Goal: Transaction & Acquisition: Purchase product/service

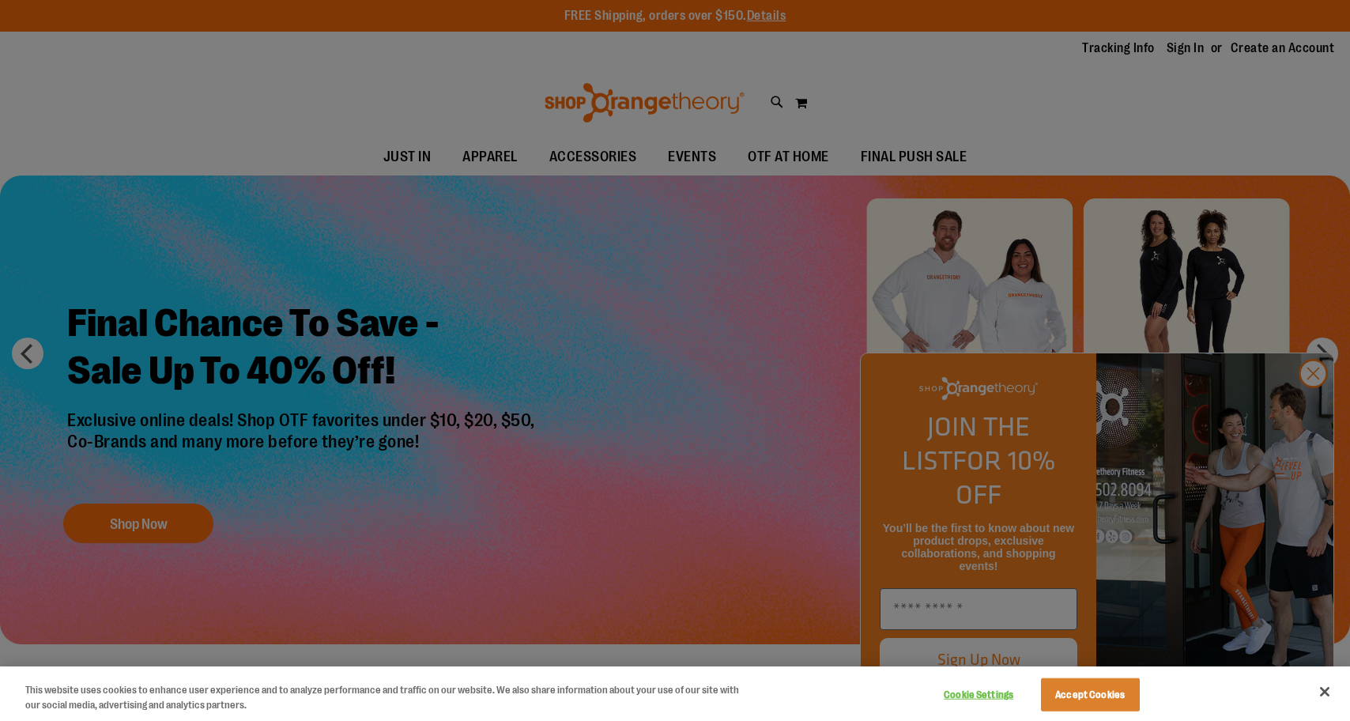
click at [1096, 695] on button "Accept Cookies" at bounding box center [1090, 694] width 99 height 33
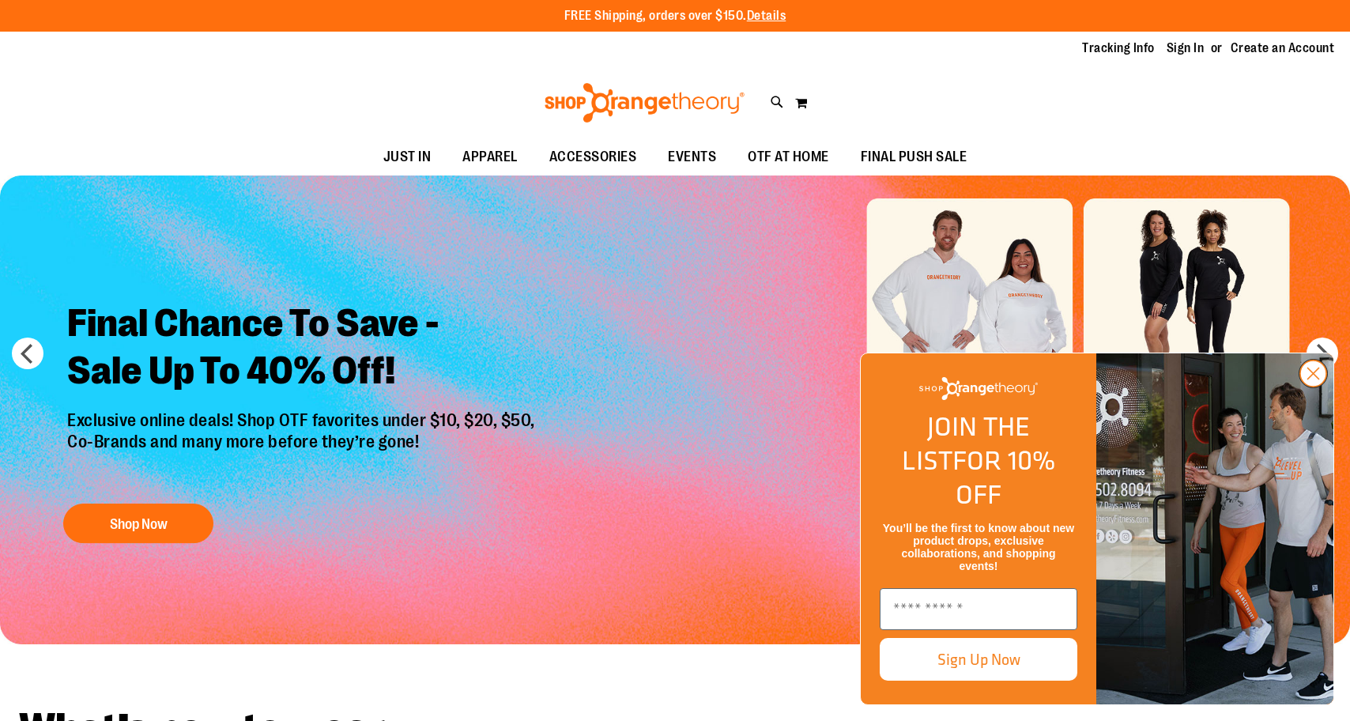
click at [1310, 379] on icon "Close dialog" at bounding box center [1313, 373] width 11 height 11
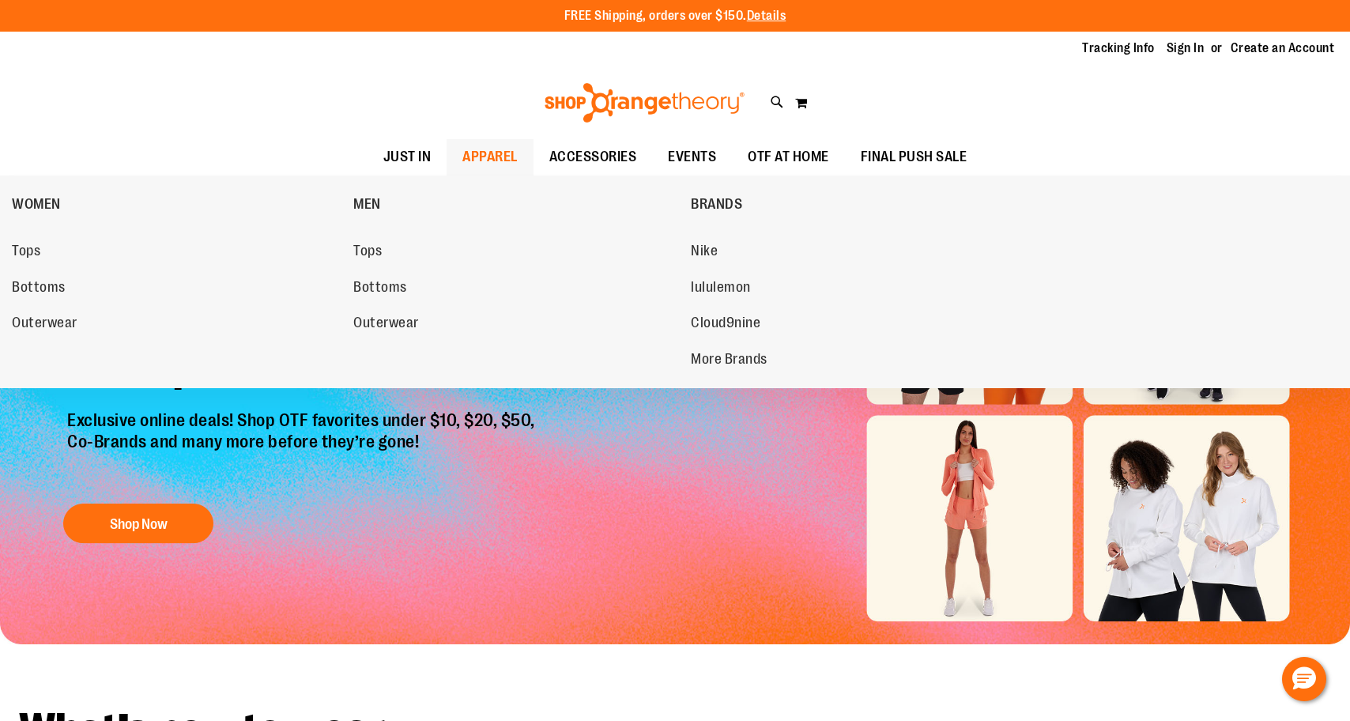
click at [498, 154] on span "APPAREL" at bounding box center [489, 157] width 55 height 36
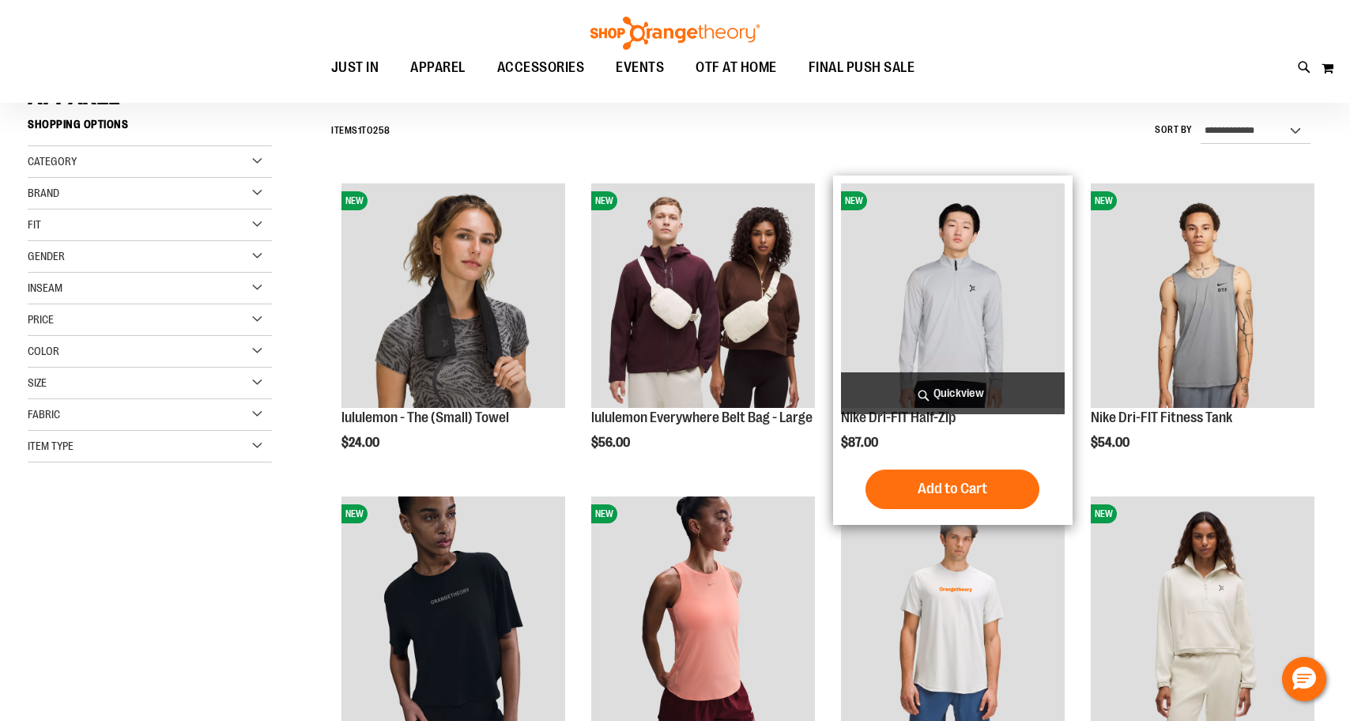
scroll to position [138, 0]
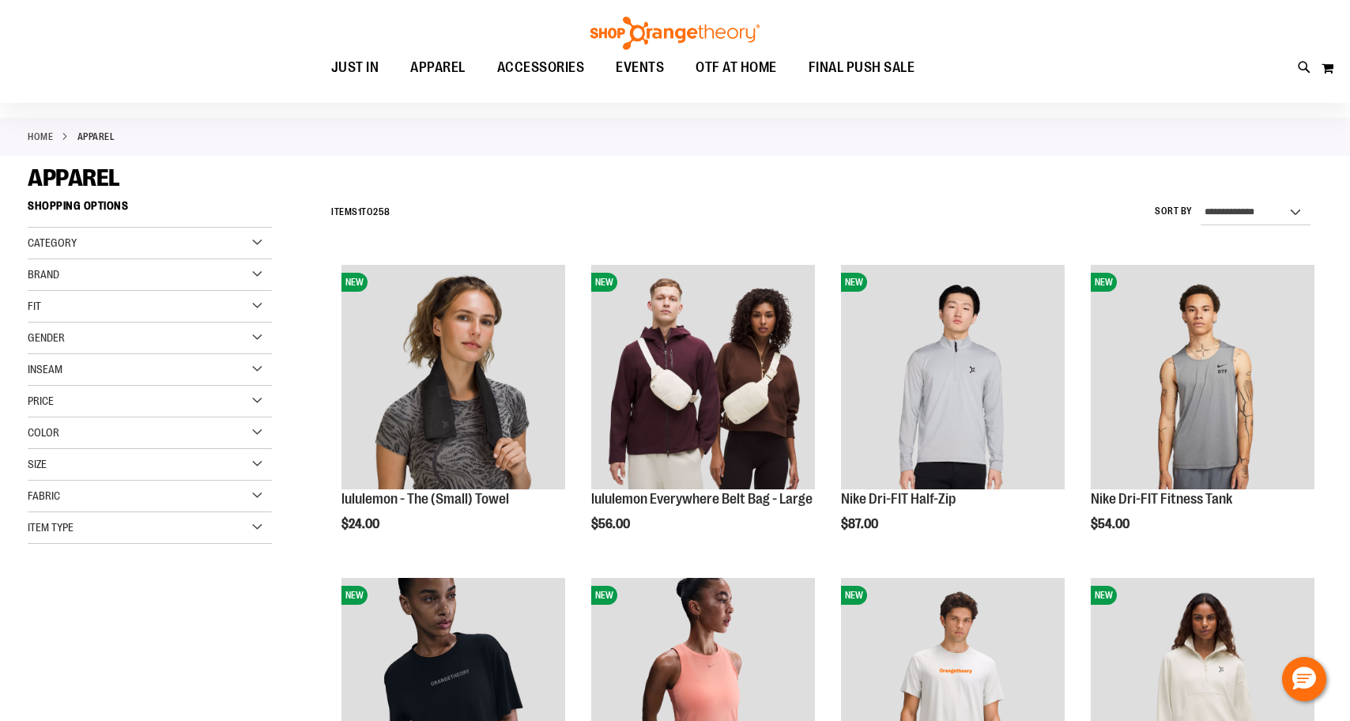
scroll to position [60, 0]
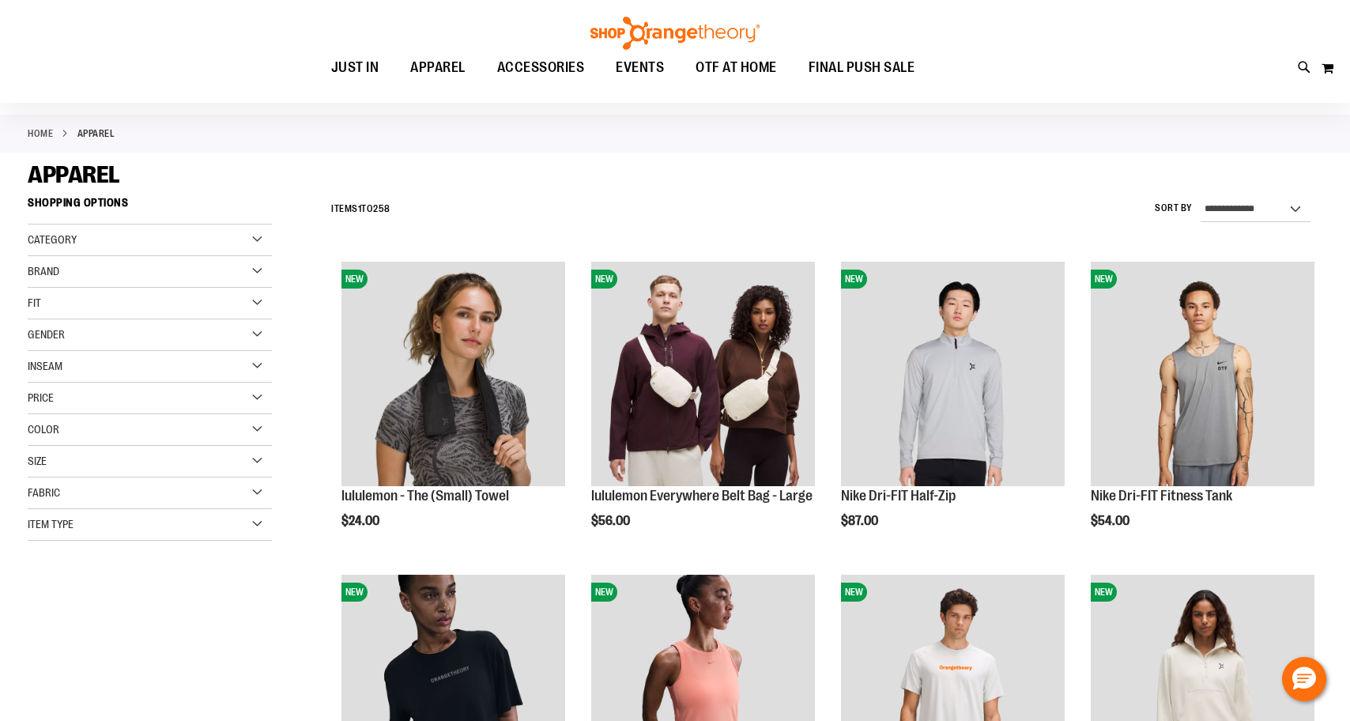
click at [145, 332] on div "Gender" at bounding box center [150, 335] width 244 height 32
click at [69, 364] on span "18 items" at bounding box center [79, 367] width 26 height 17
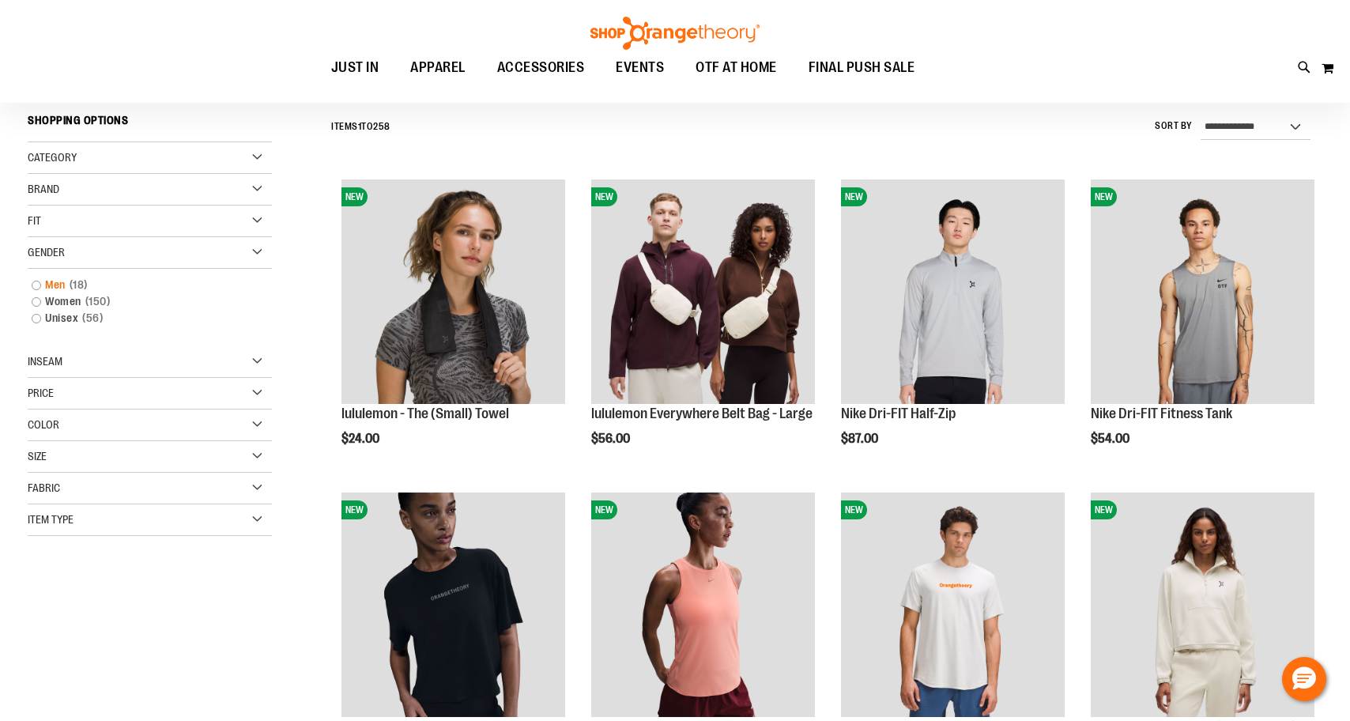
scroll to position [147, 0]
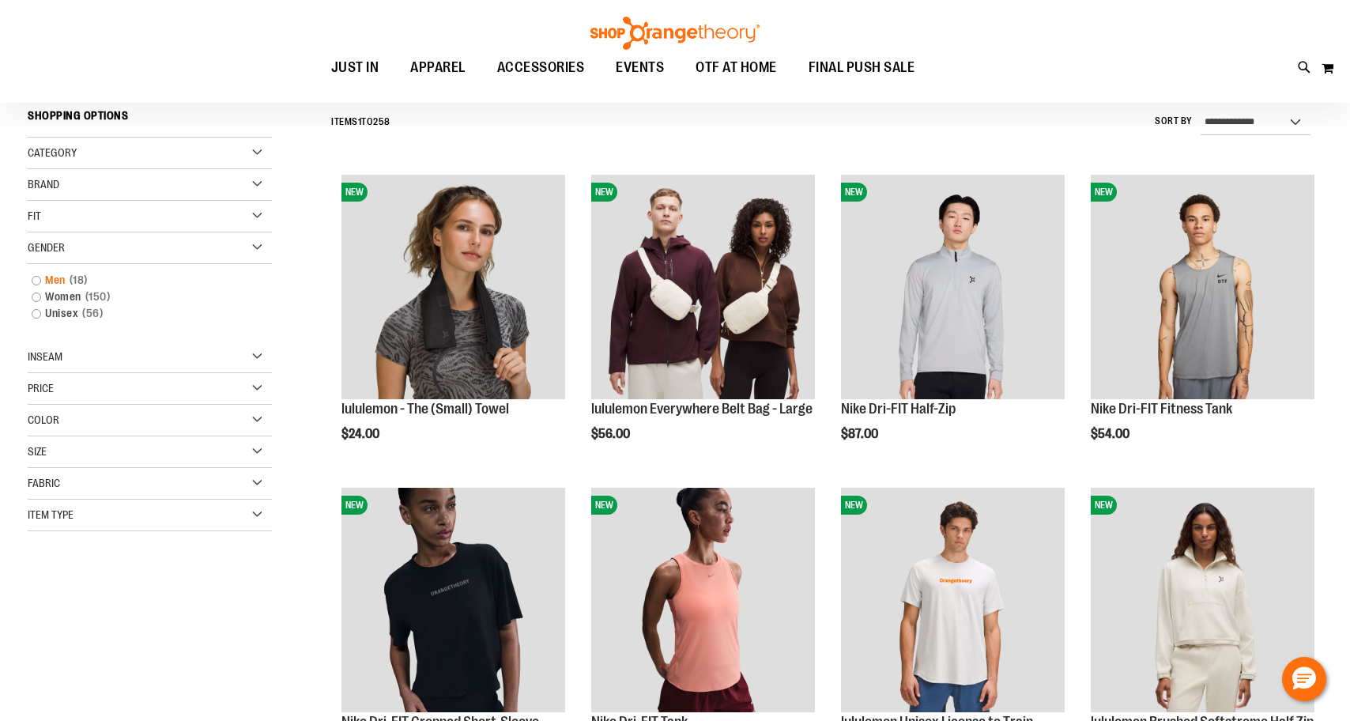
click at [34, 276] on link "Men 18 items" at bounding box center [141, 280] width 234 height 17
click at [39, 282] on link "Men 18 items" at bounding box center [141, 280] width 234 height 17
click at [36, 282] on link "Men 18 items" at bounding box center [141, 280] width 234 height 17
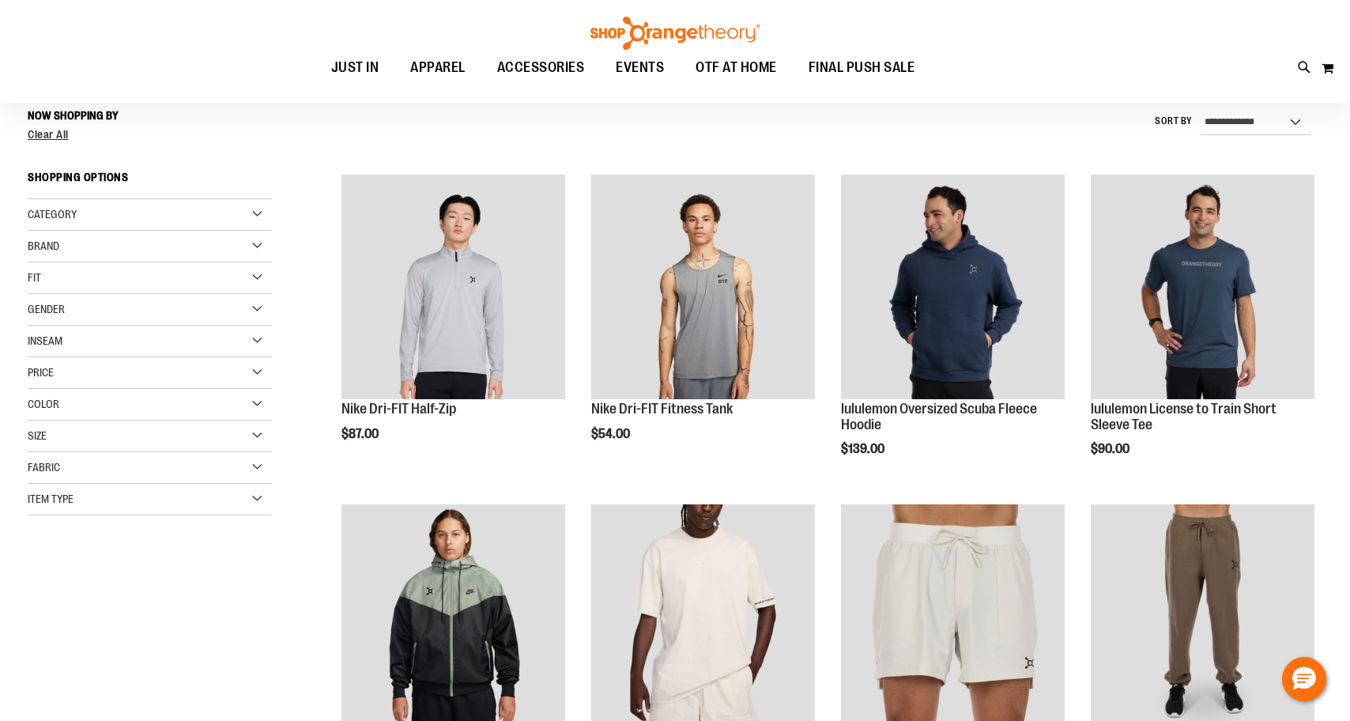
click at [54, 281] on div "Category MEN BRANDS Brand" at bounding box center [150, 357] width 244 height 316
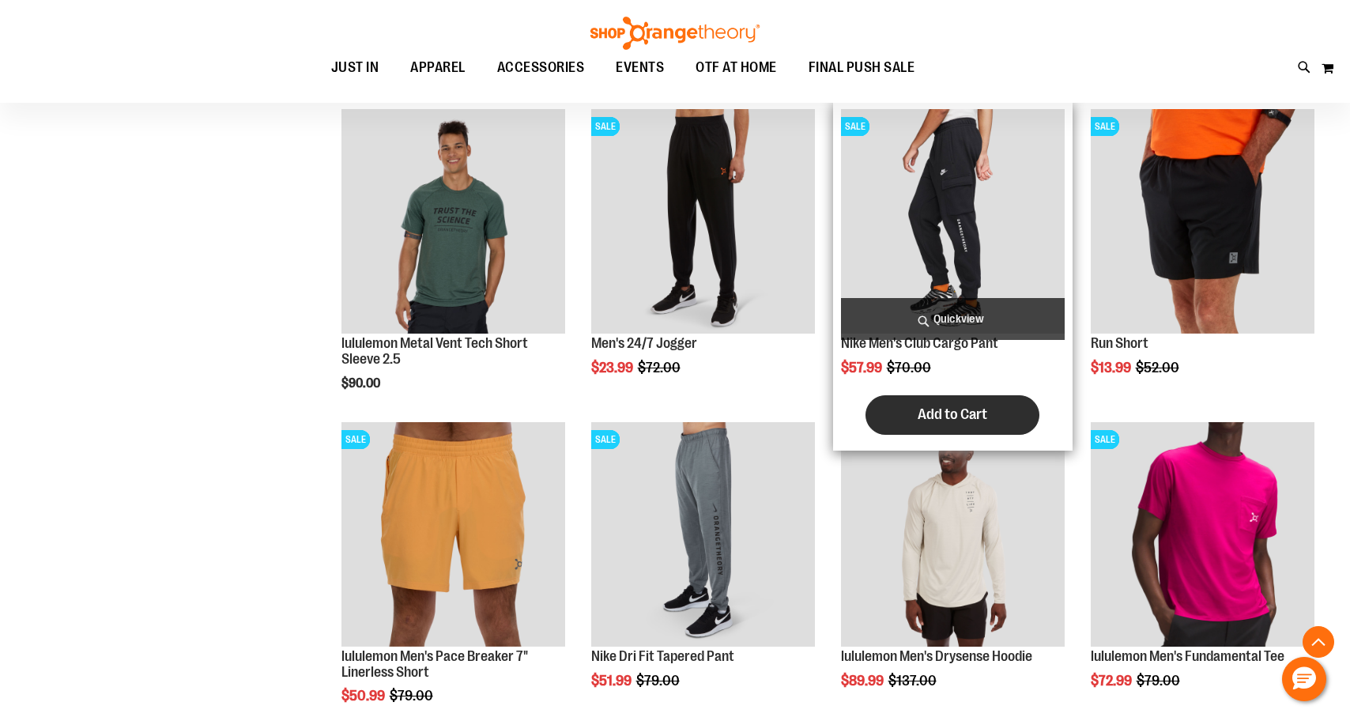
scroll to position [844, 0]
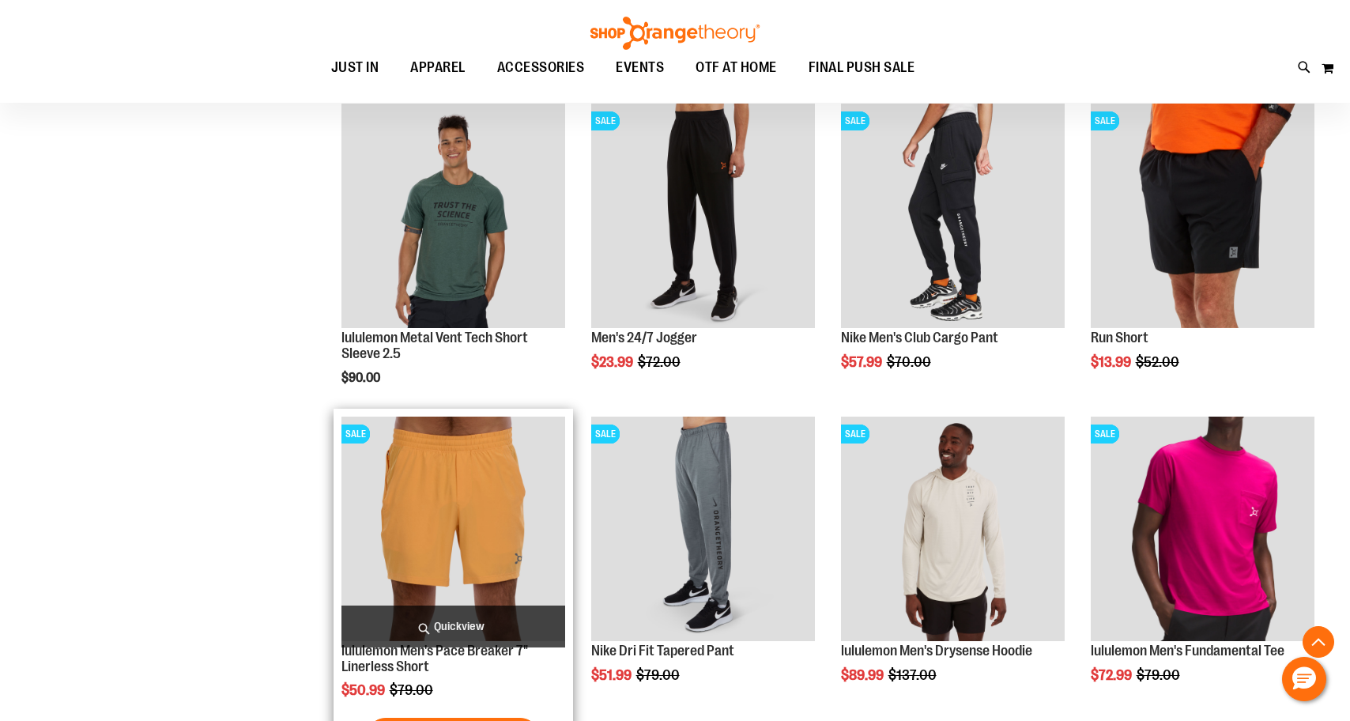
click at [474, 504] on img "product" at bounding box center [453, 529] width 224 height 224
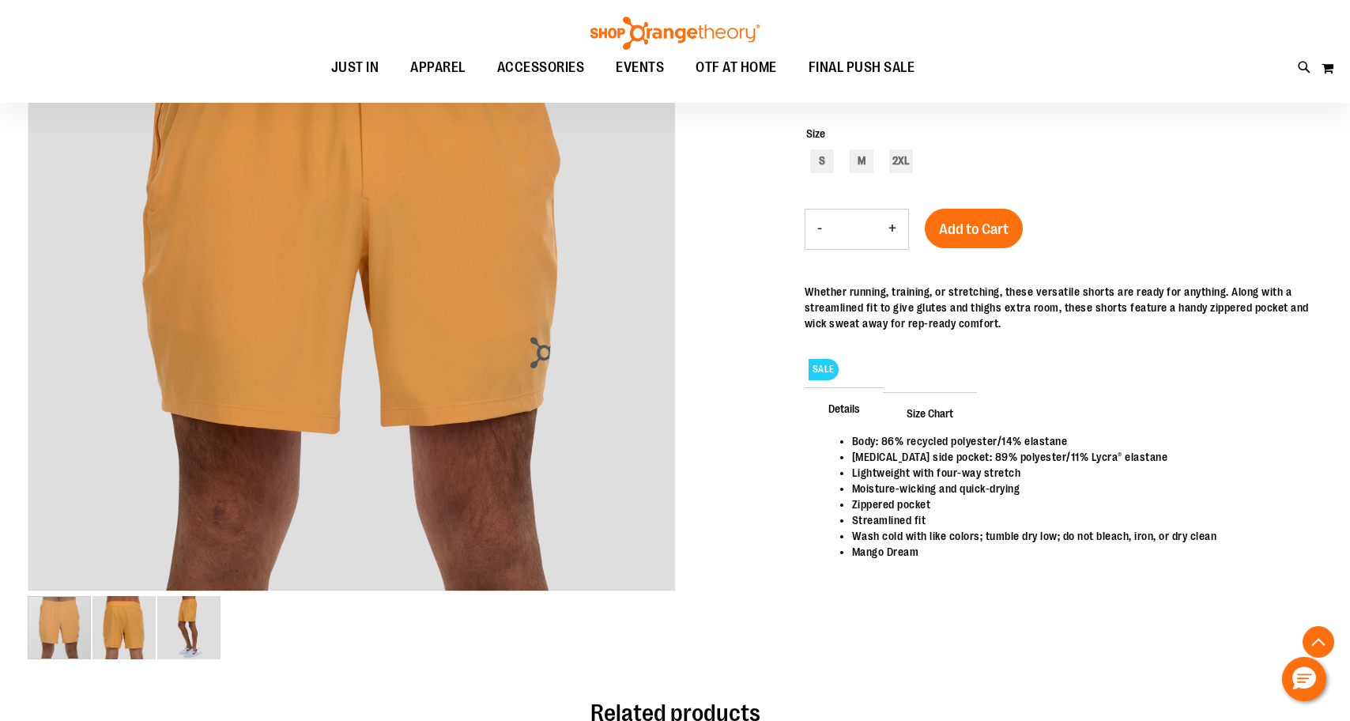
scroll to position [301, 0]
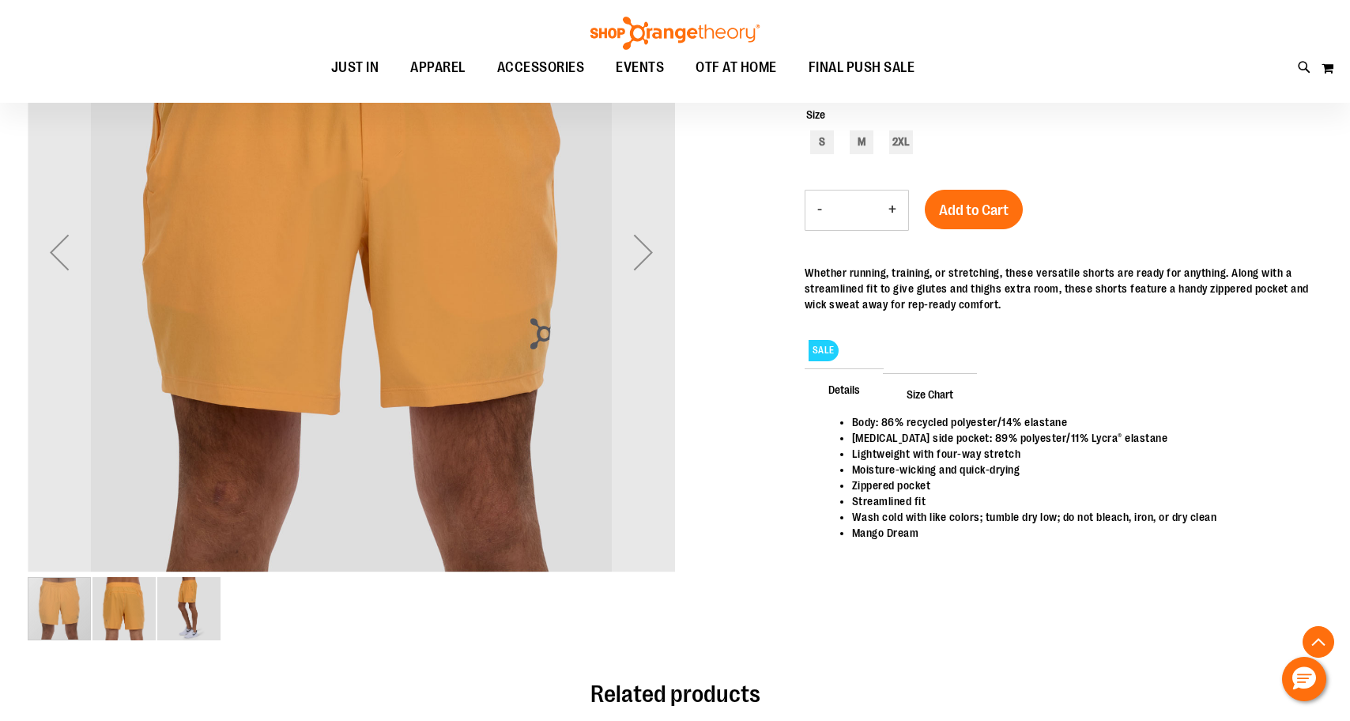
click at [123, 604] on img "image 2 of 3" at bounding box center [123, 608] width 63 height 63
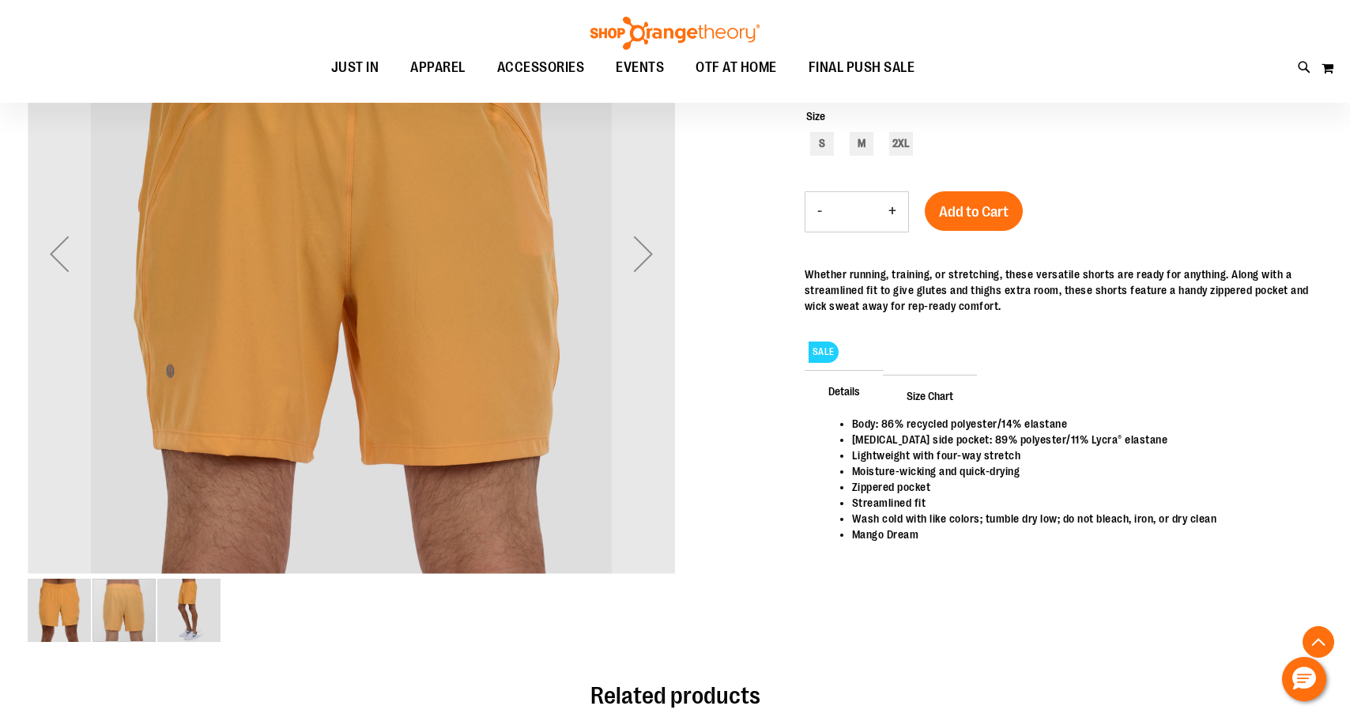
scroll to position [300, 0]
click at [179, 611] on img "image 3 of 3" at bounding box center [188, 609] width 63 height 63
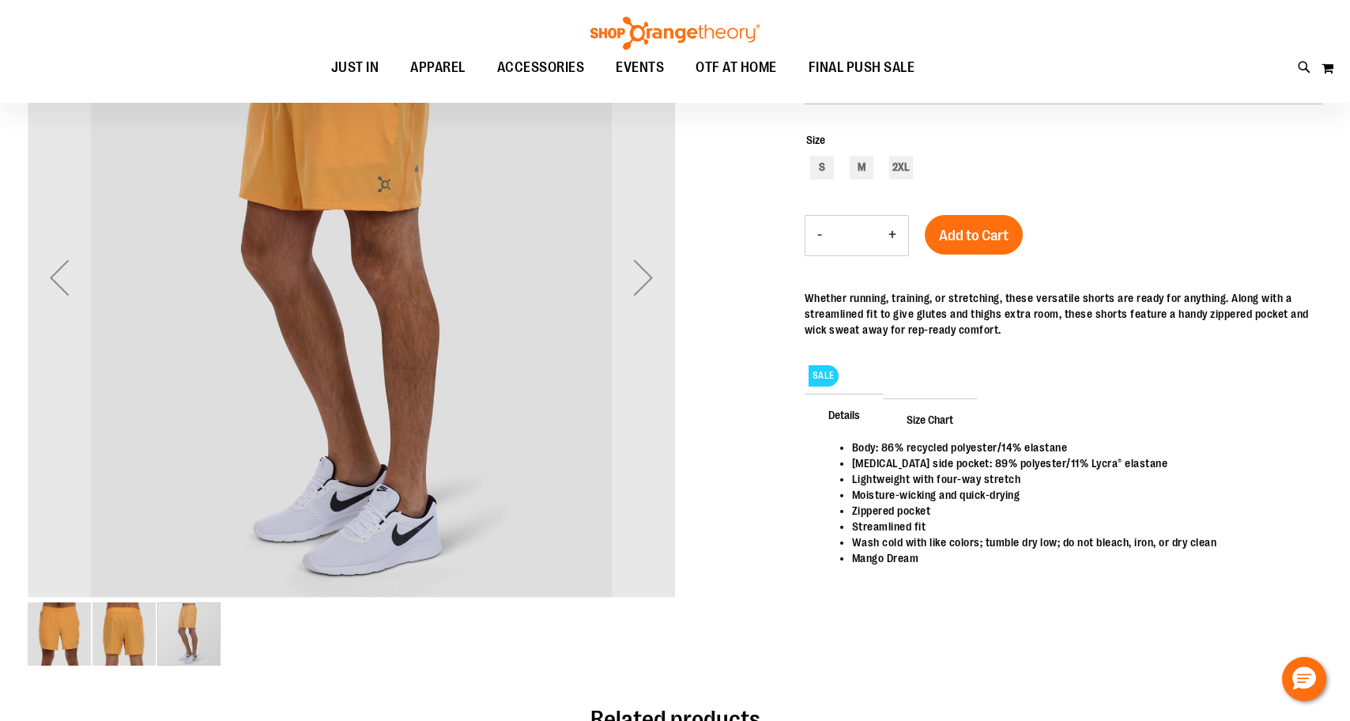
scroll to position [277, 0]
click at [53, 622] on img "image 1 of 3" at bounding box center [59, 632] width 63 height 63
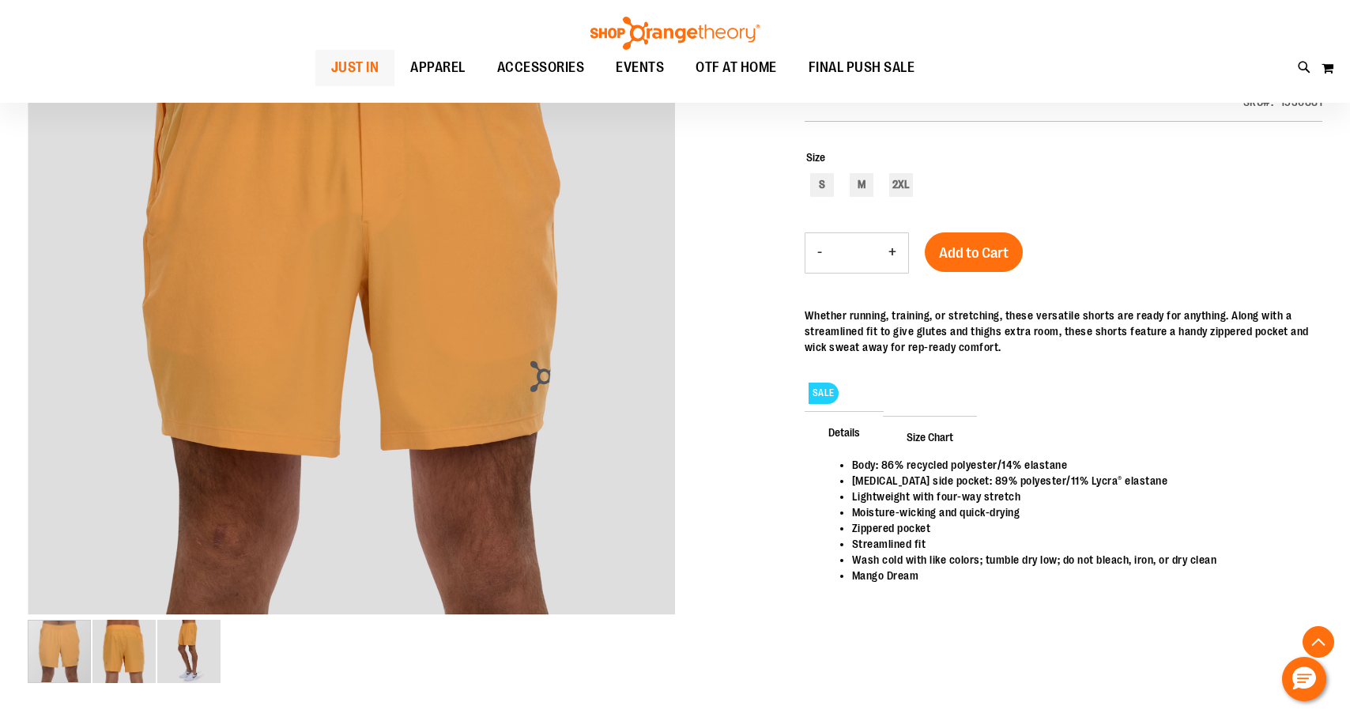
scroll to position [255, 0]
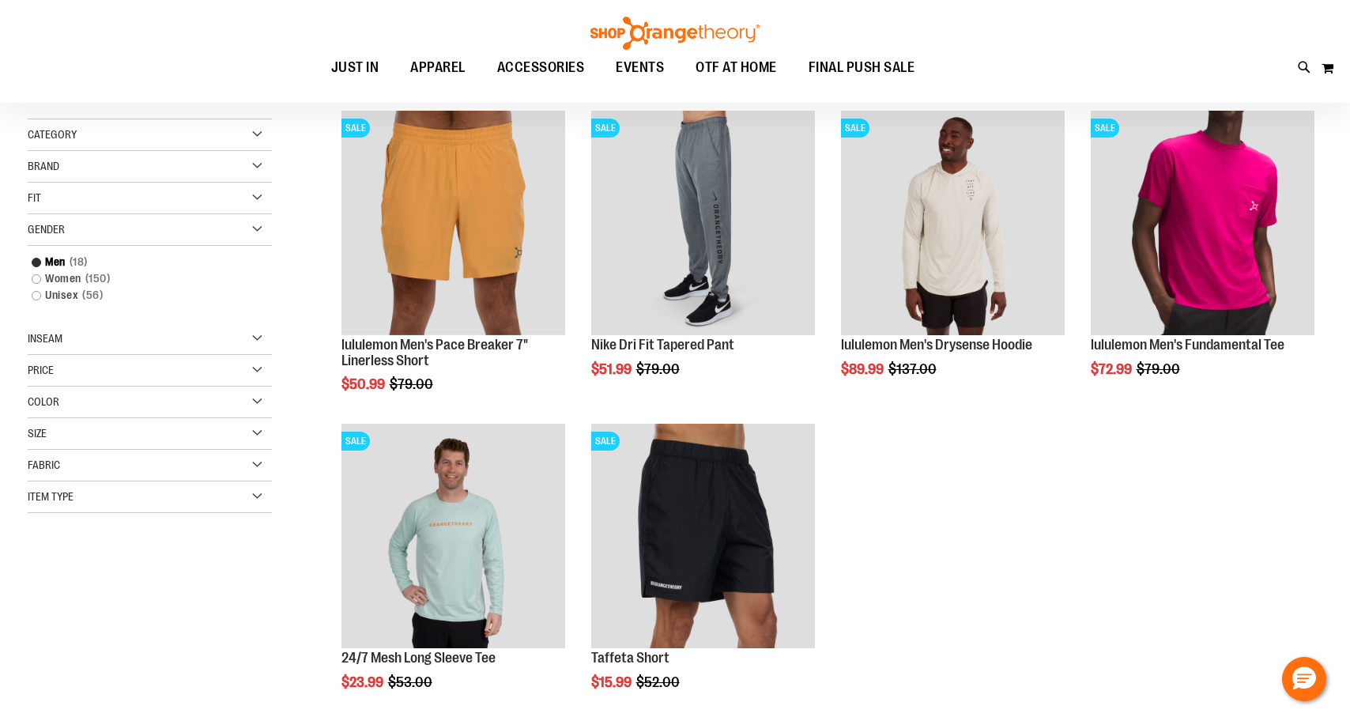
scroll to position [86, 0]
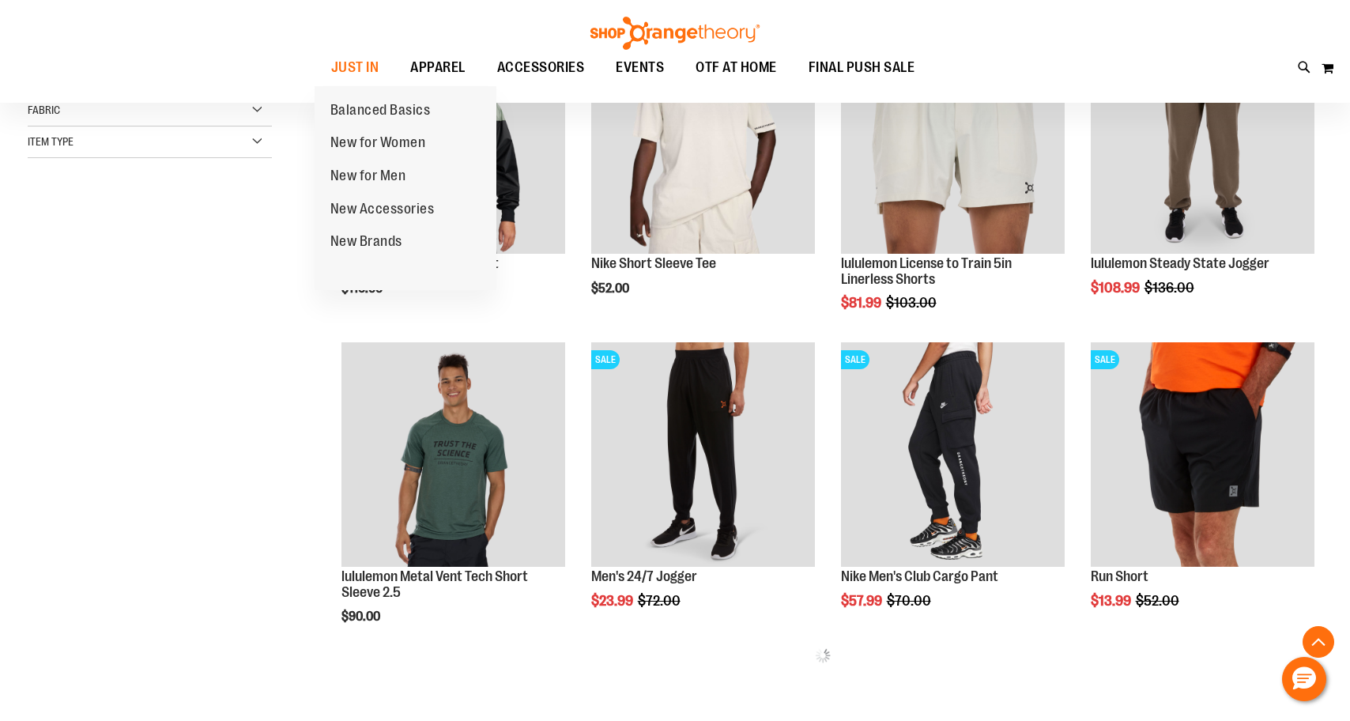
scroll to position [433, 0]
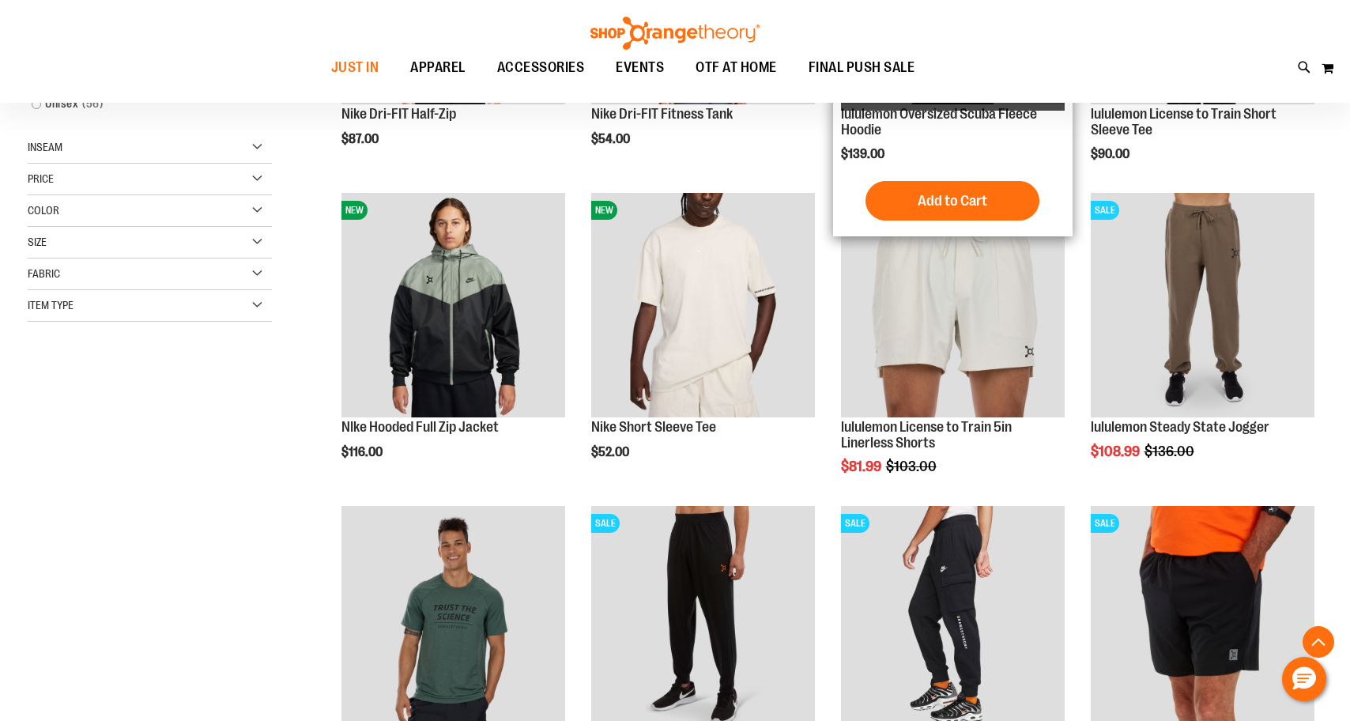
scroll to position [272, 0]
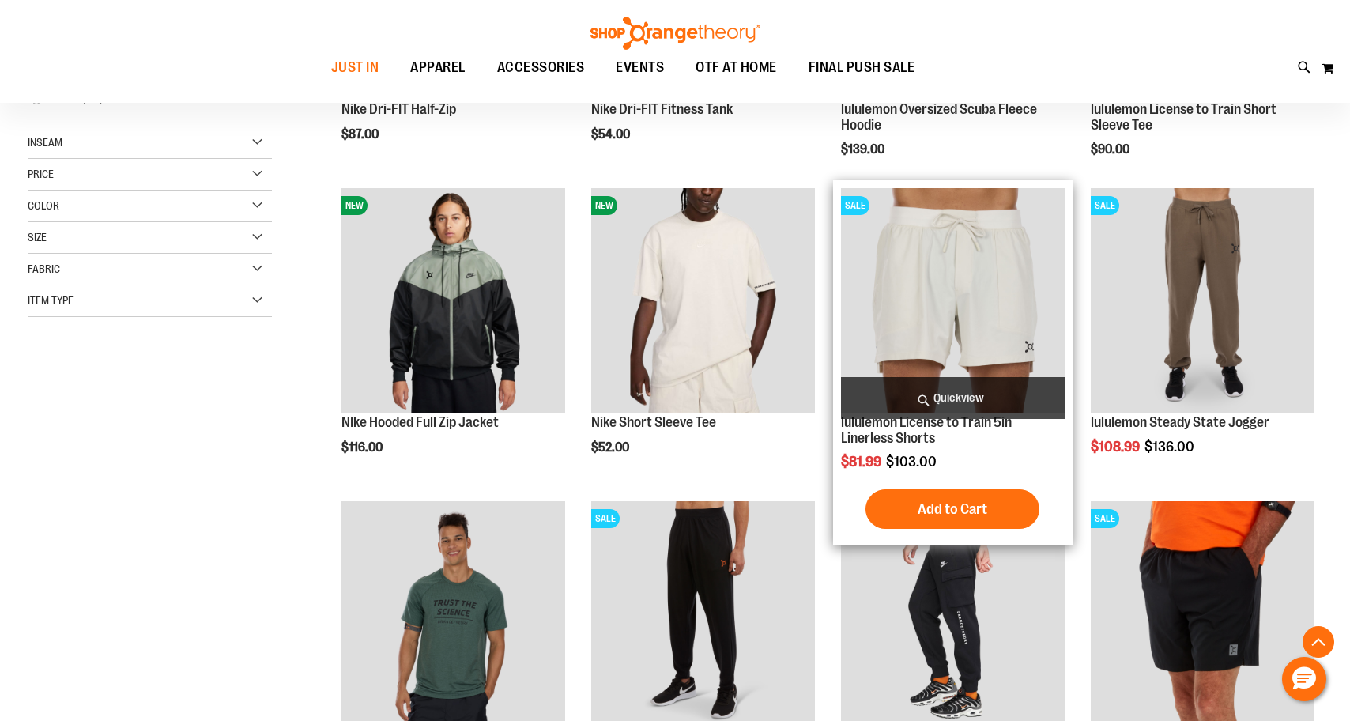
click at [985, 312] on img "product" at bounding box center [953, 300] width 224 height 224
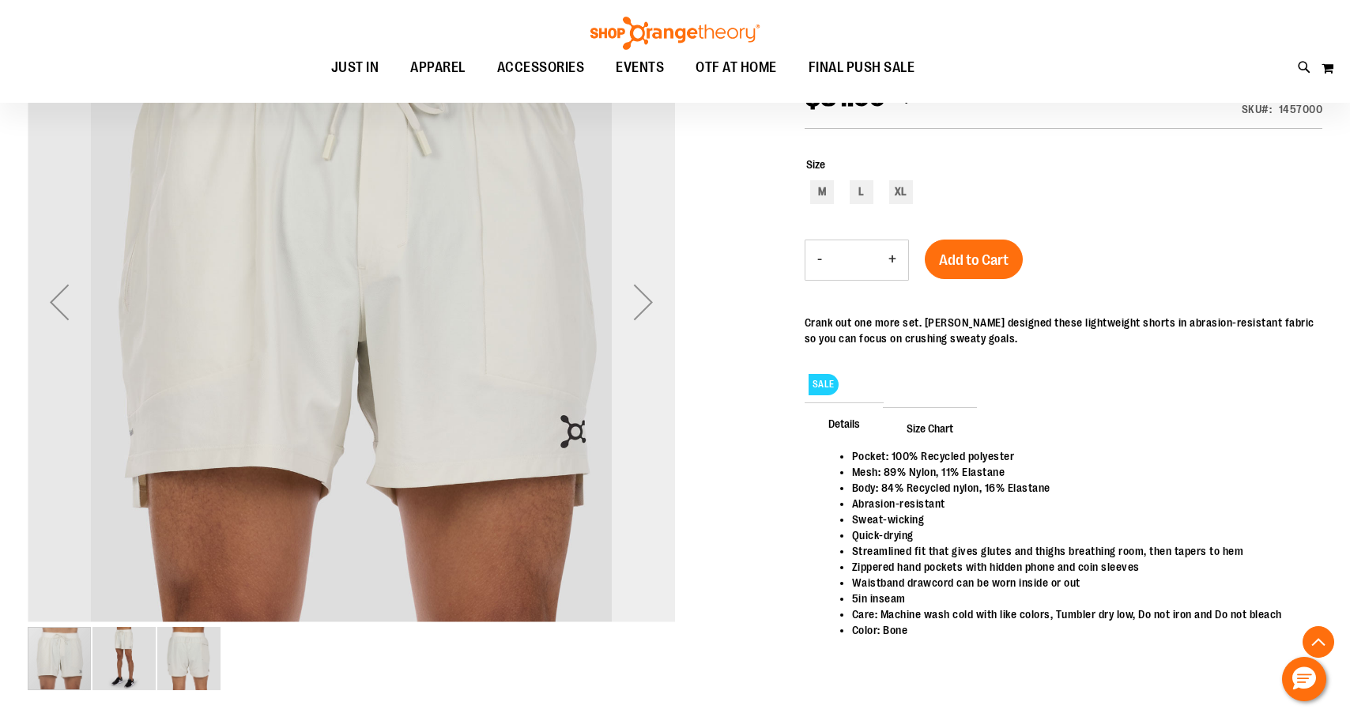
scroll to position [253, 0]
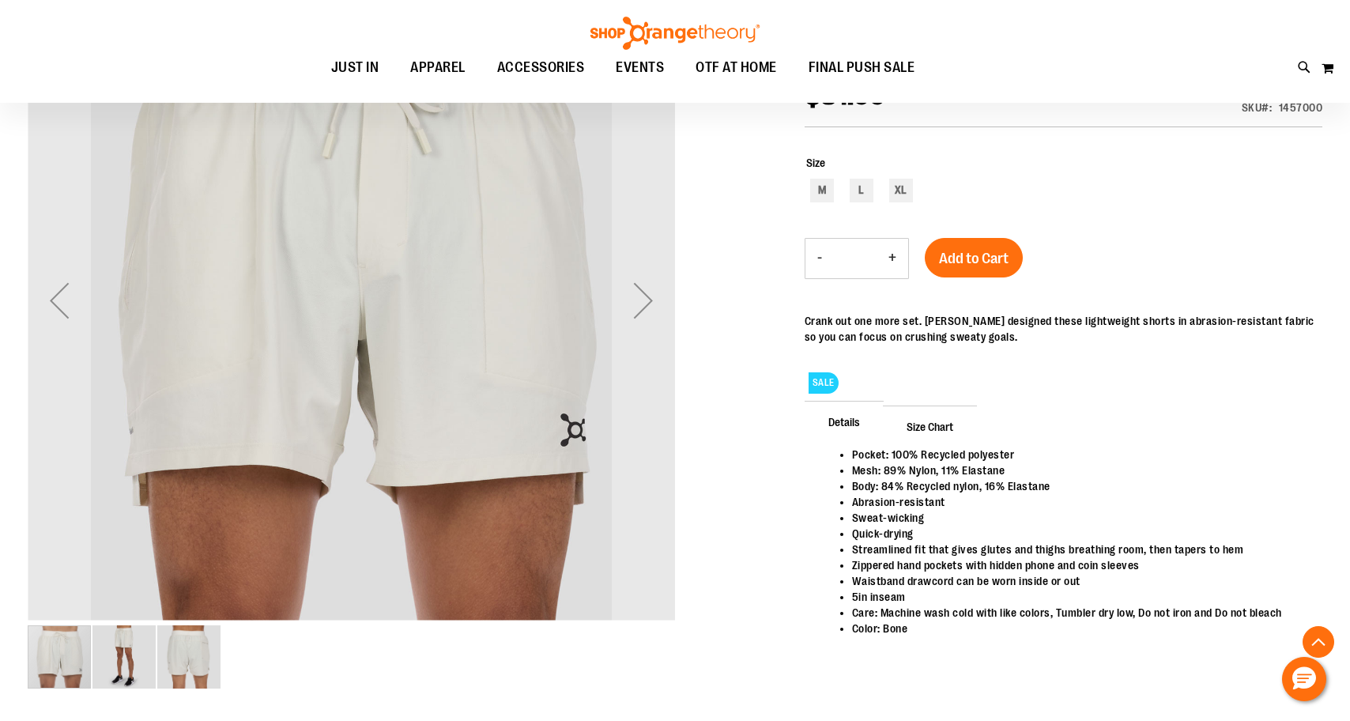
click at [128, 656] on img "image 2 of 3" at bounding box center [123, 656] width 63 height 63
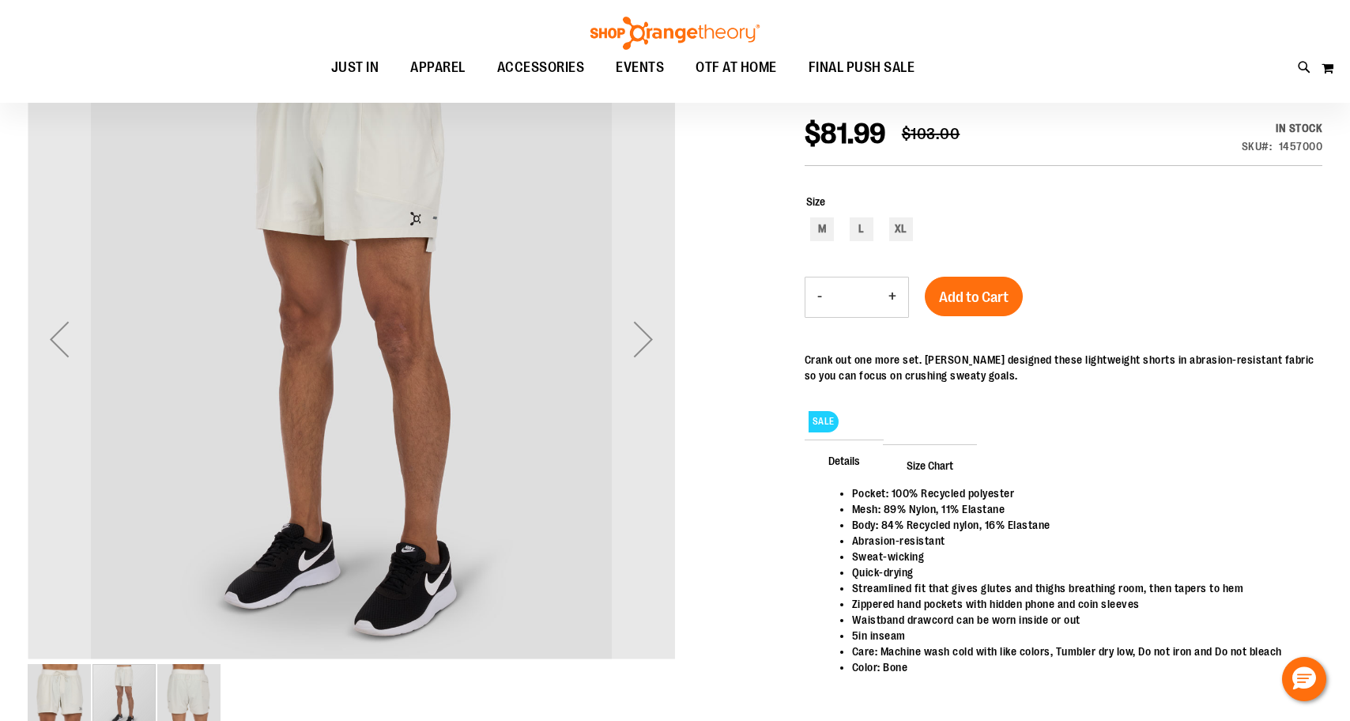
scroll to position [228, 0]
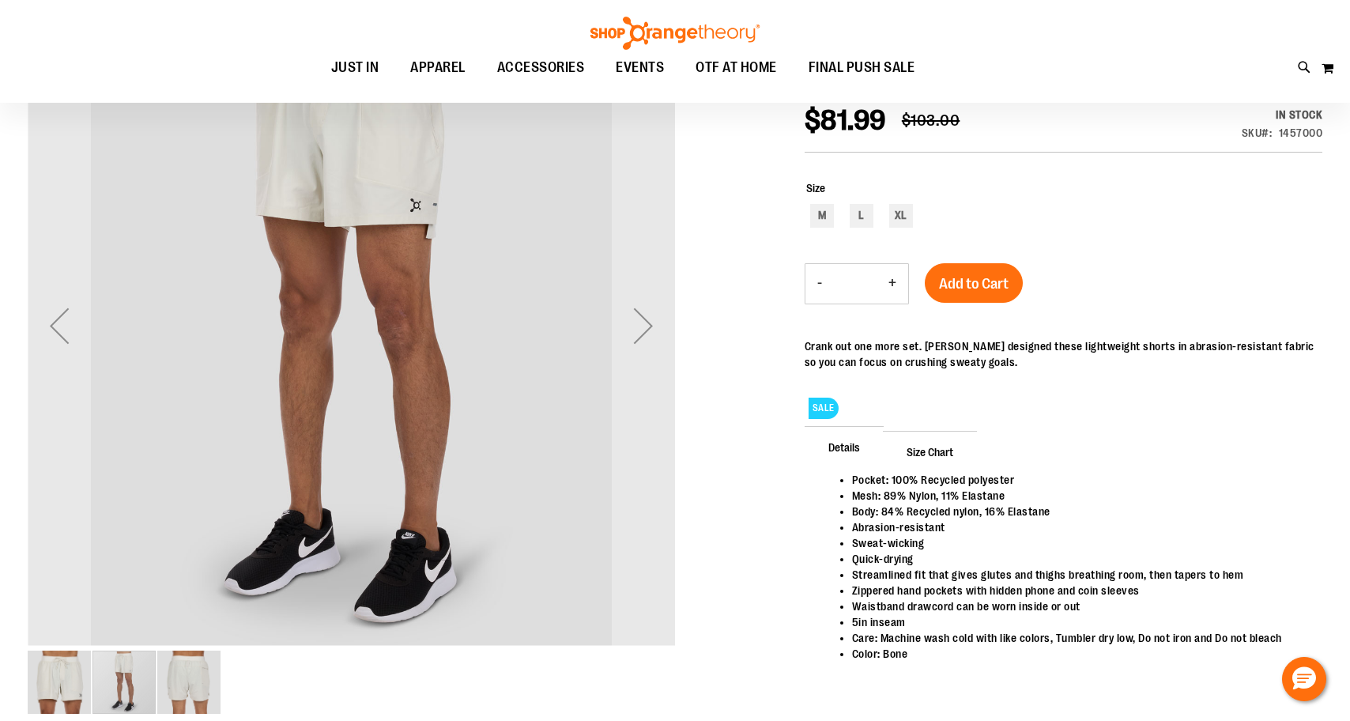
click at [190, 666] on img "image 3 of 3" at bounding box center [188, 682] width 63 height 63
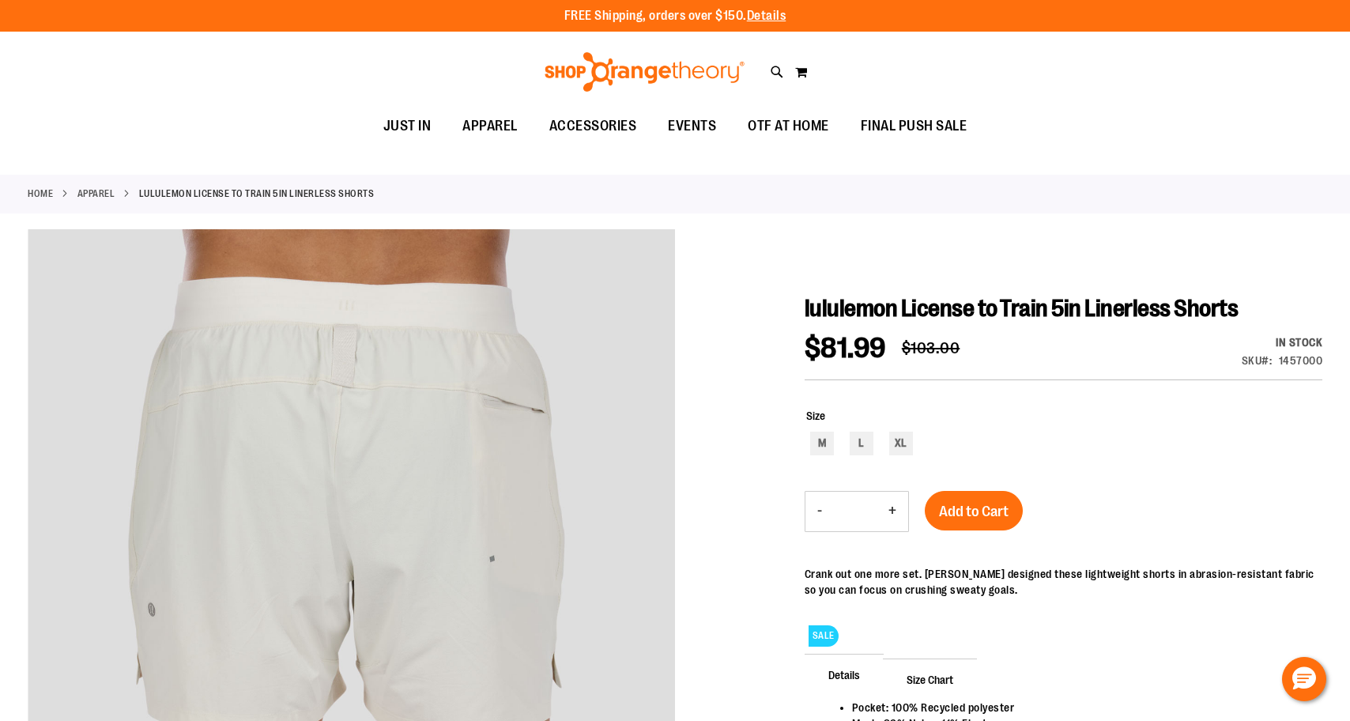
scroll to position [0, 0]
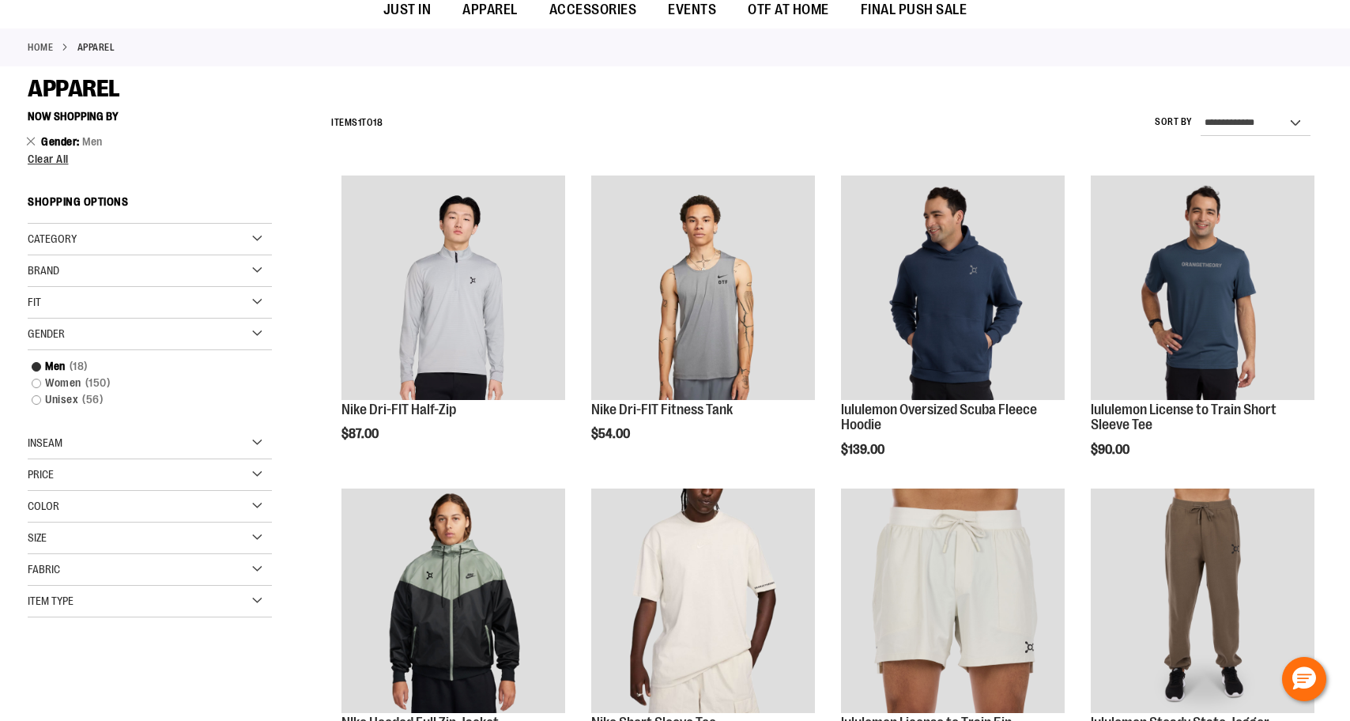
scroll to position [147, 0]
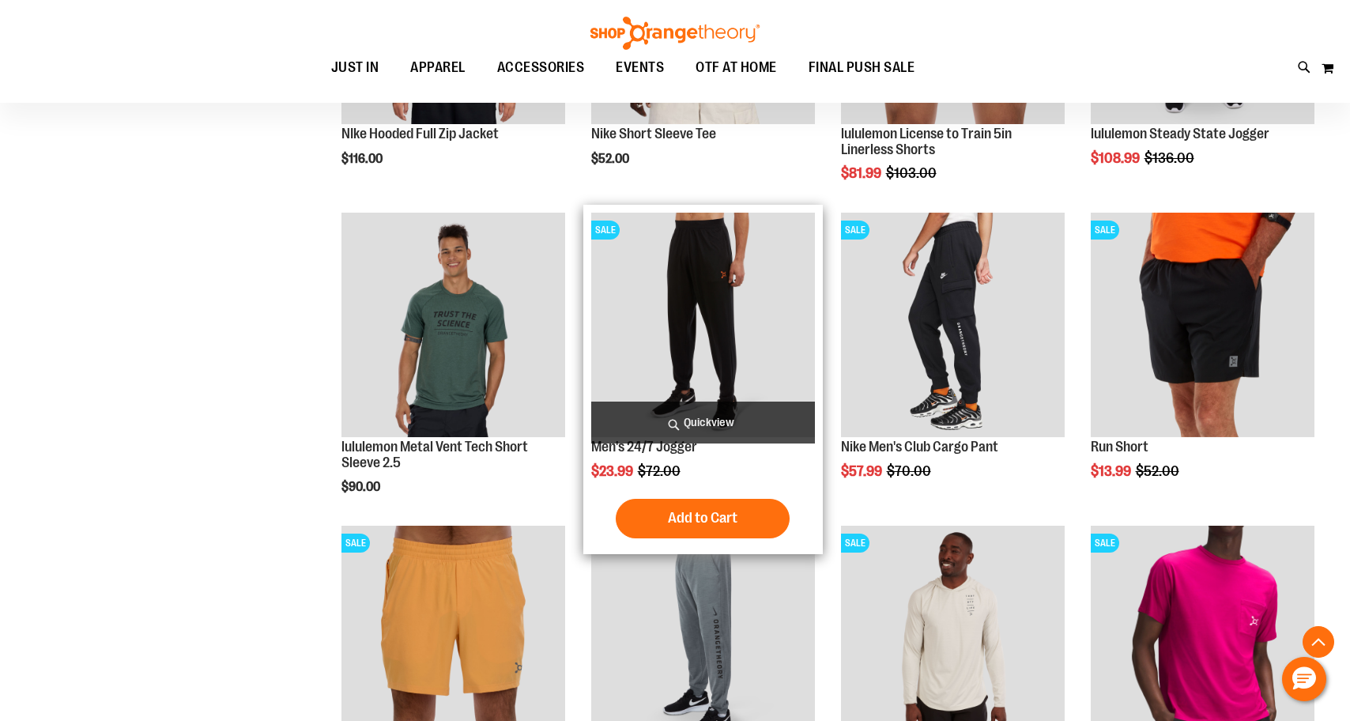
scroll to position [736, 0]
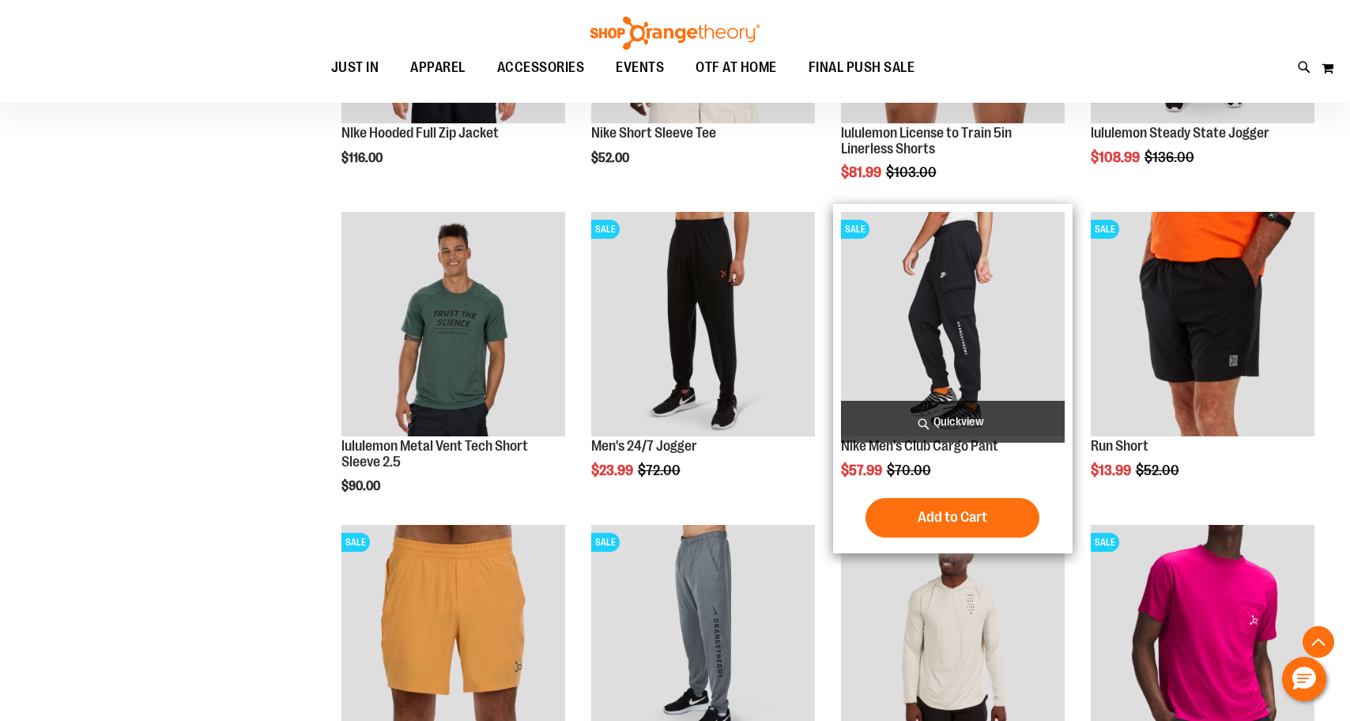
click at [964, 327] on img "product" at bounding box center [953, 324] width 224 height 224
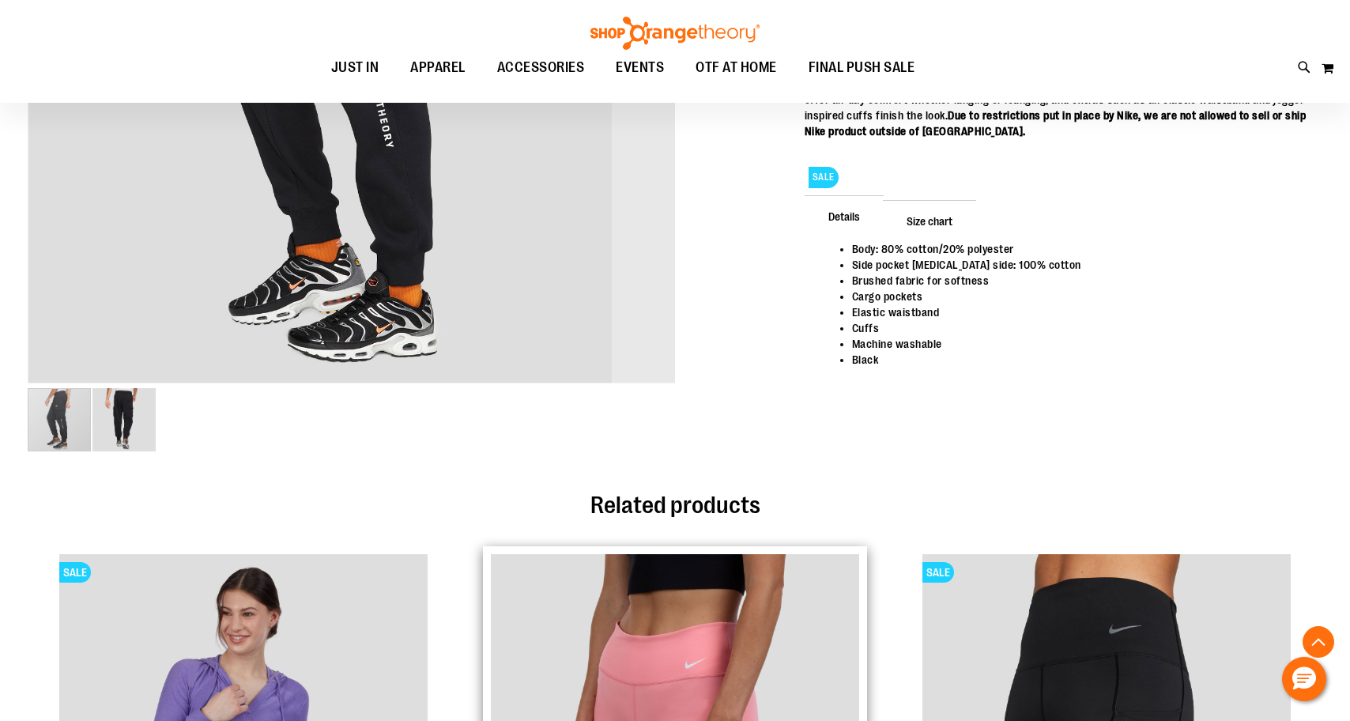
scroll to position [495, 0]
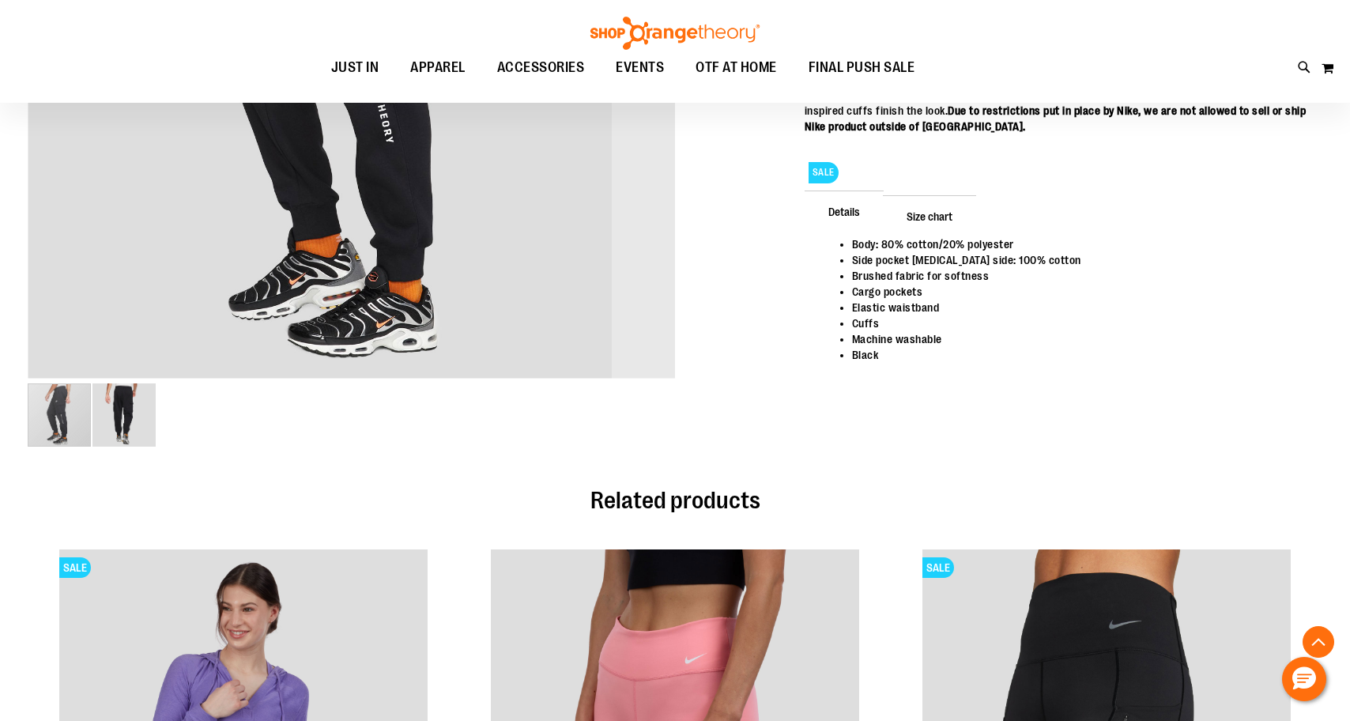
click at [138, 424] on img "image 2 of 2" at bounding box center [123, 414] width 63 height 63
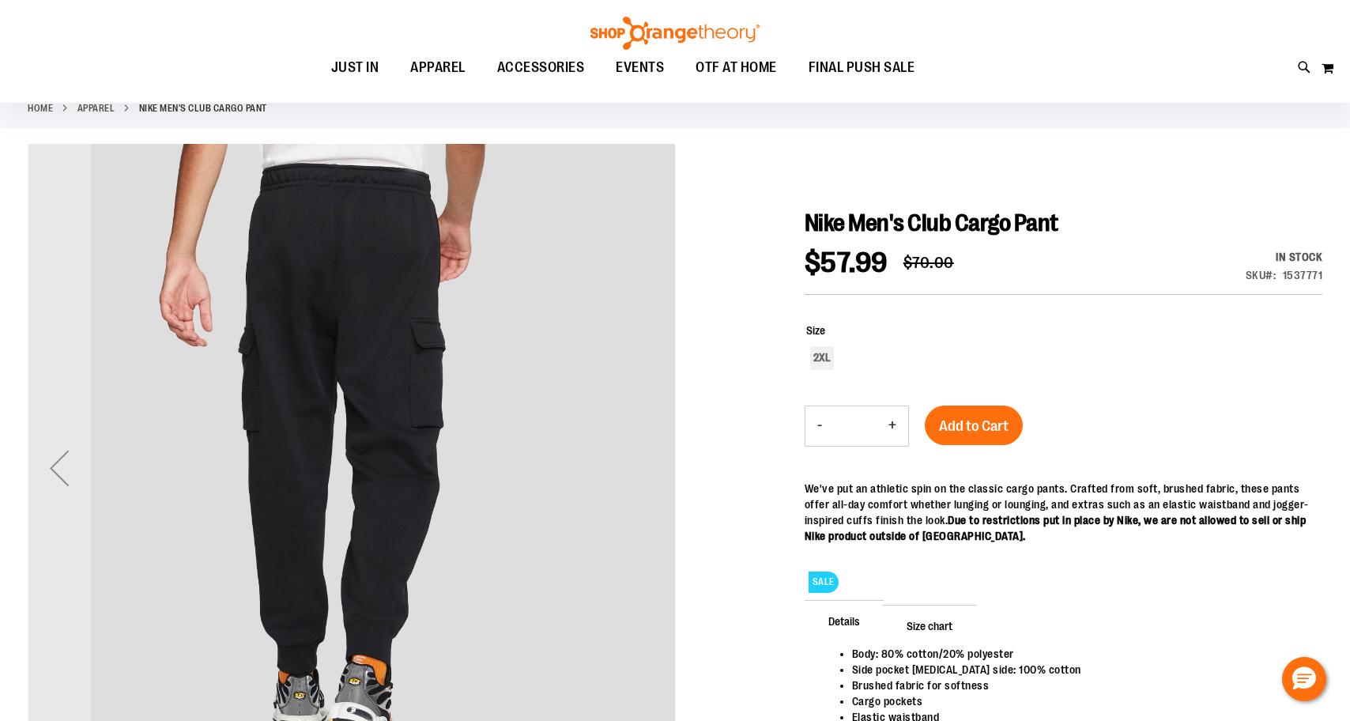
scroll to position [93, 0]
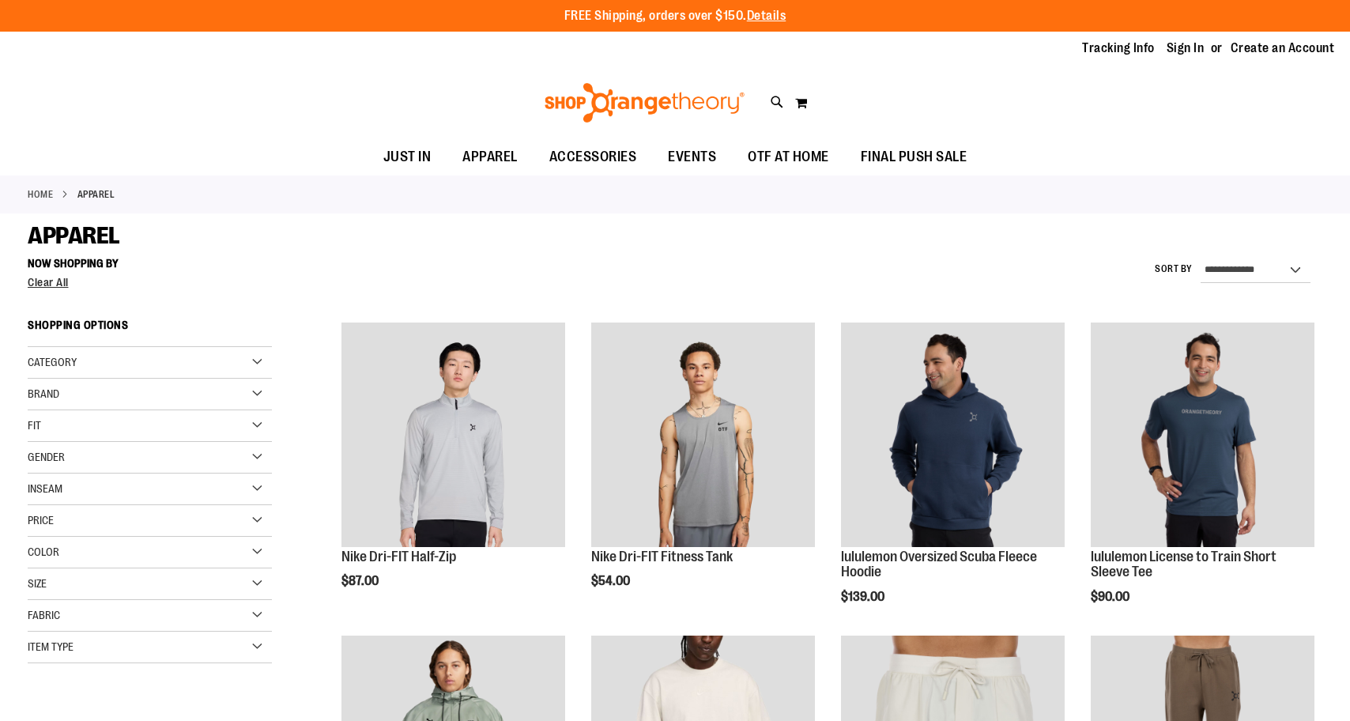
scroll to position [736, 0]
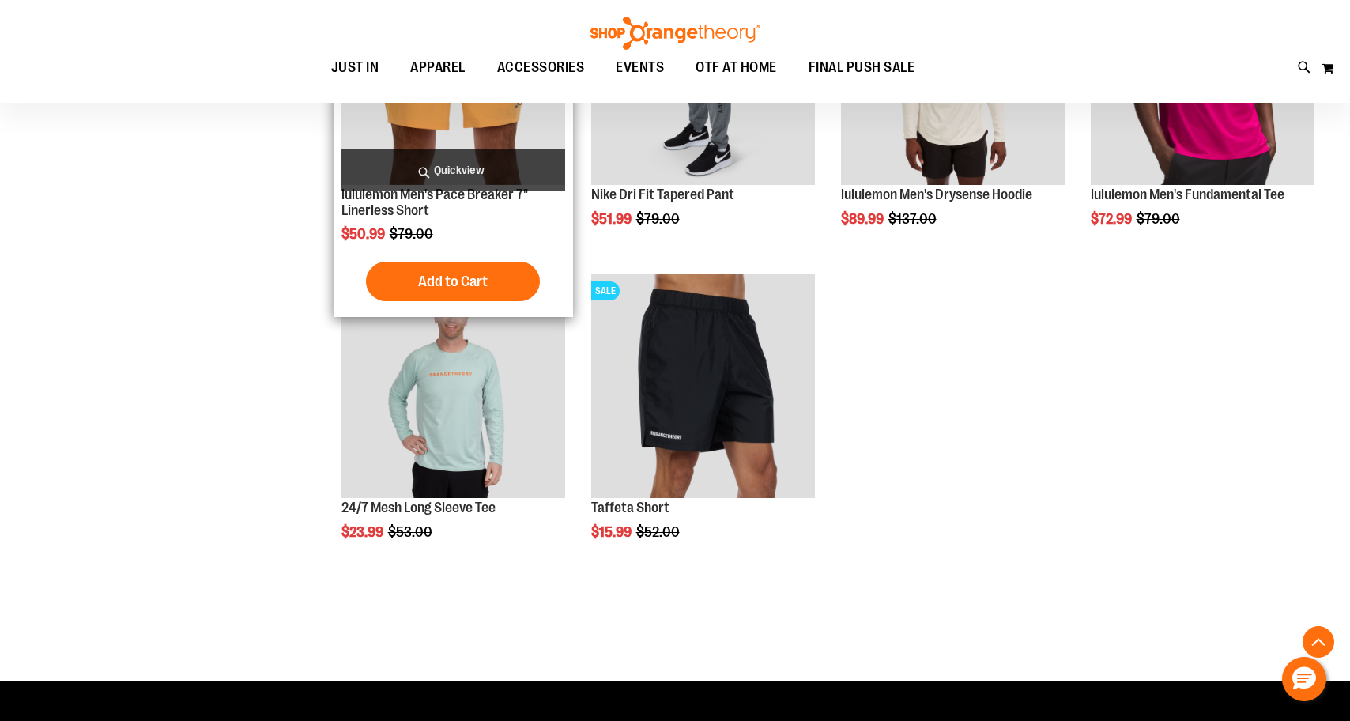
scroll to position [1126, 0]
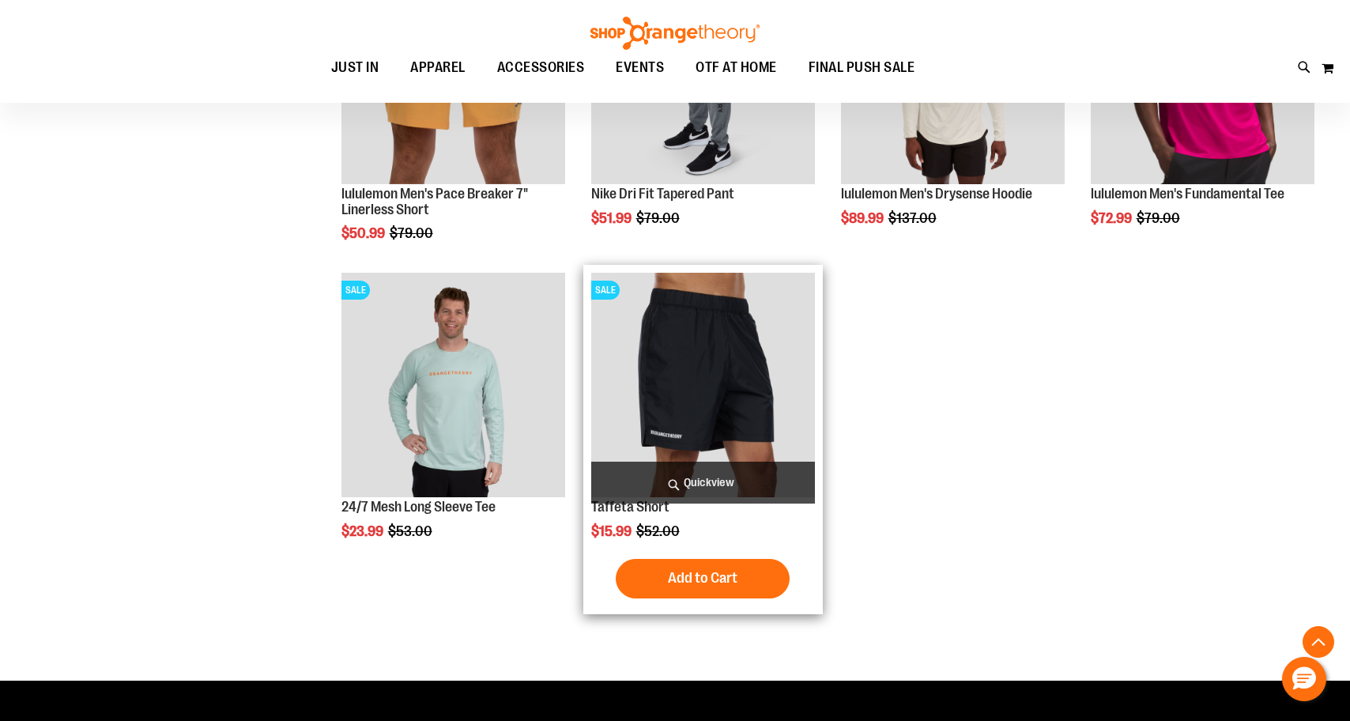
click at [708, 397] on img "product" at bounding box center [703, 385] width 224 height 224
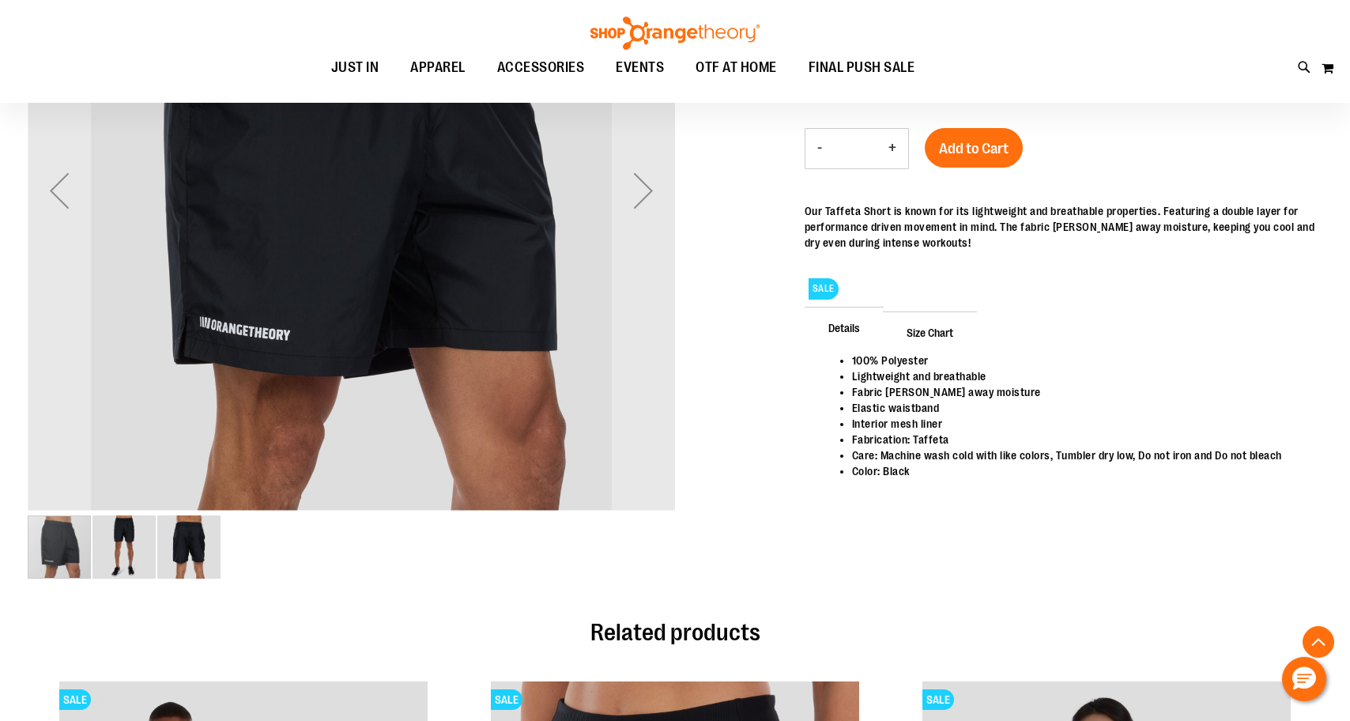
scroll to position [364, 0]
click at [113, 544] on img "image 2 of 3" at bounding box center [123, 546] width 63 height 63
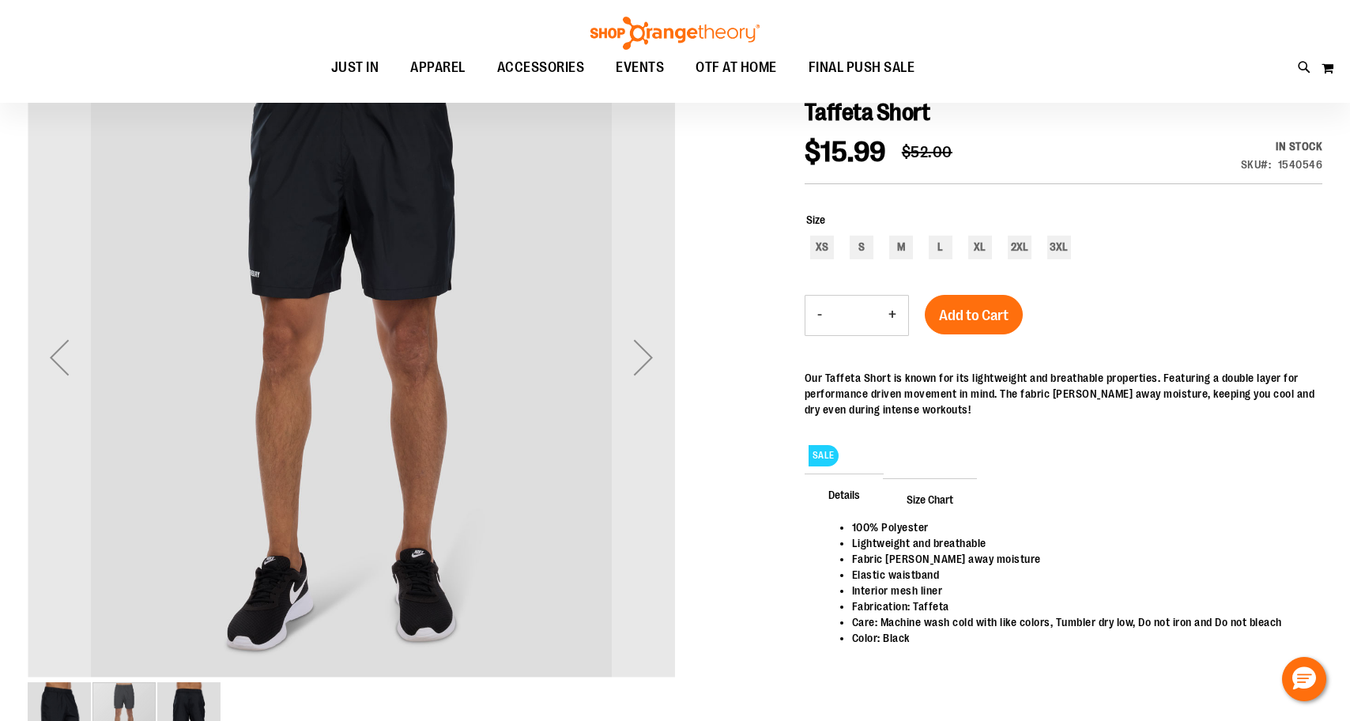
scroll to position [200, 0]
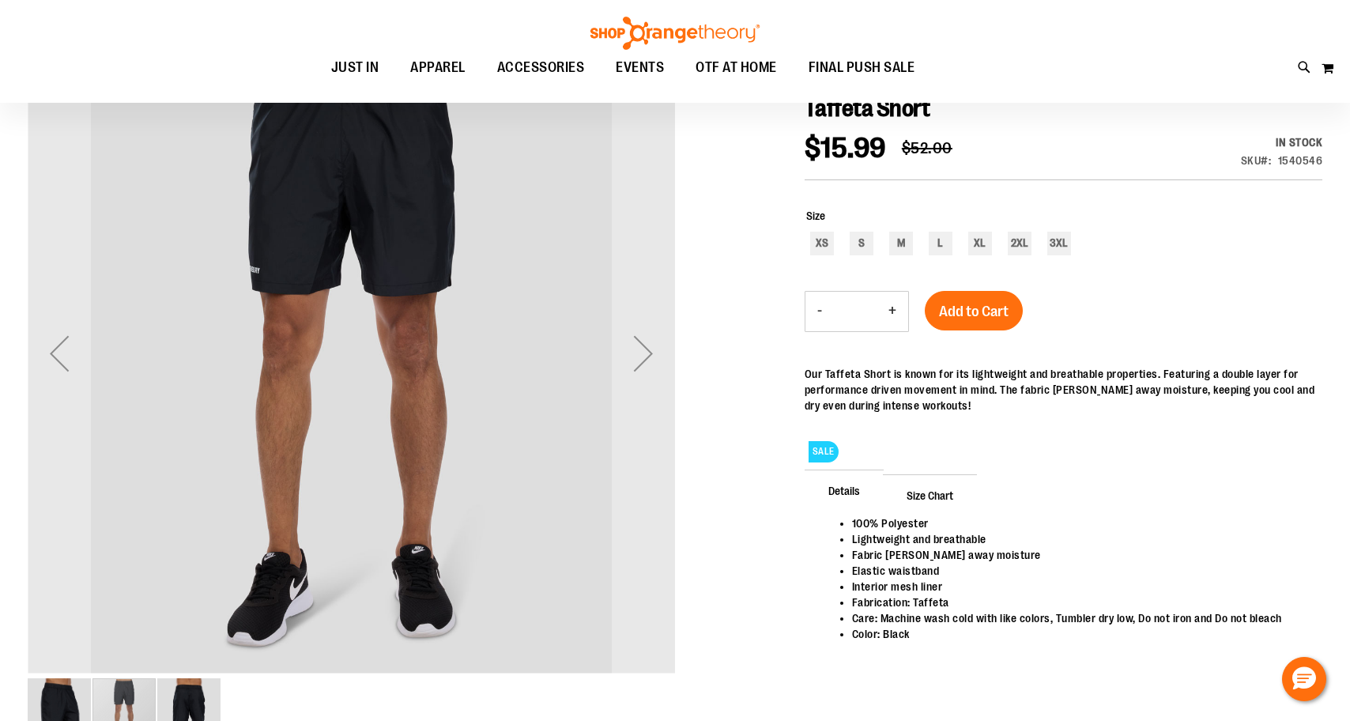
click at [198, 680] on img "image 3 of 3" at bounding box center [188, 709] width 63 height 63
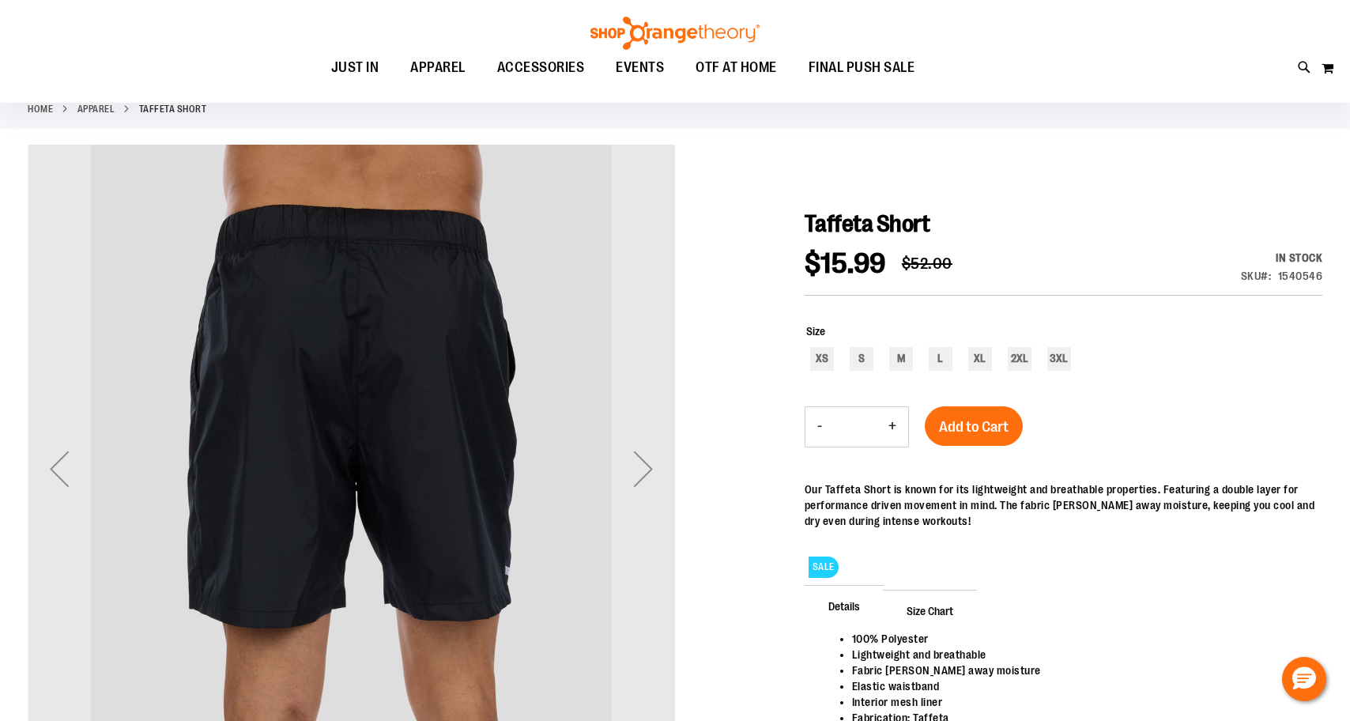
scroll to position [79, 0]
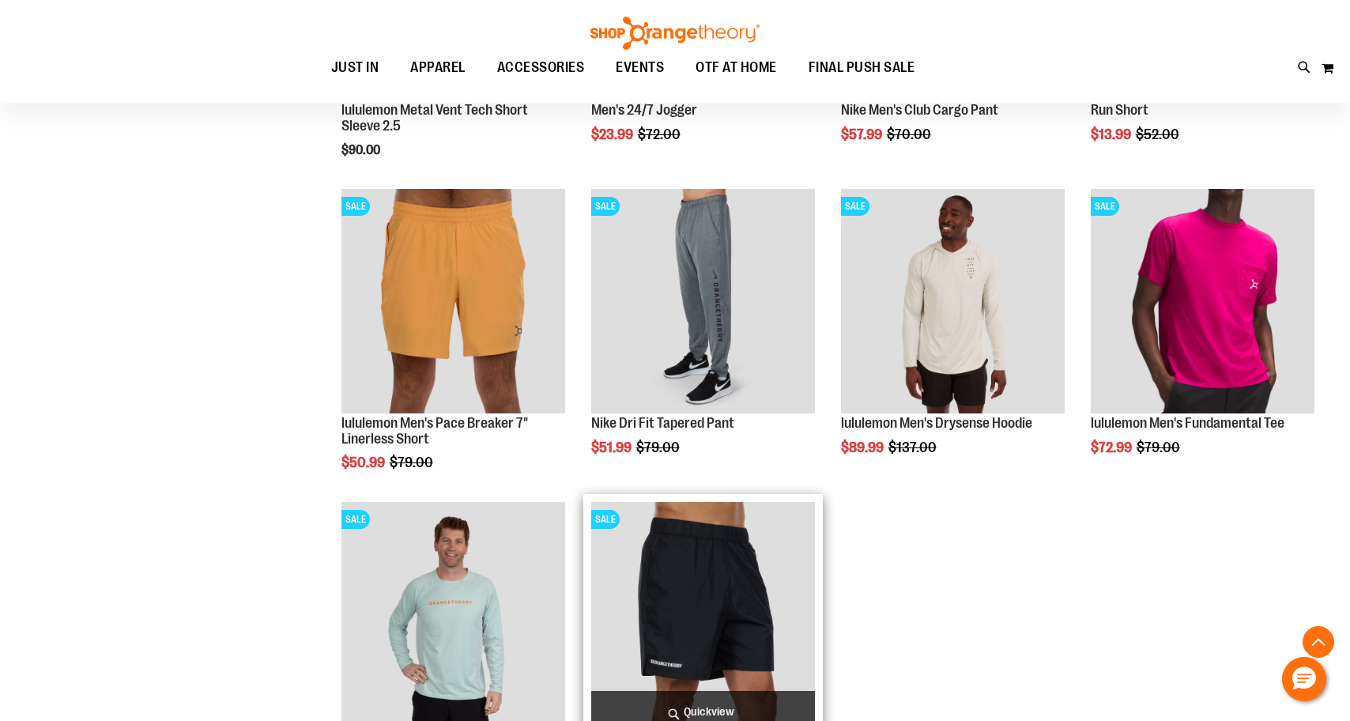
scroll to position [893, 0]
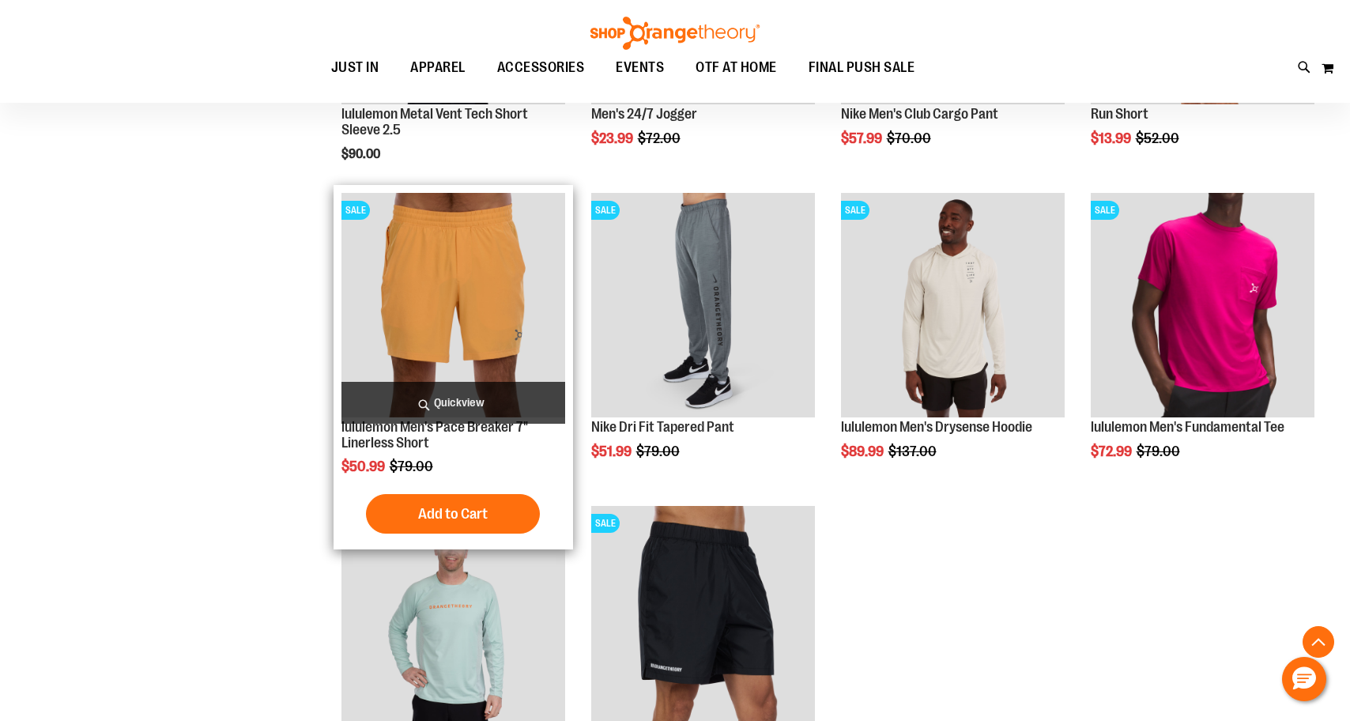
click at [466, 347] on img "product" at bounding box center [453, 305] width 224 height 224
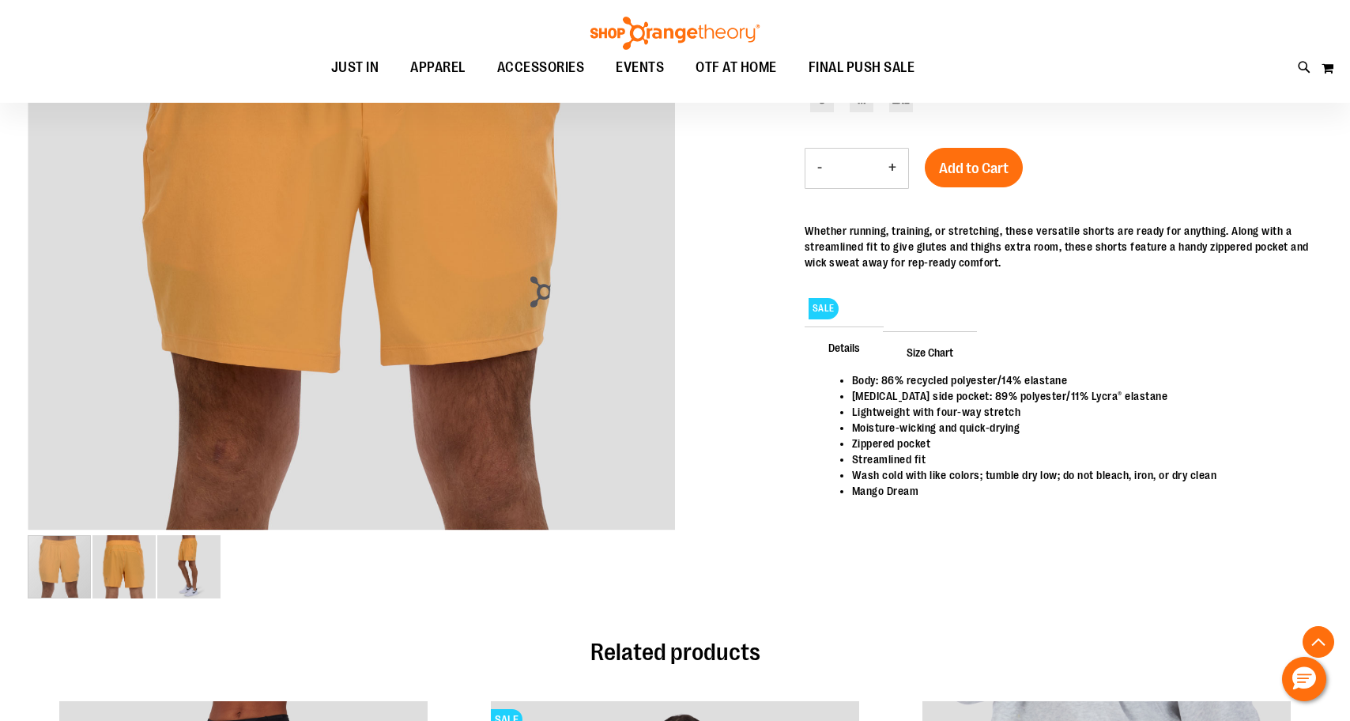
scroll to position [355, 0]
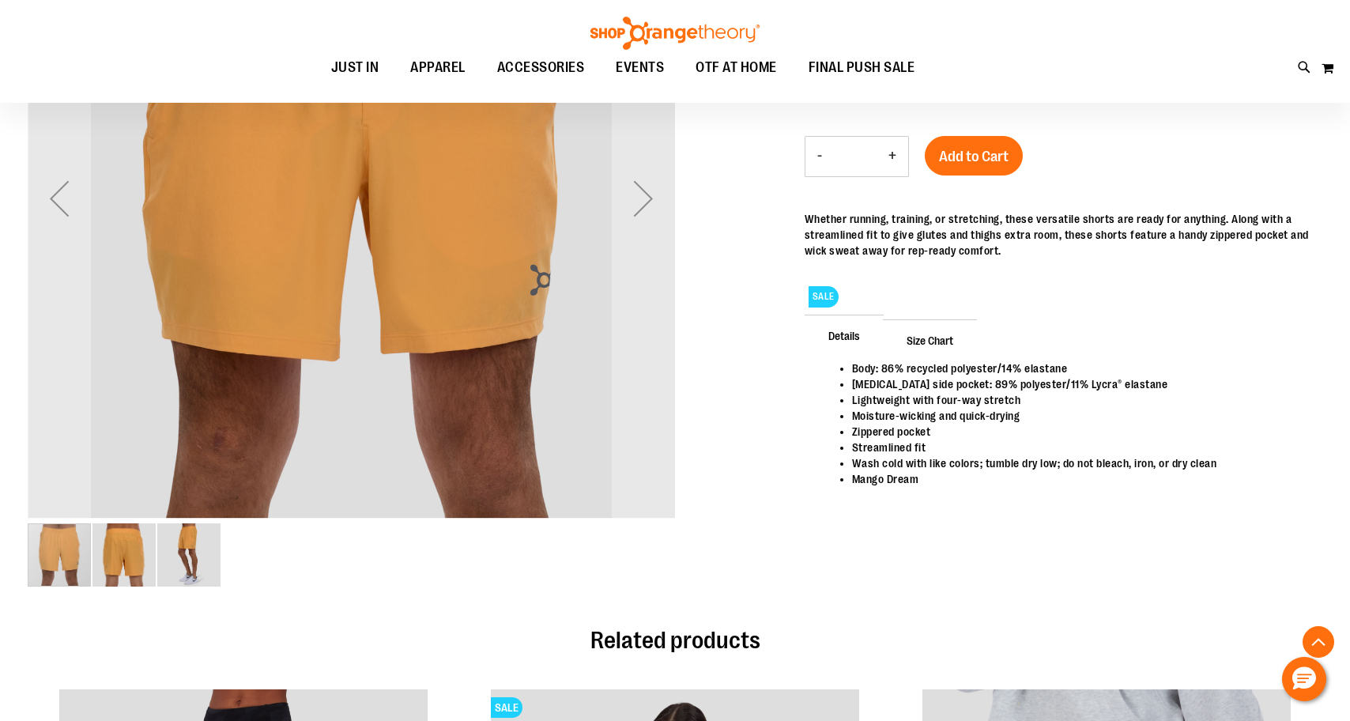
click at [124, 557] on img "image 2 of 3" at bounding box center [123, 554] width 63 height 63
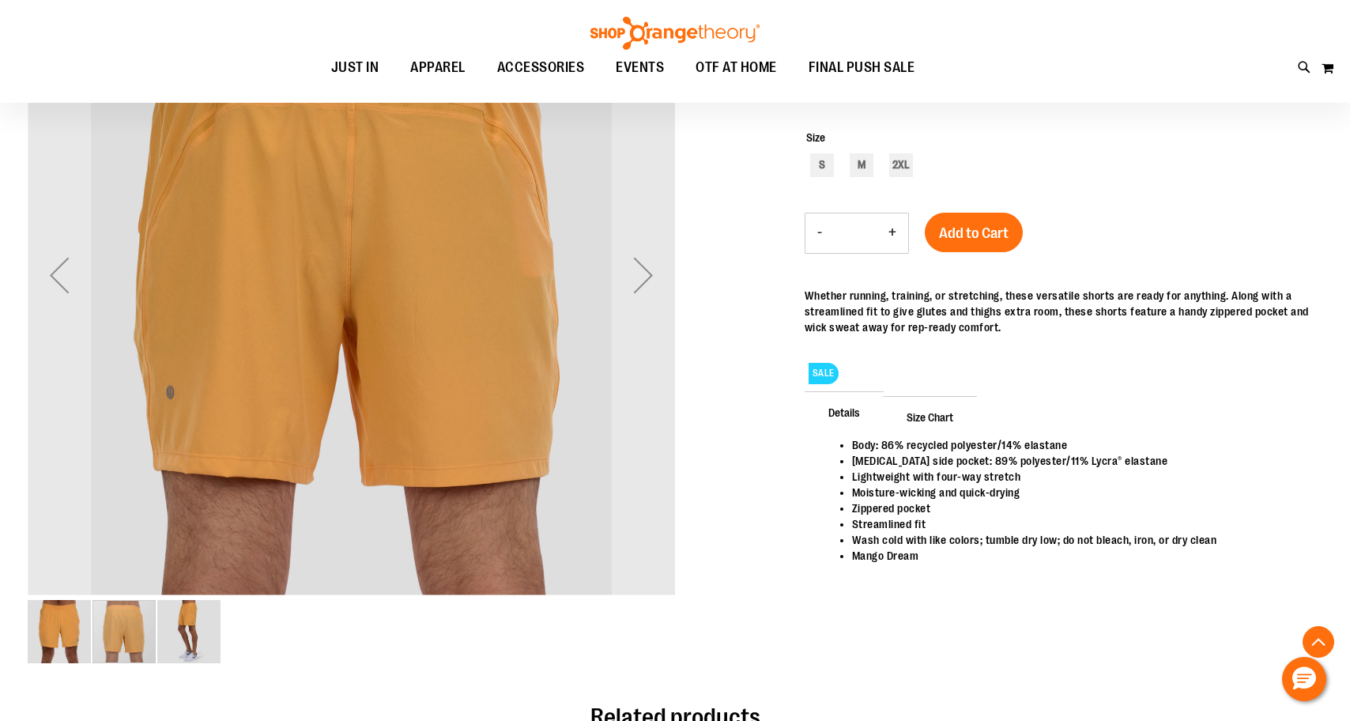
scroll to position [290, 0]
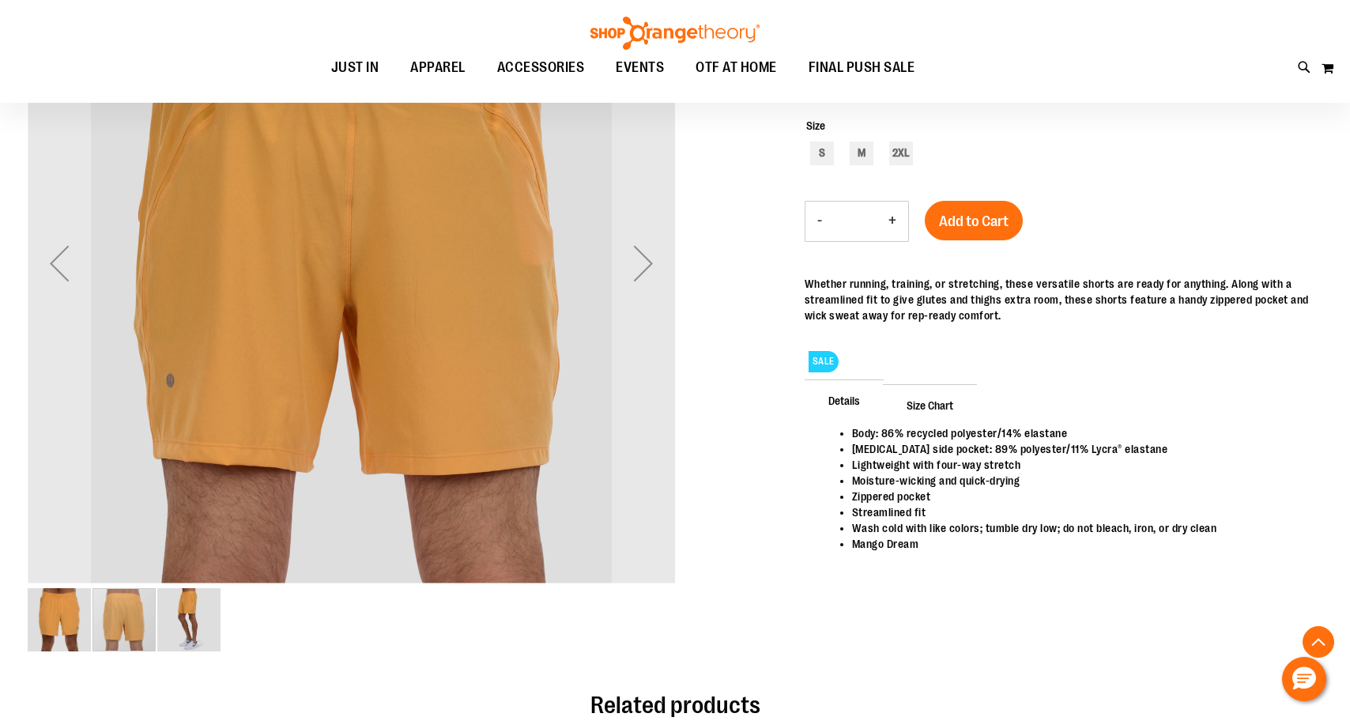
click at [198, 616] on img "image 3 of 3" at bounding box center [188, 619] width 63 height 63
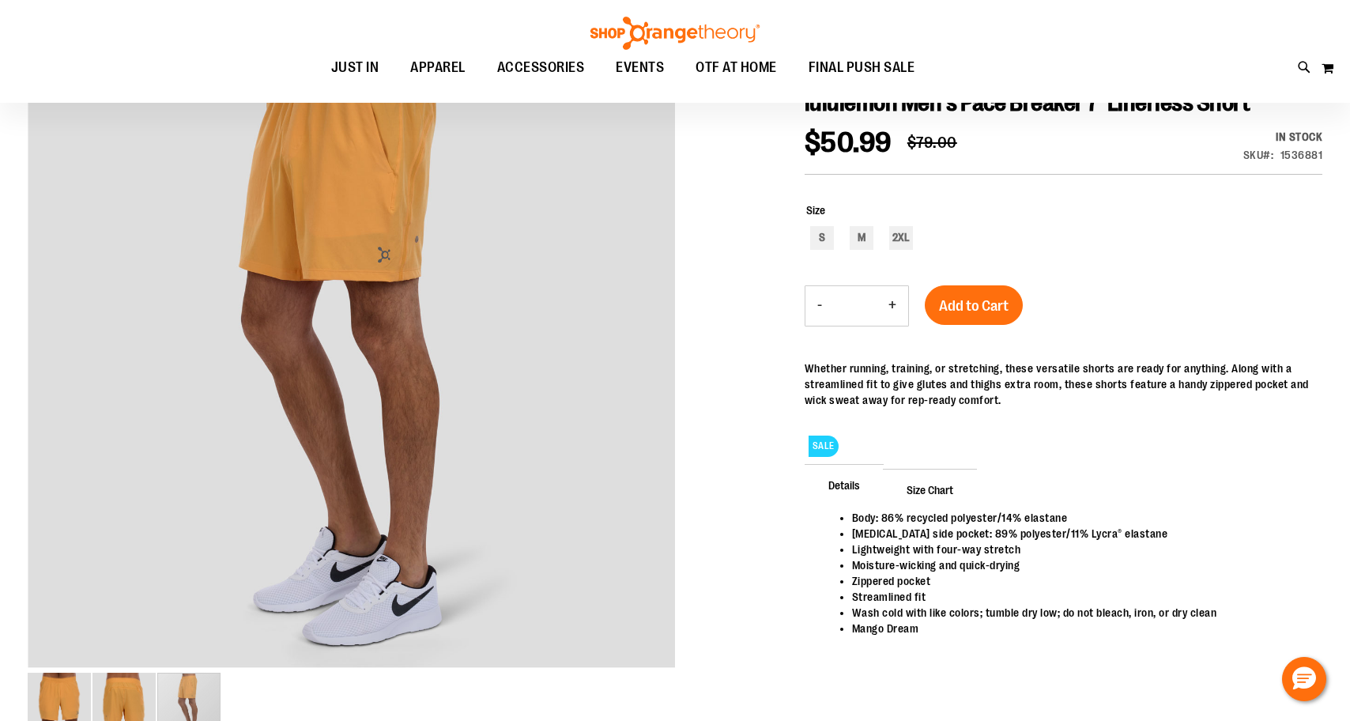
scroll to position [212, 0]
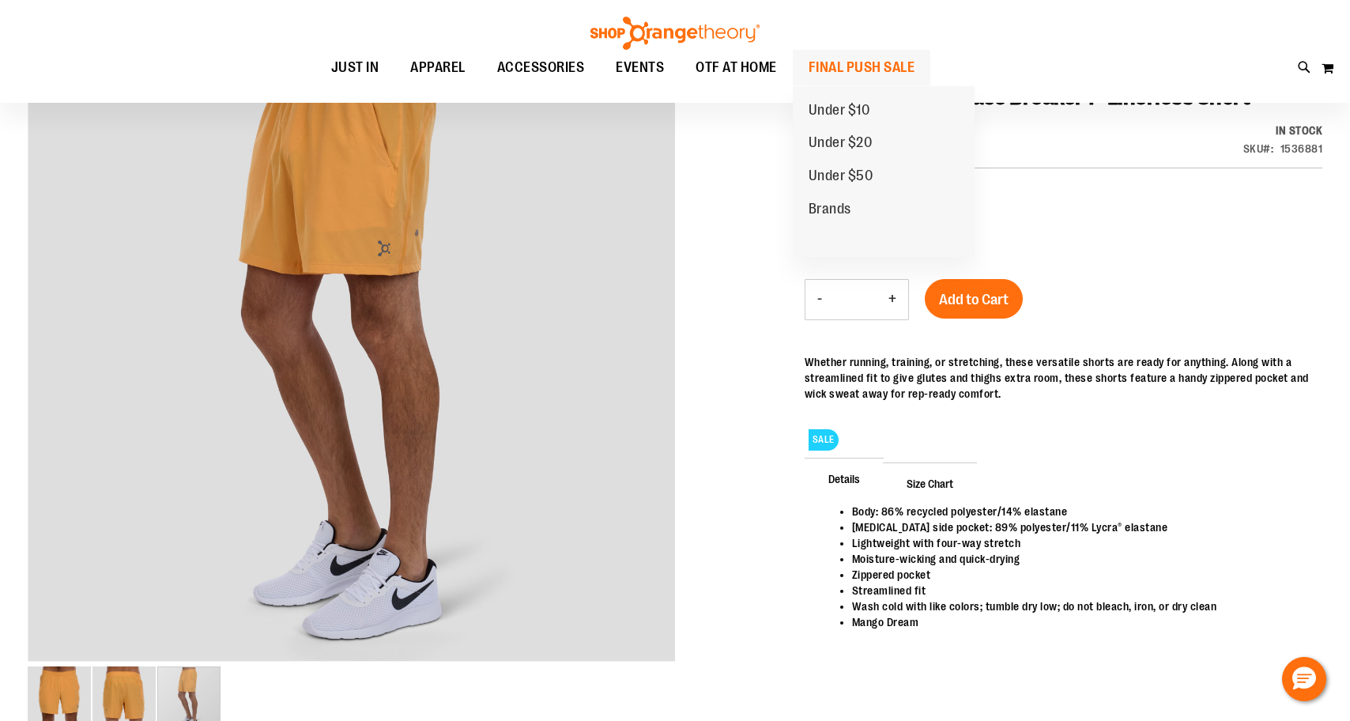
click at [859, 65] on span "FINAL PUSH SALE" at bounding box center [862, 68] width 107 height 36
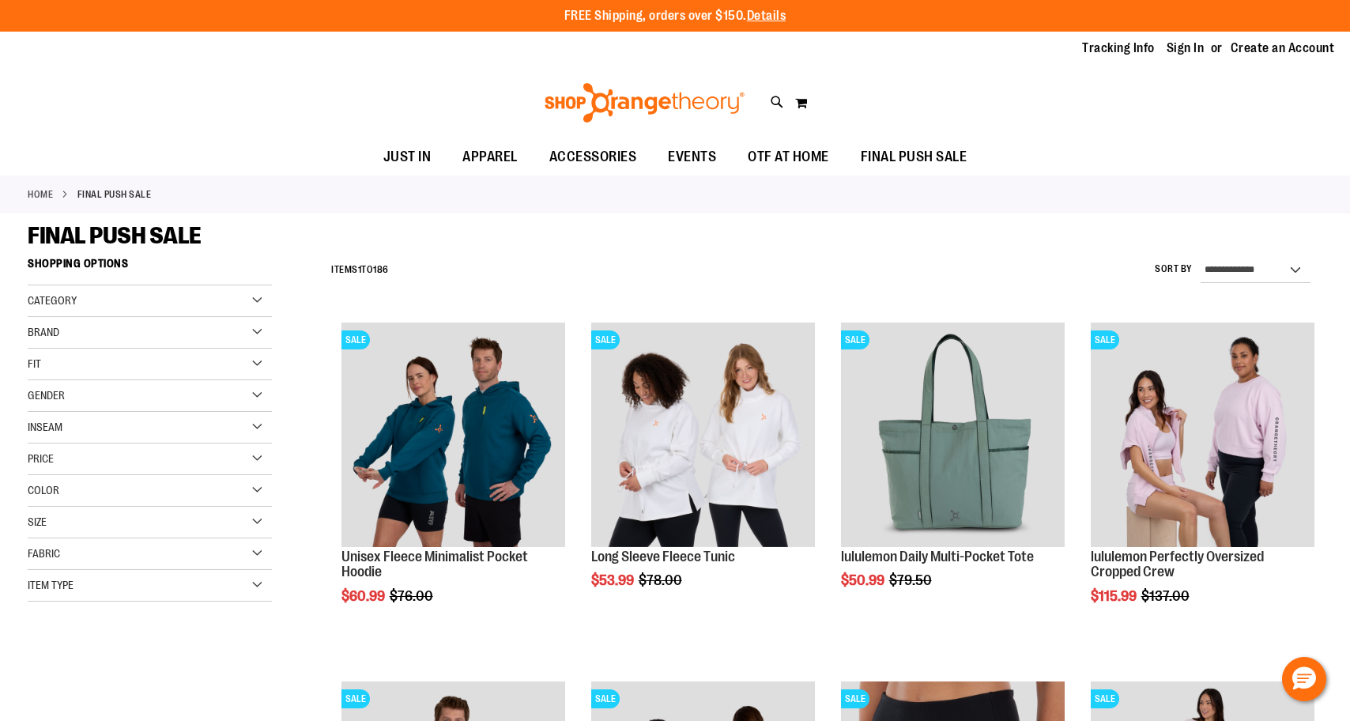
click at [256, 384] on div "Gender" at bounding box center [150, 396] width 244 height 32
click at [53, 424] on link "Men 11 items" at bounding box center [141, 428] width 234 height 17
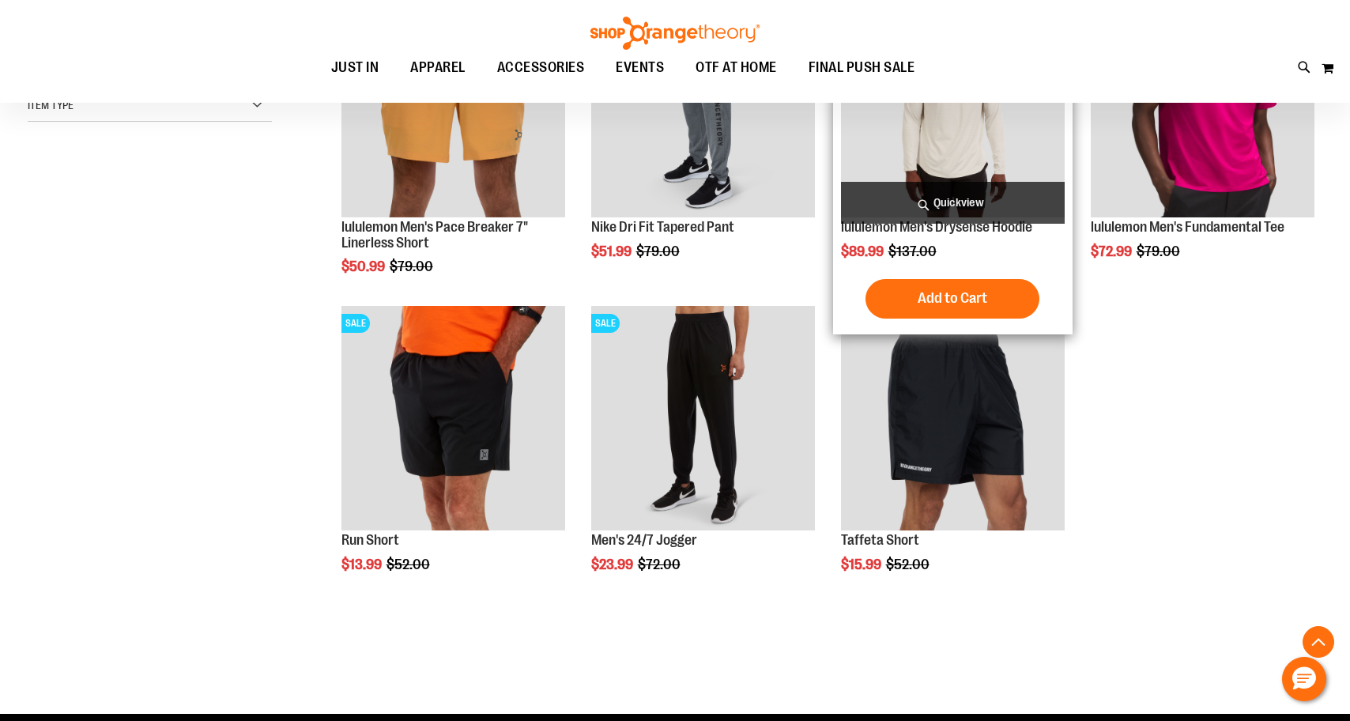
scroll to position [643, 0]
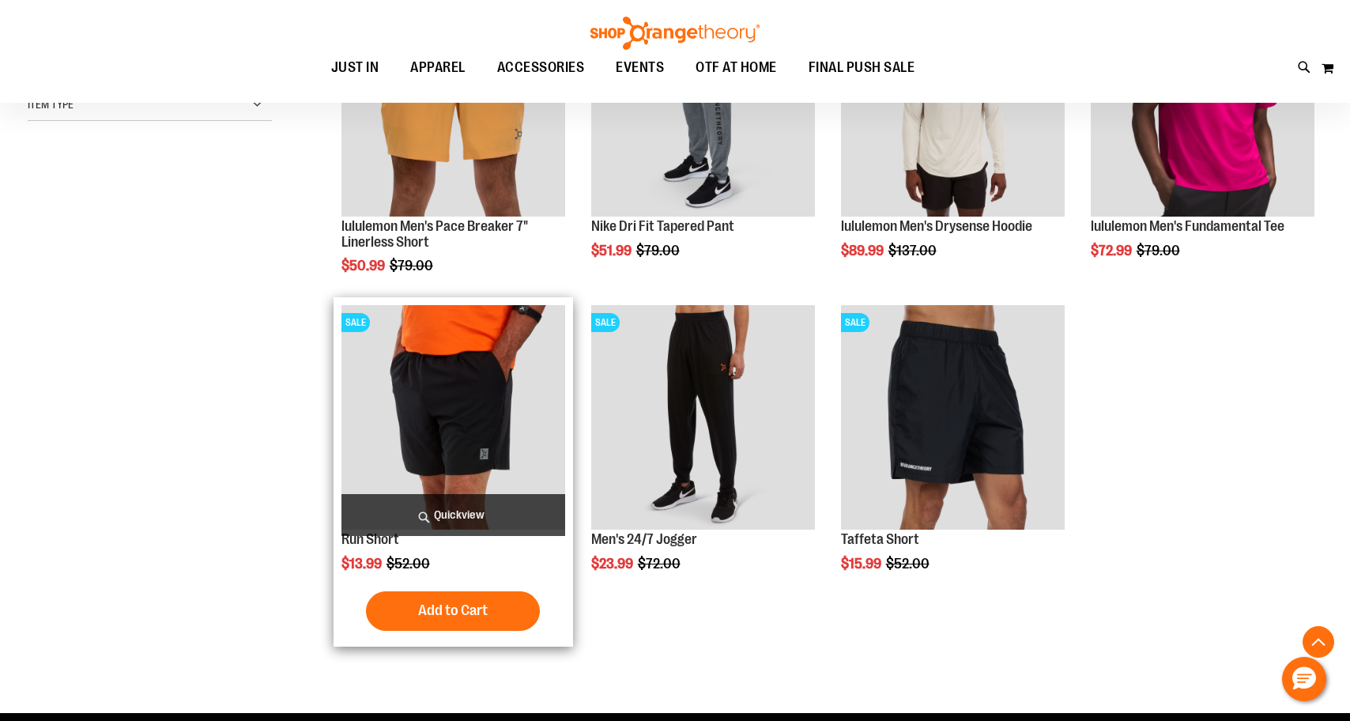
click at [468, 426] on img "product" at bounding box center [453, 417] width 224 height 224
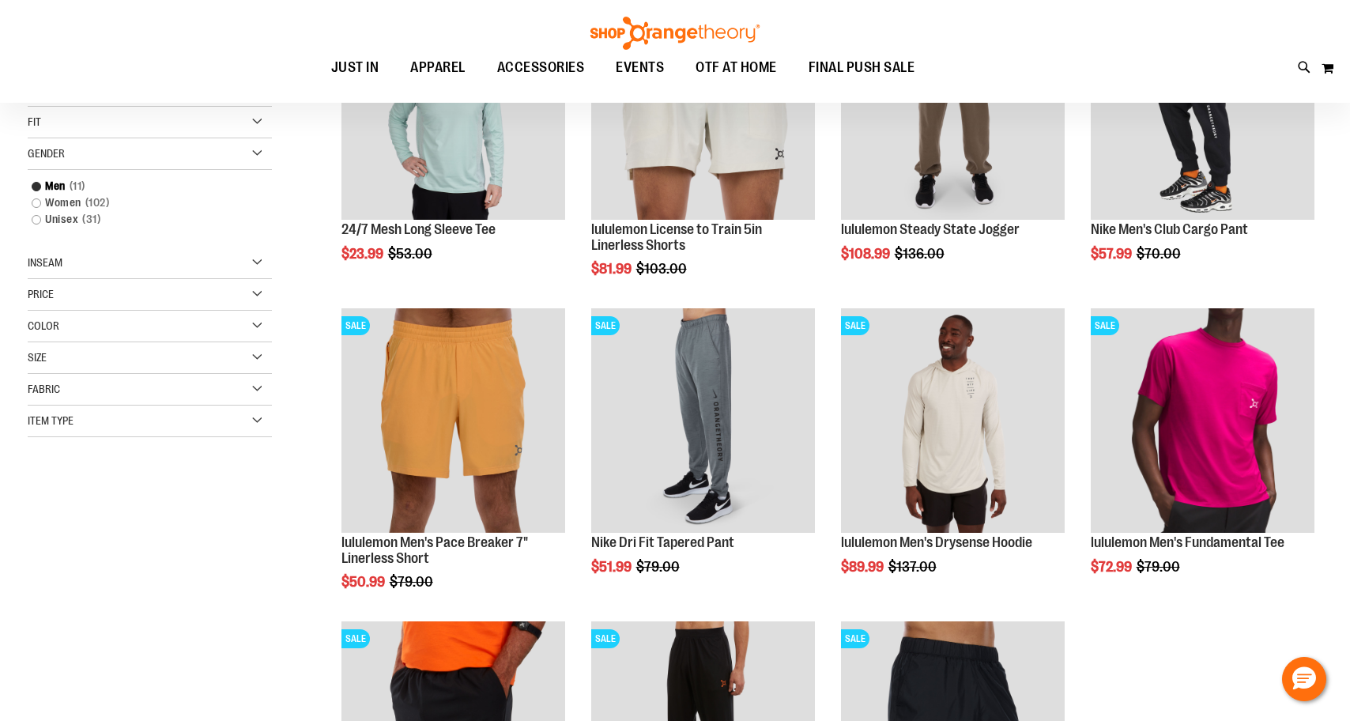
scroll to position [107, 0]
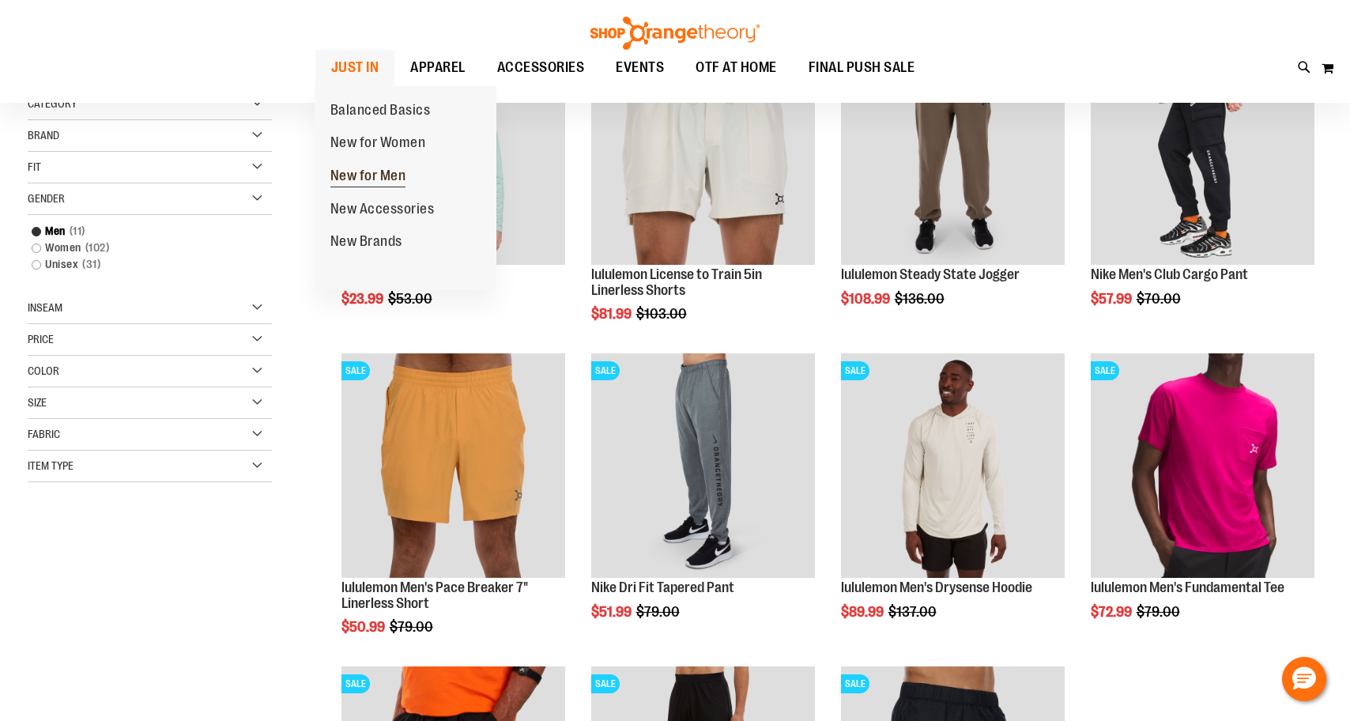
click at [360, 163] on link "New for Men" at bounding box center [368, 176] width 107 height 33
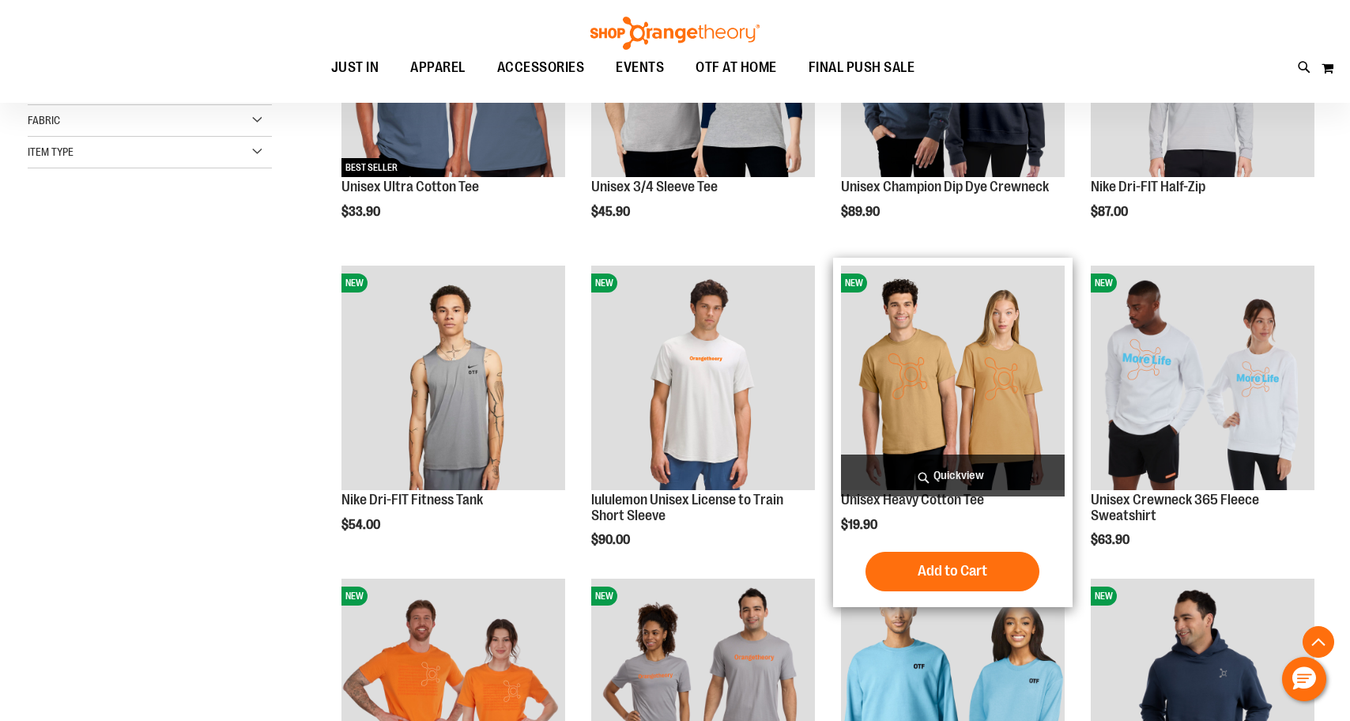
scroll to position [387, 0]
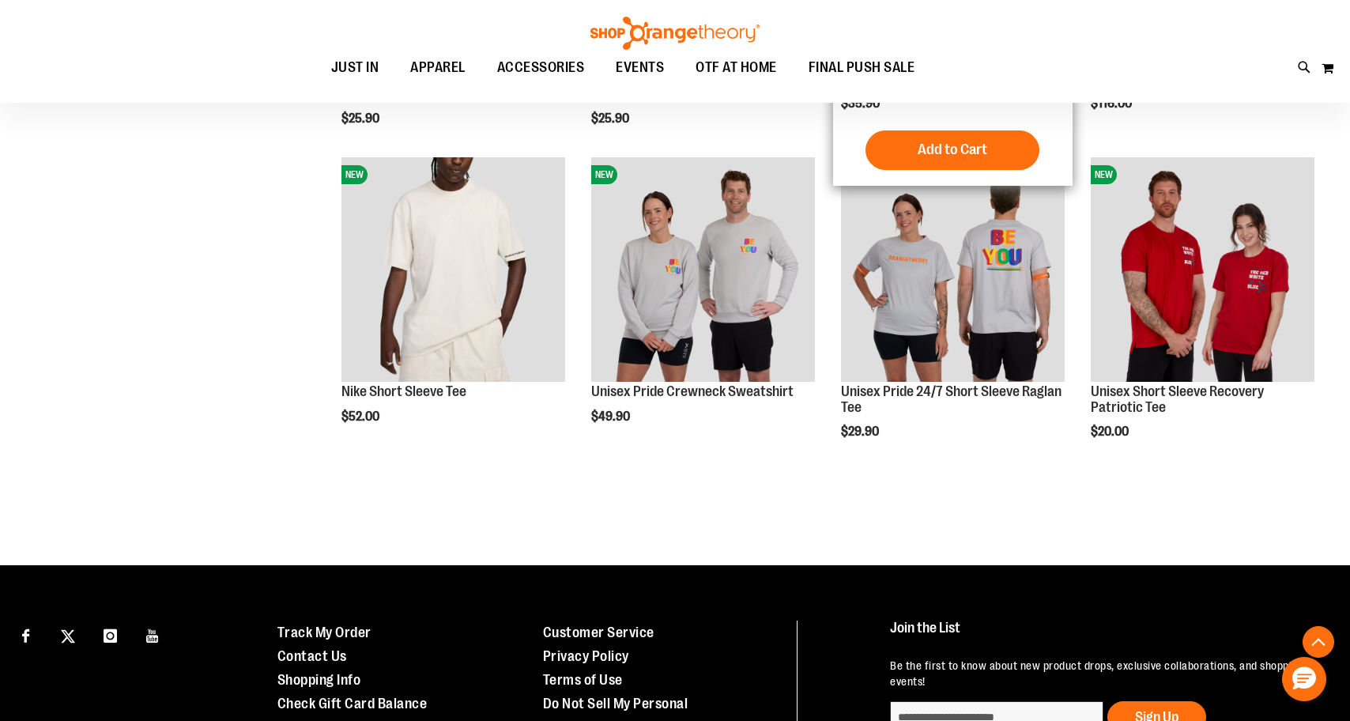
scroll to position [1730, 0]
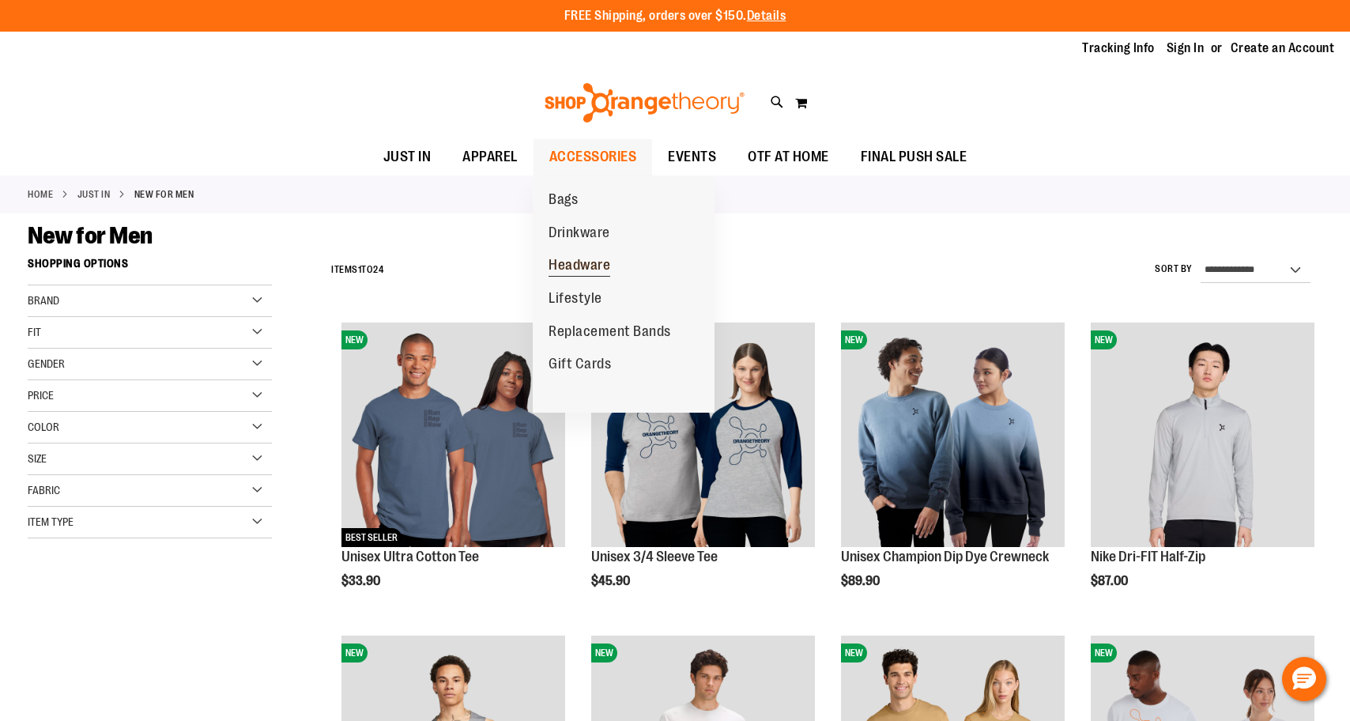
click at [568, 255] on link "Headware" at bounding box center [579, 265] width 93 height 33
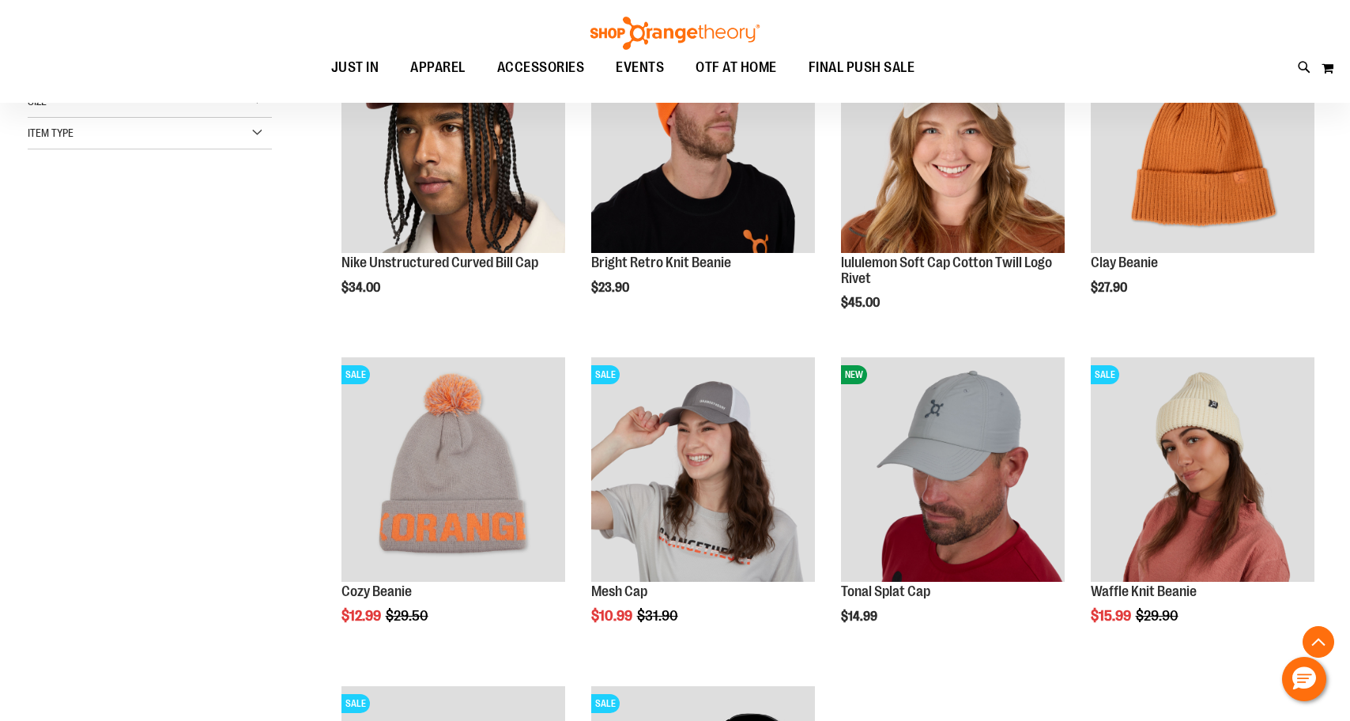
scroll to position [294, 0]
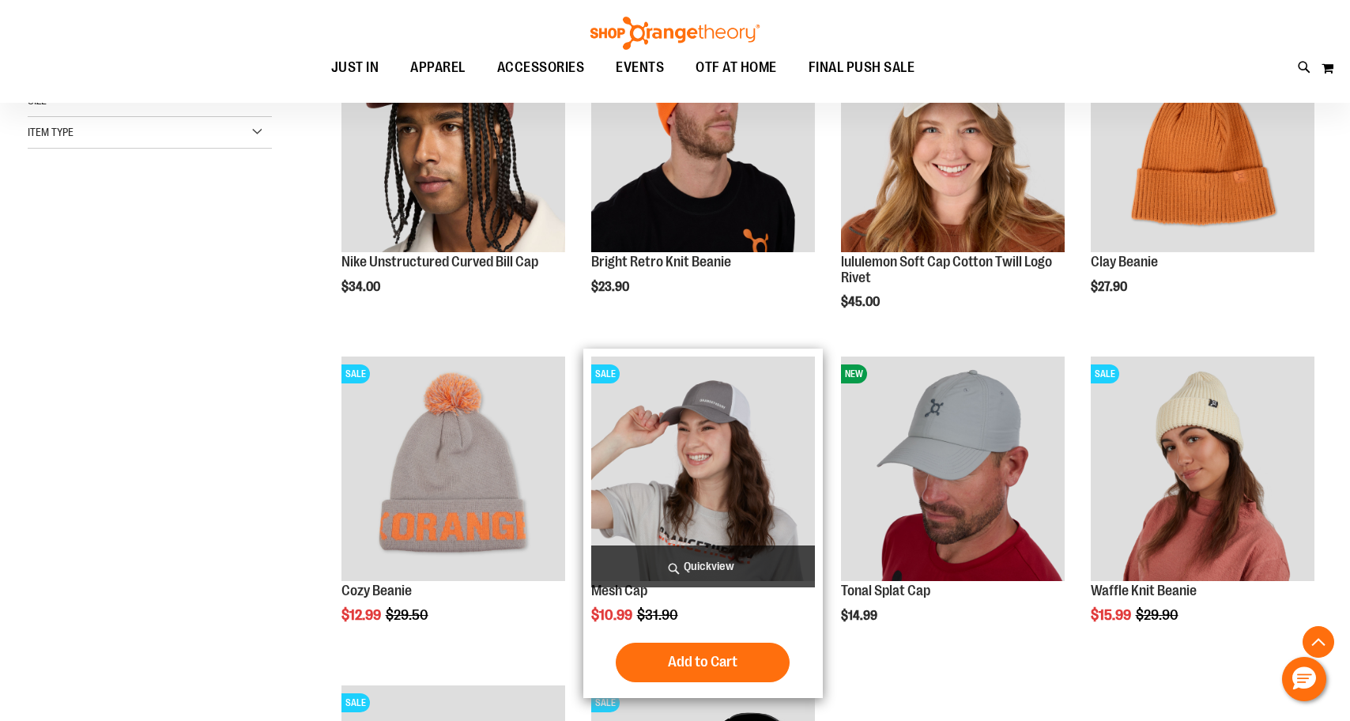
click at [704, 468] on img "product" at bounding box center [703, 468] width 224 height 224
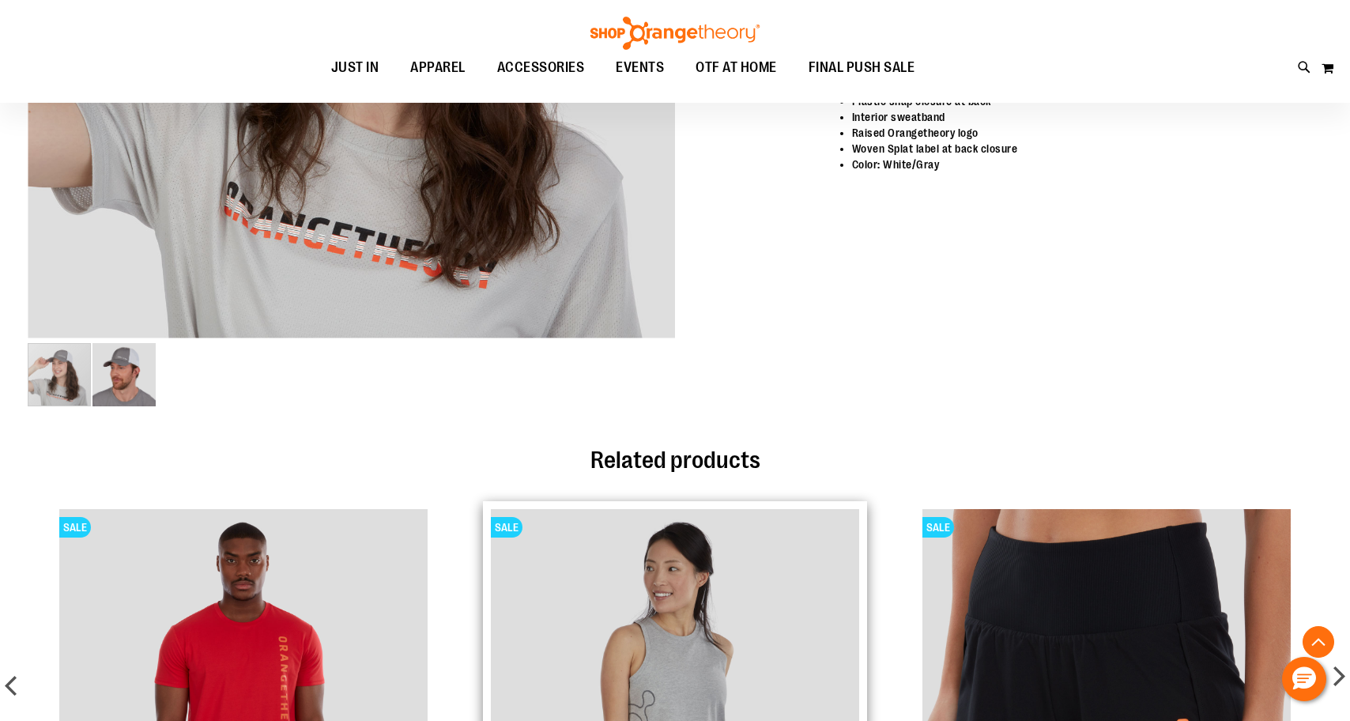
scroll to position [528, 0]
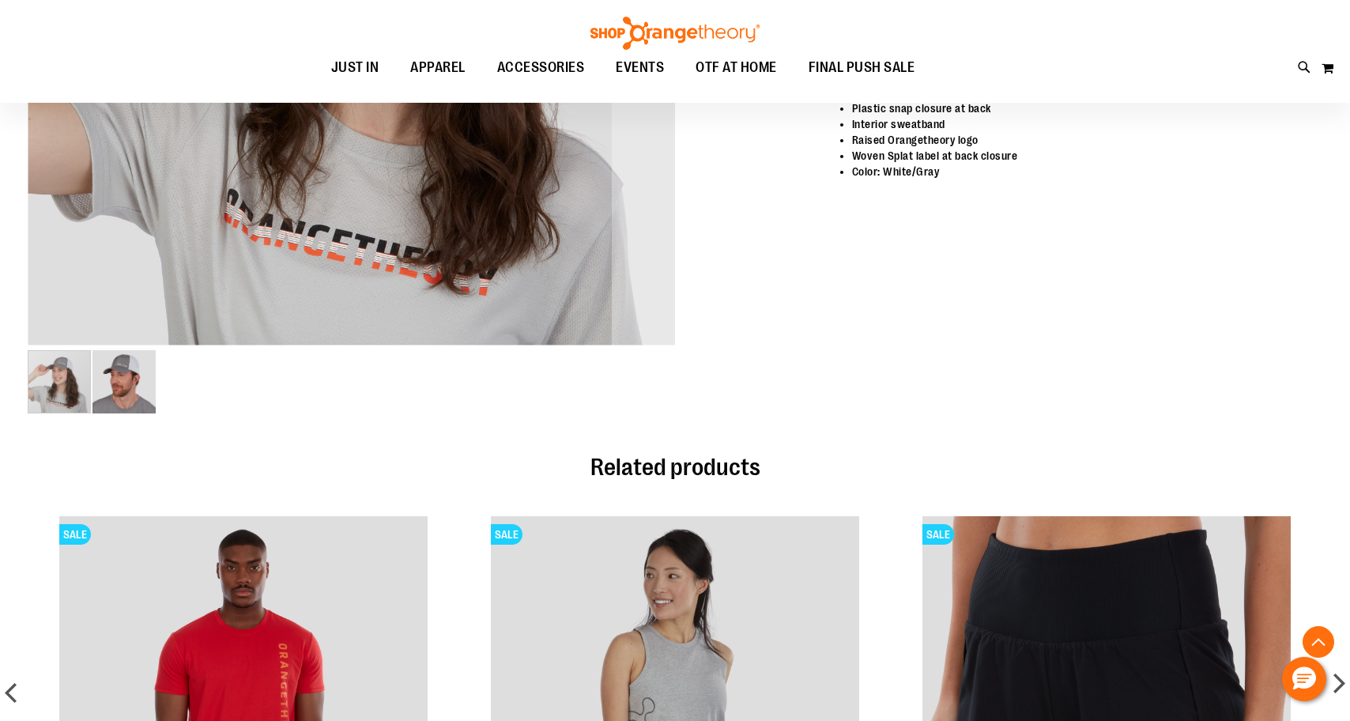
click at [125, 378] on img "image 2 of 2" at bounding box center [123, 381] width 63 height 63
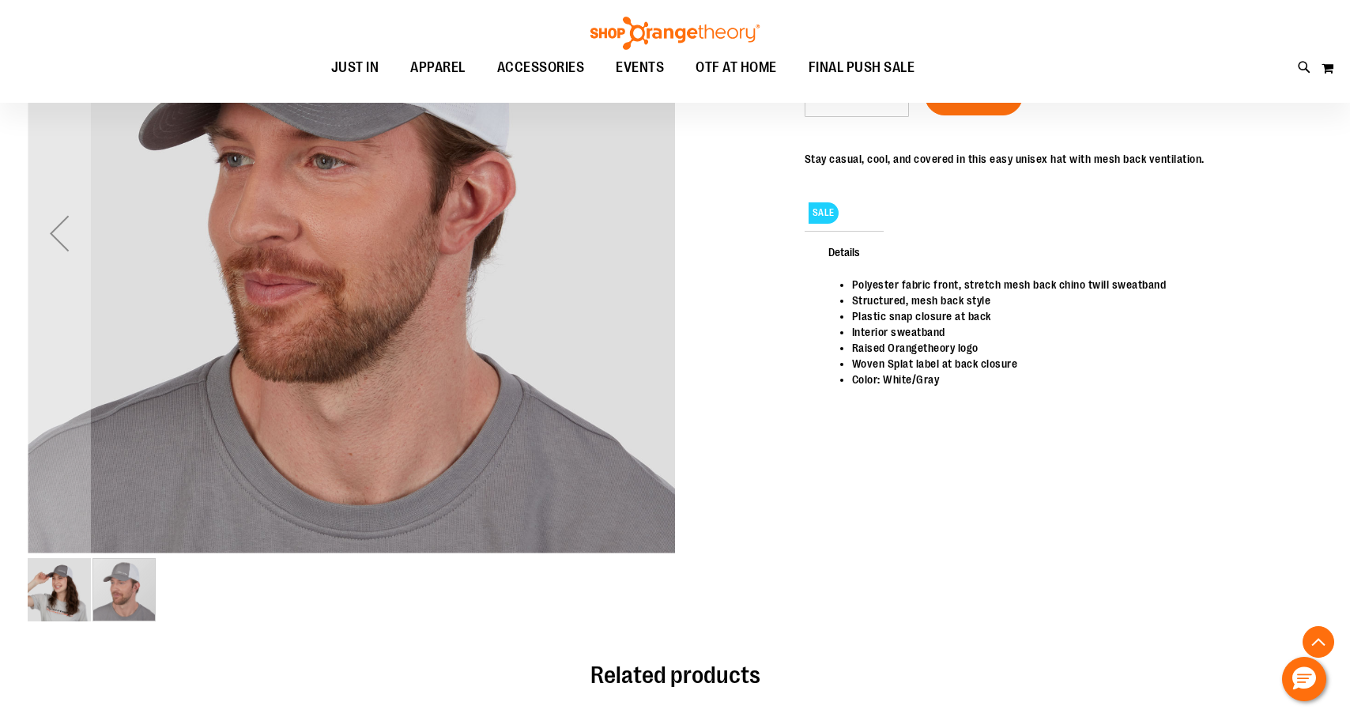
scroll to position [322, 0]
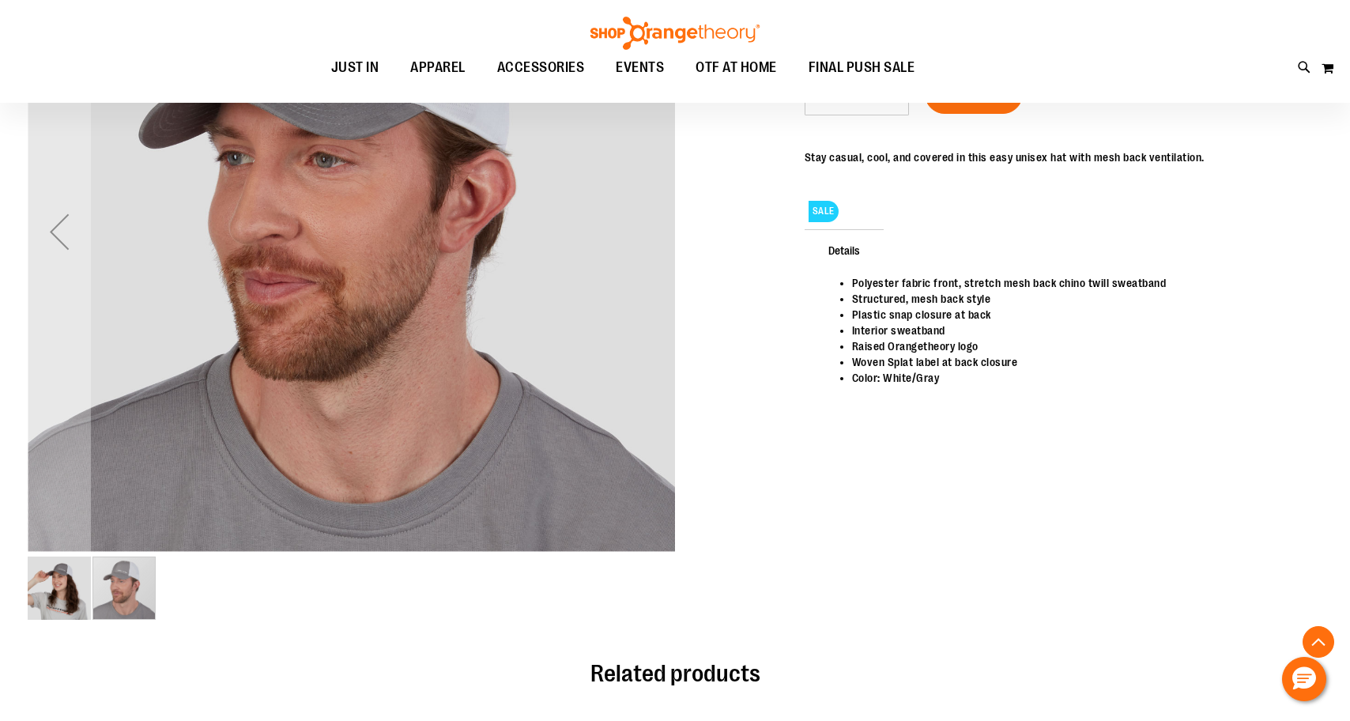
click at [61, 586] on img "image 1 of 2" at bounding box center [59, 587] width 63 height 63
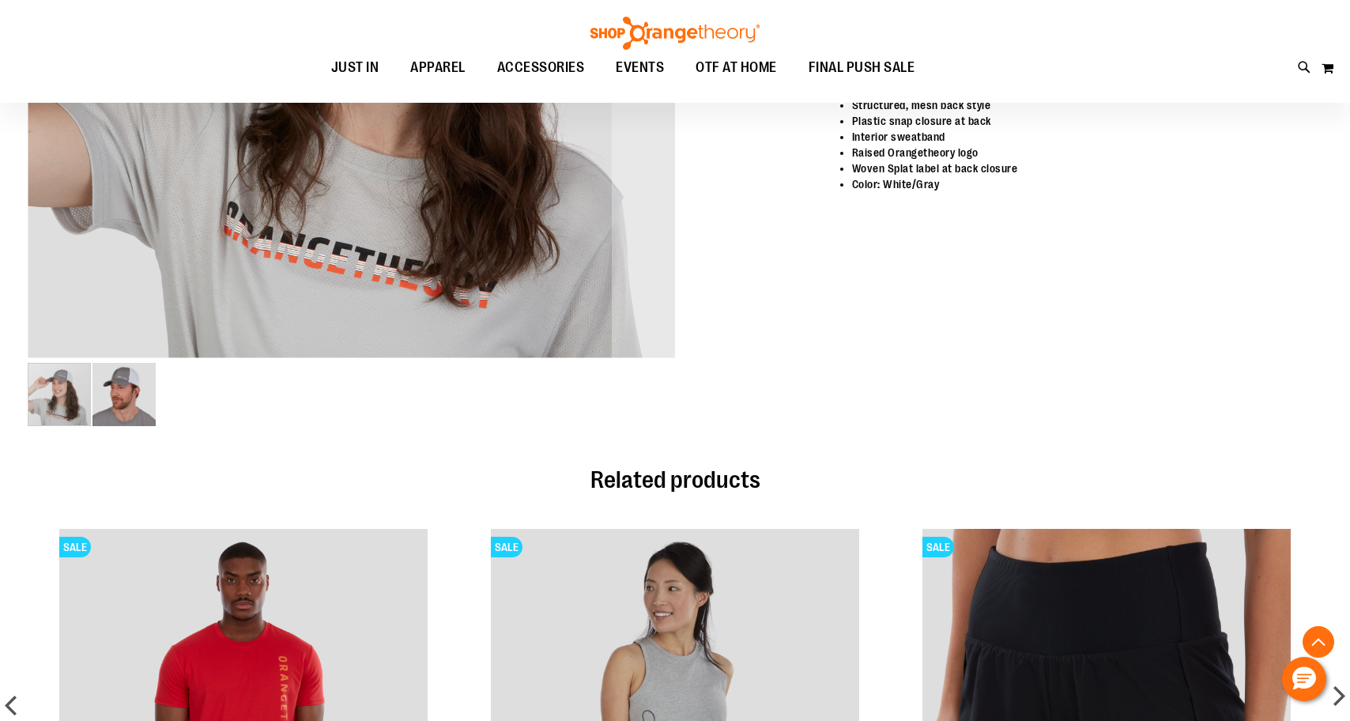
scroll to position [522, 0]
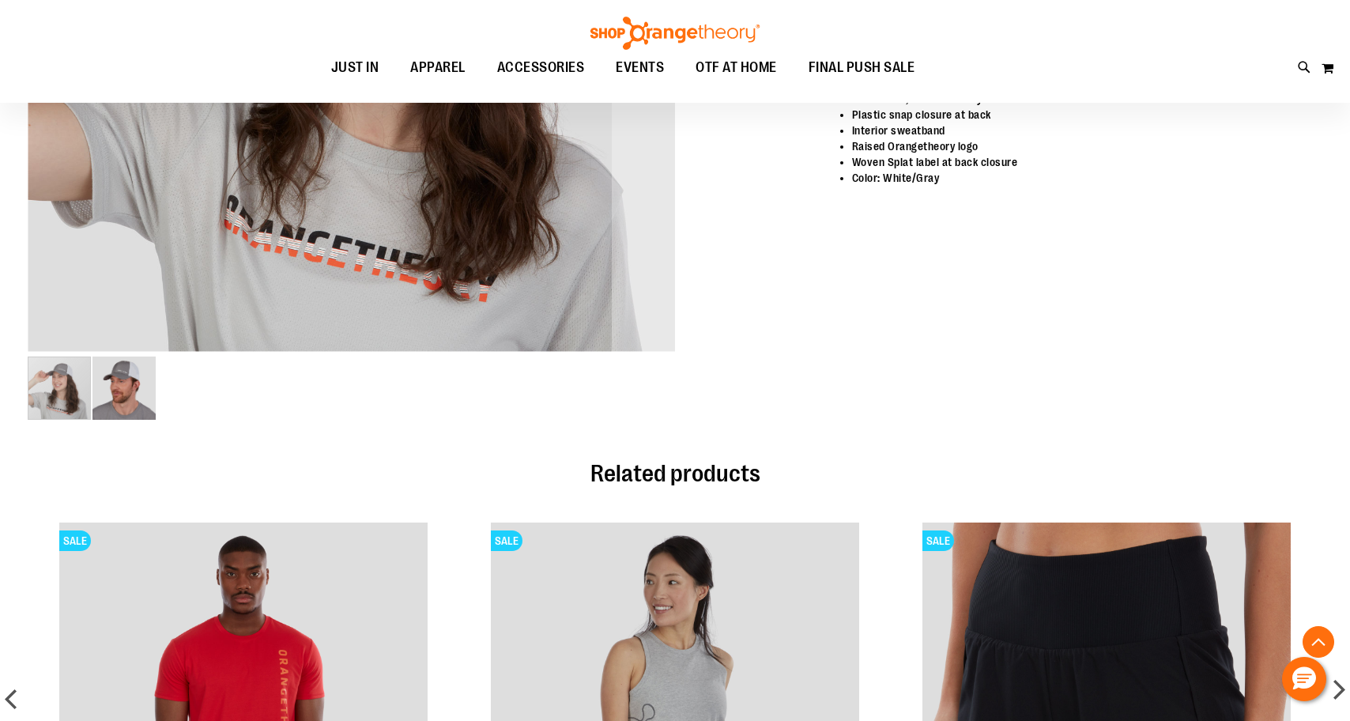
click at [131, 389] on img "image 2 of 2" at bounding box center [123, 387] width 63 height 63
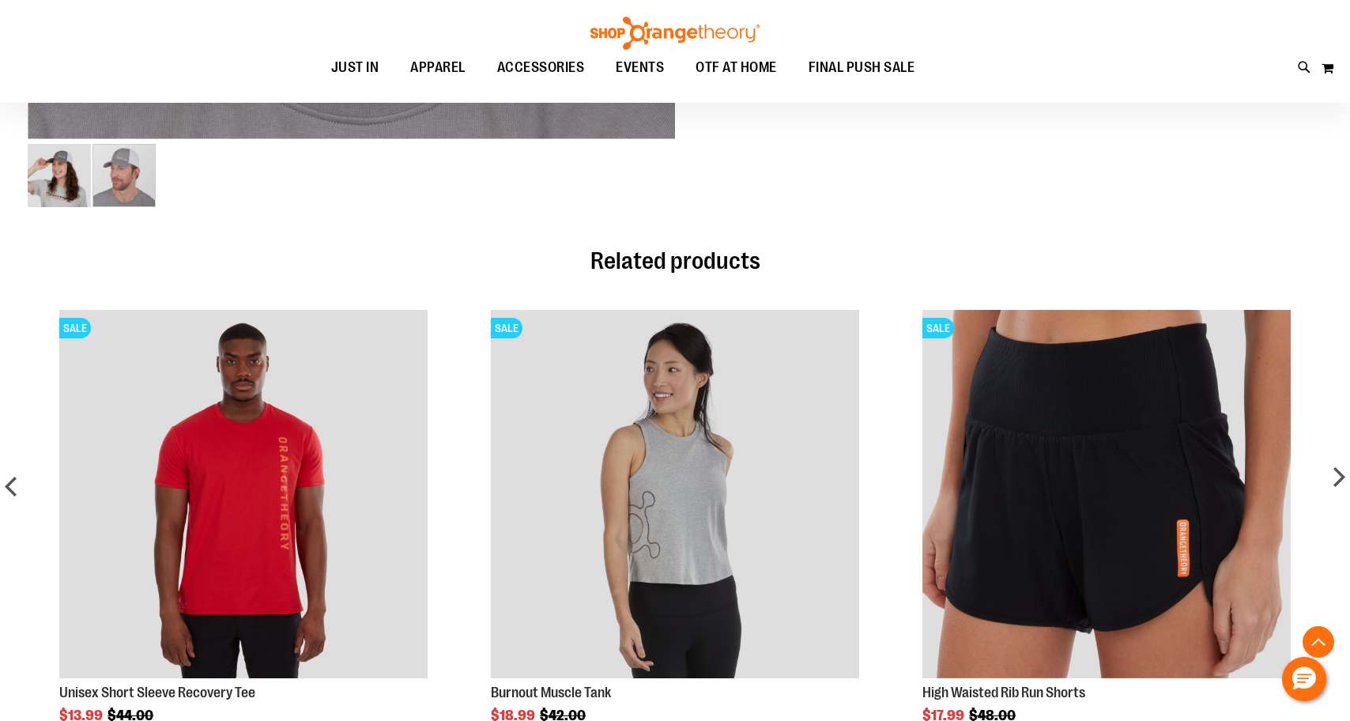
scroll to position [735, 0]
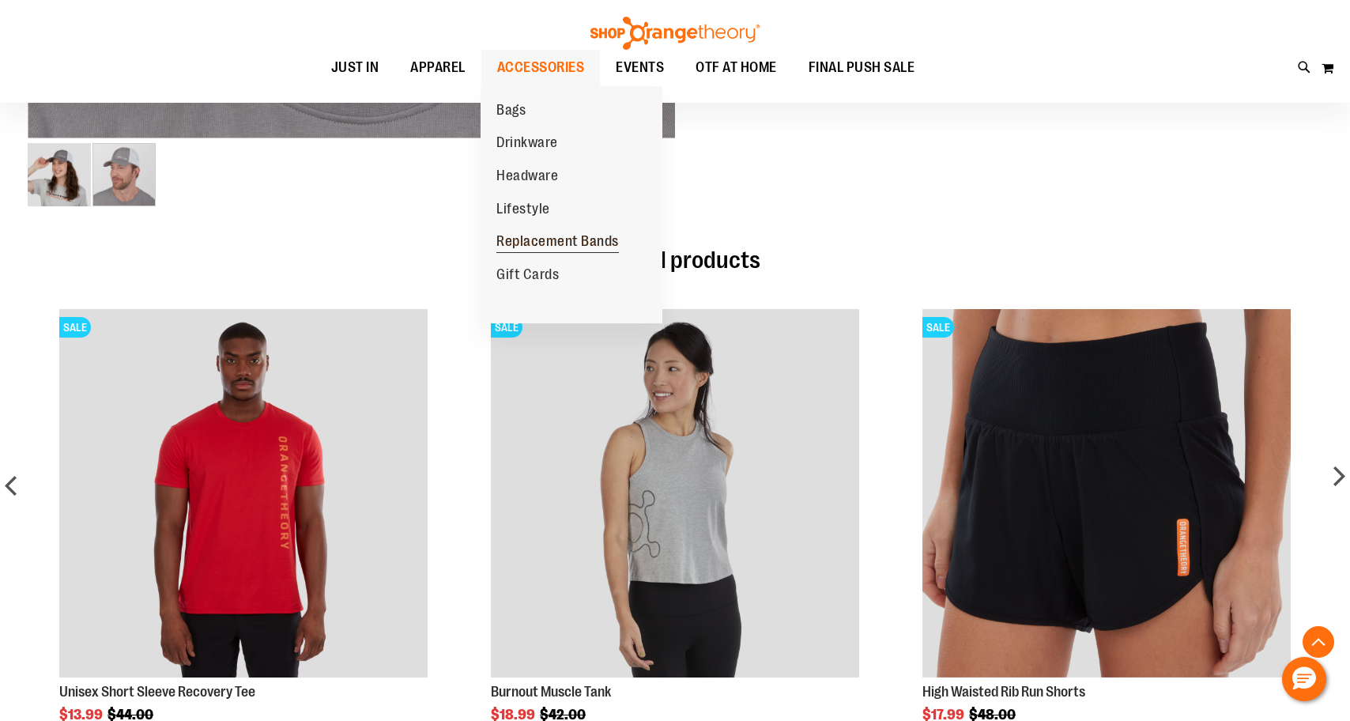
click at [530, 233] on span "Replacement Bands" at bounding box center [557, 243] width 123 height 20
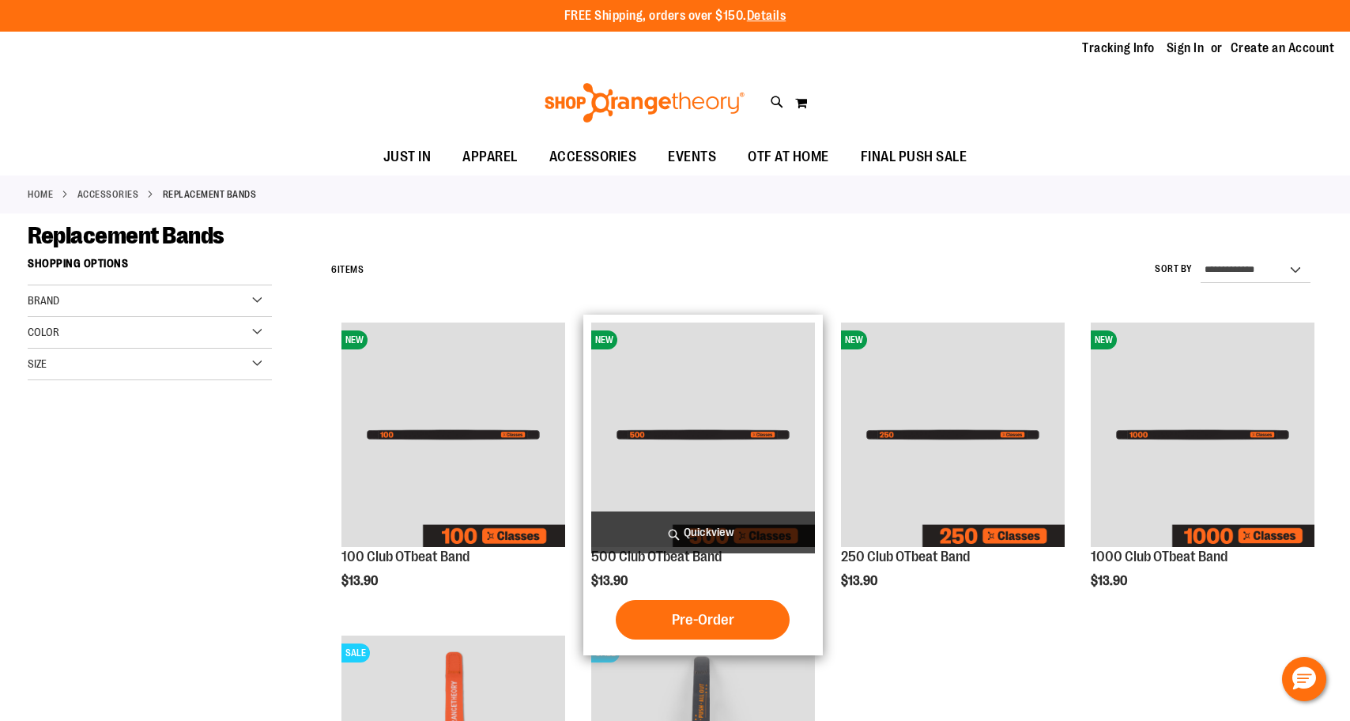
click at [719, 439] on img "product" at bounding box center [703, 434] width 224 height 224
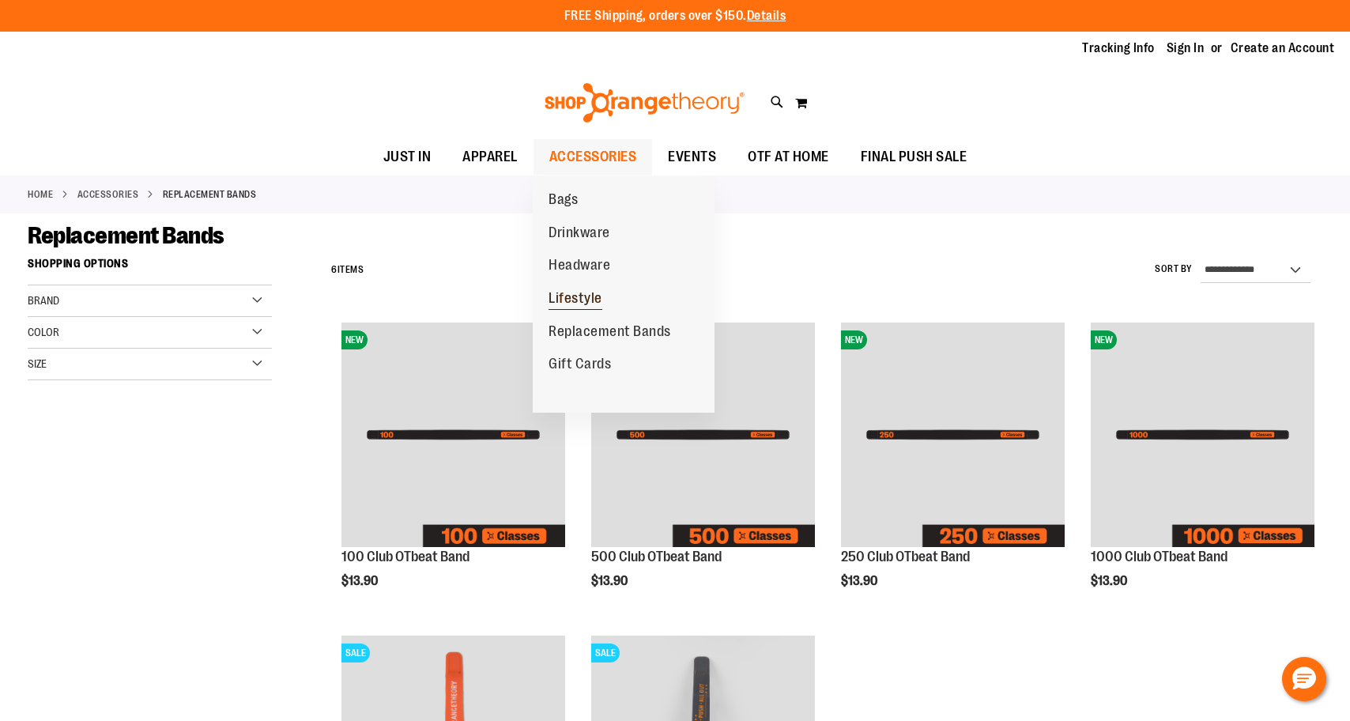
click at [569, 283] on link "Lifestyle" at bounding box center [575, 298] width 85 height 33
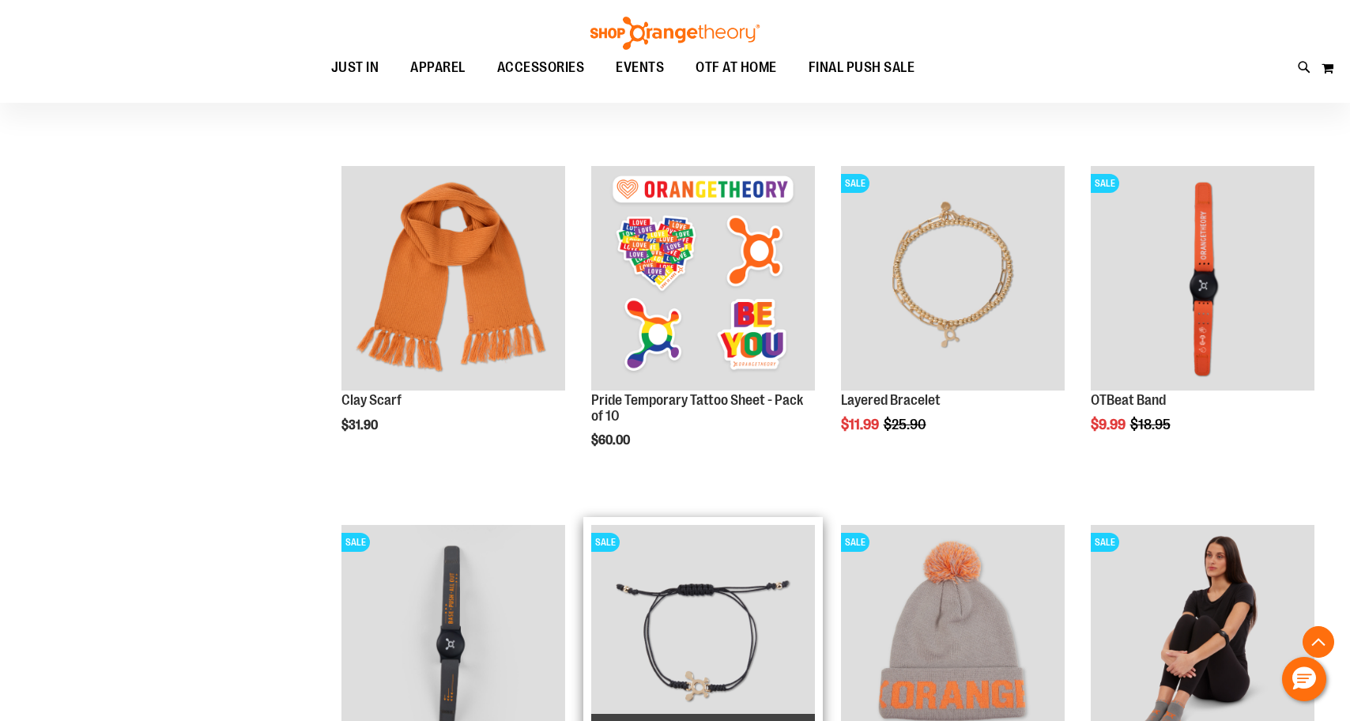
scroll to position [515, 0]
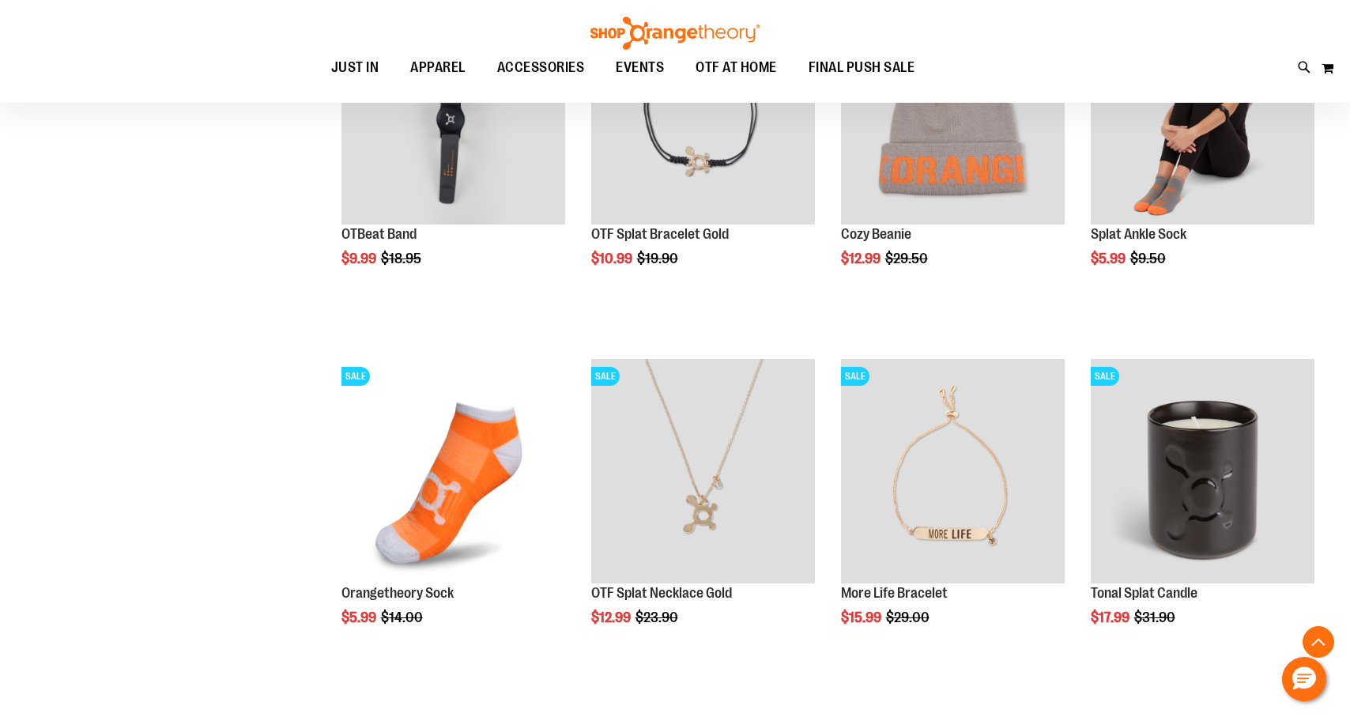
scroll to position [1017, 0]
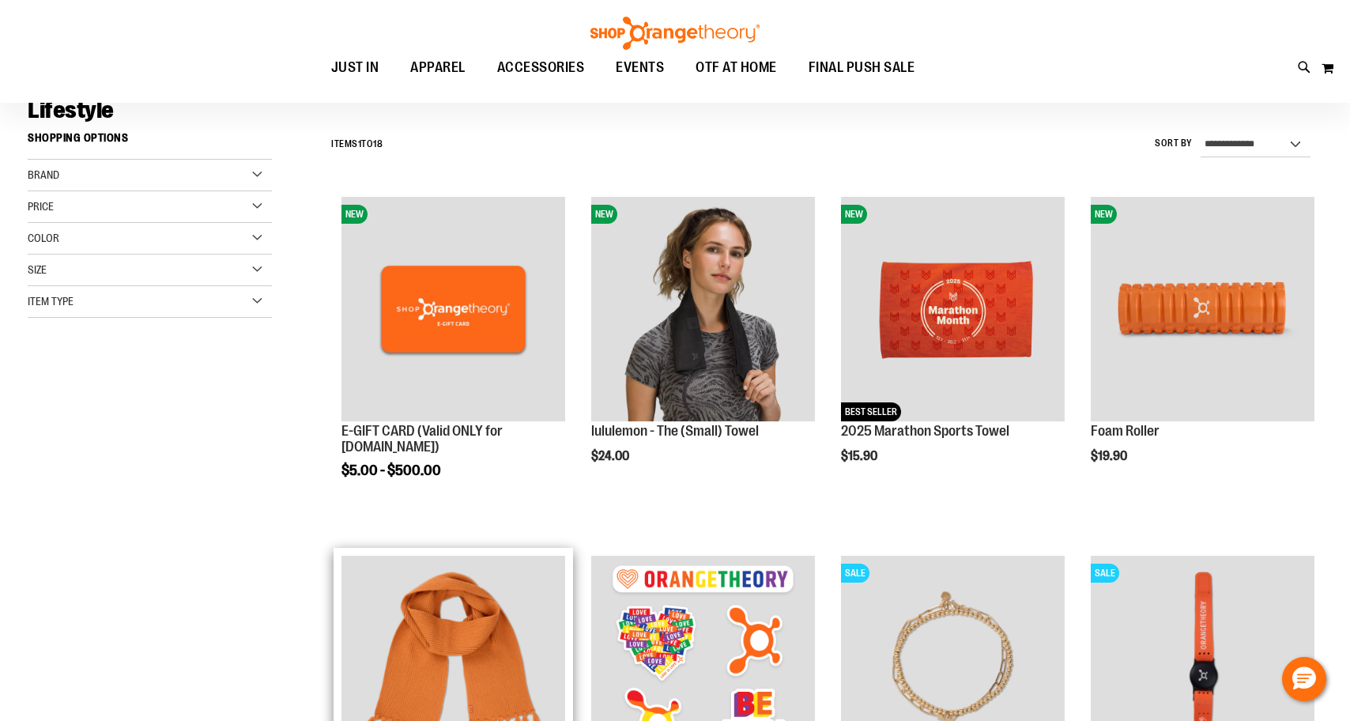
scroll to position [124, 0]
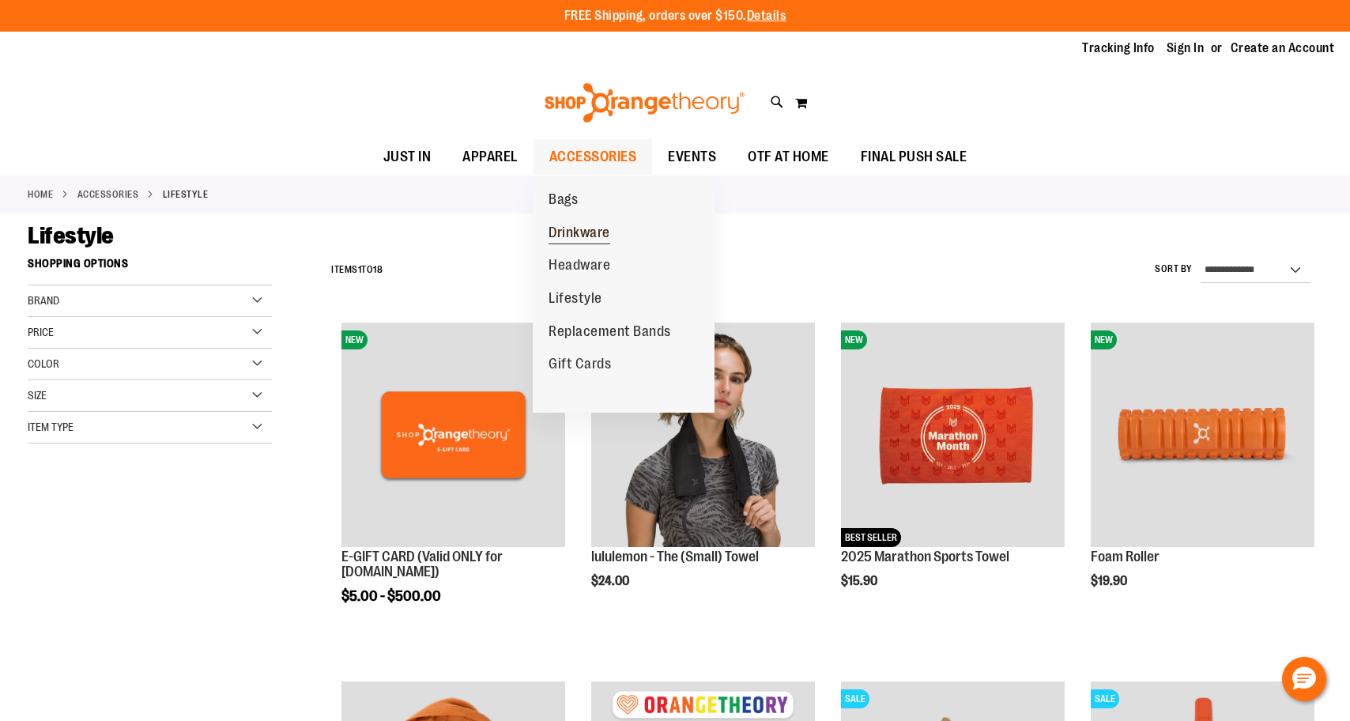
click at [570, 225] on span "Drinkware" at bounding box center [580, 234] width 62 height 20
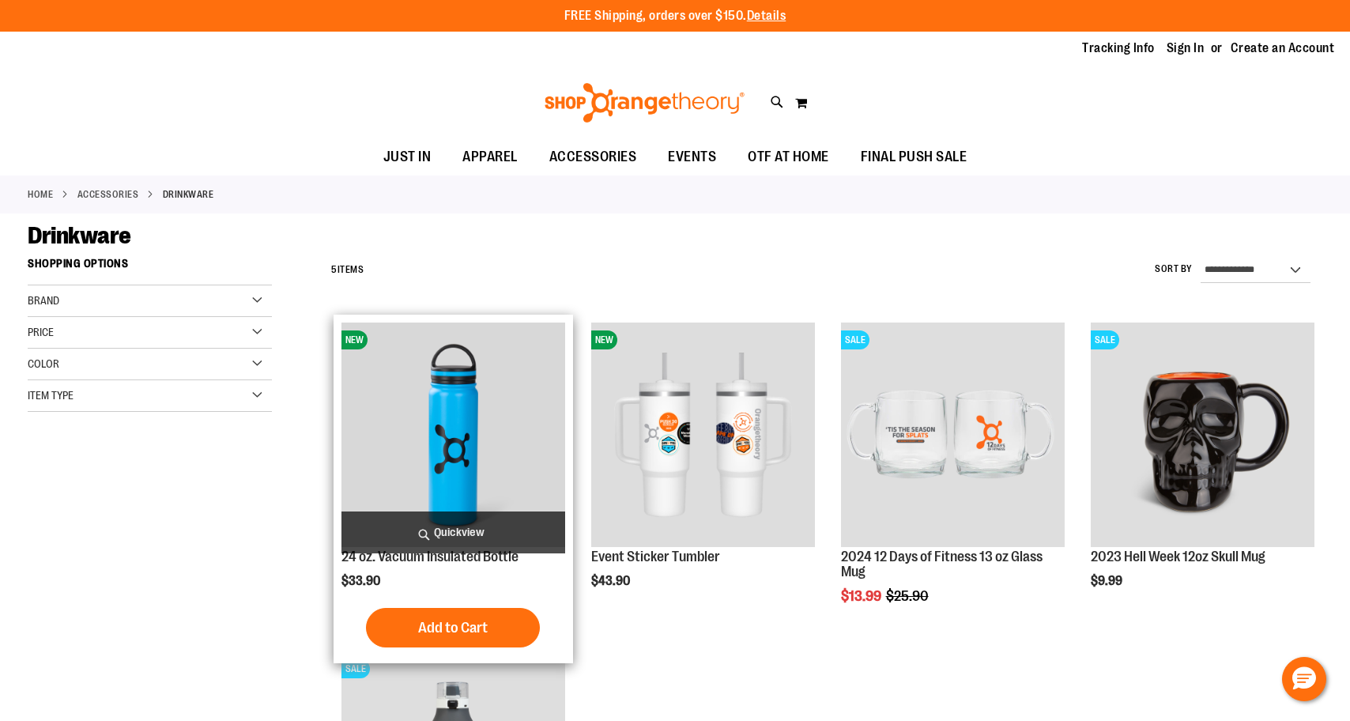
click at [438, 449] on img "product" at bounding box center [453, 434] width 224 height 224
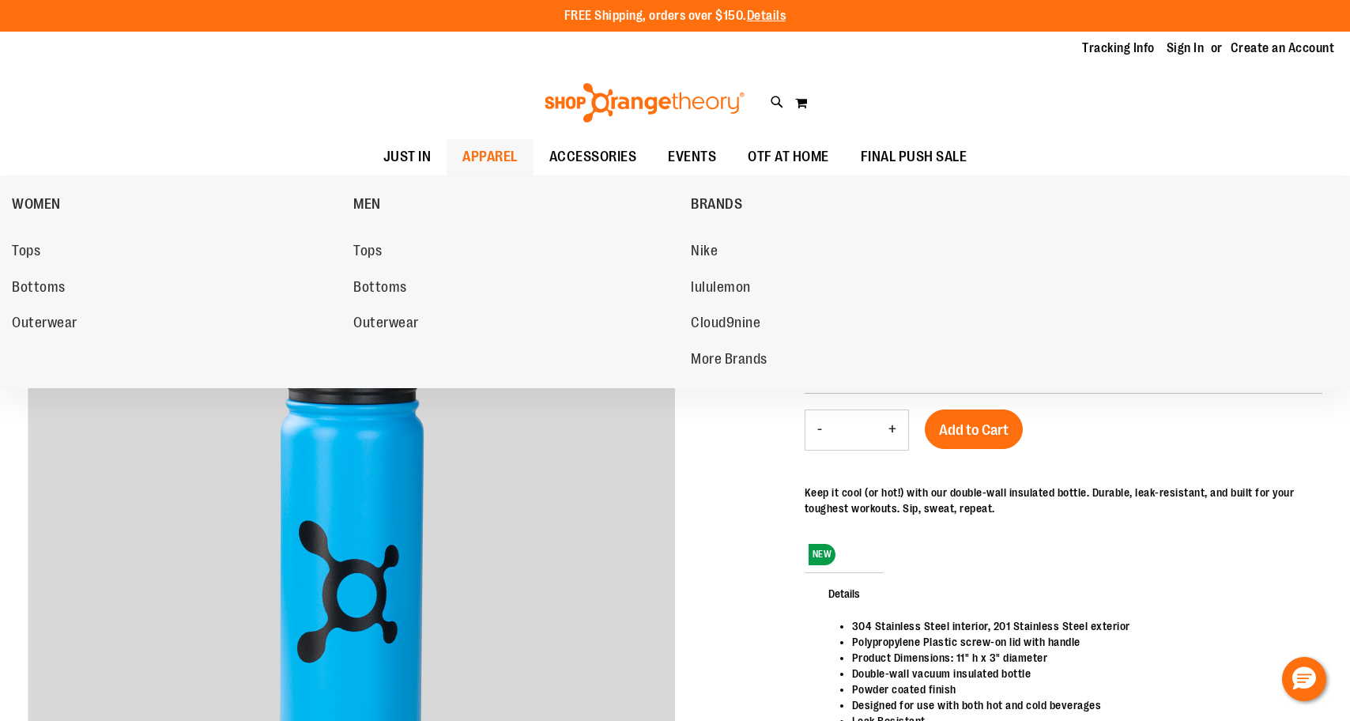
click at [481, 156] on span "APPAREL" at bounding box center [489, 157] width 55 height 36
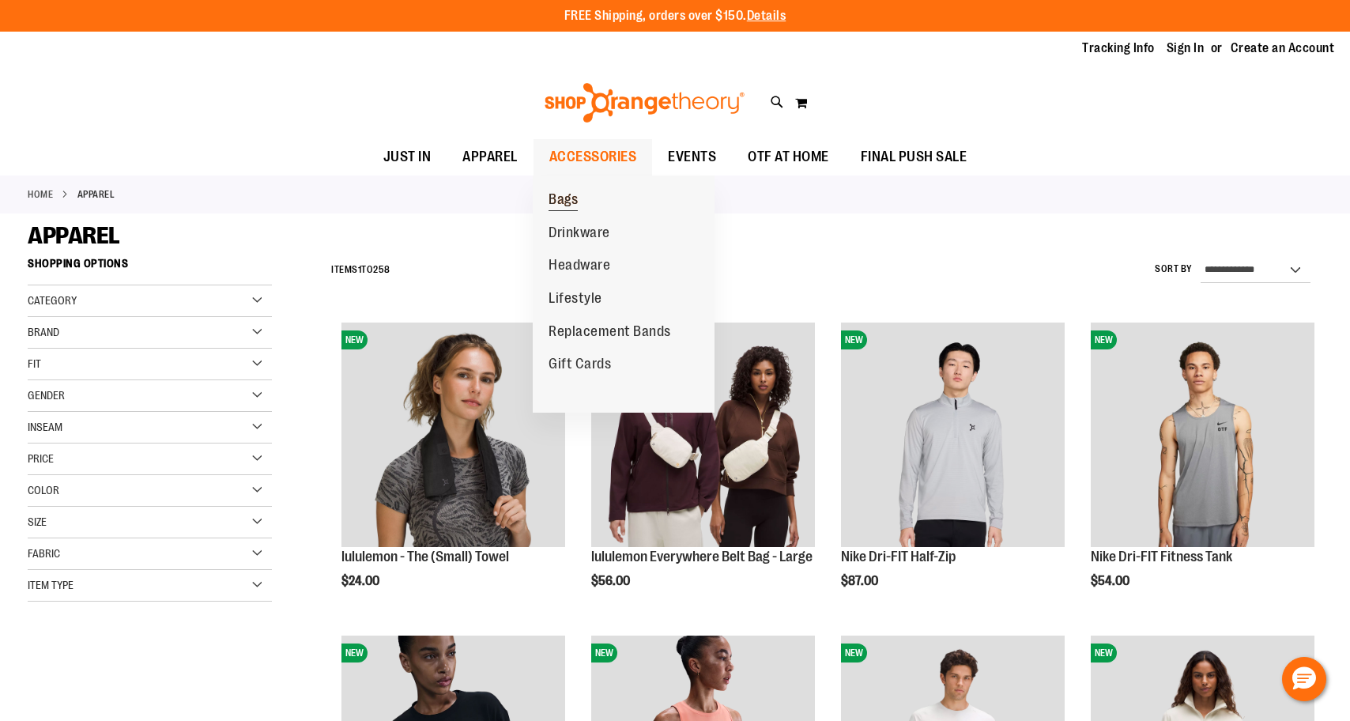
click at [557, 192] on span "Bags" at bounding box center [563, 201] width 29 height 20
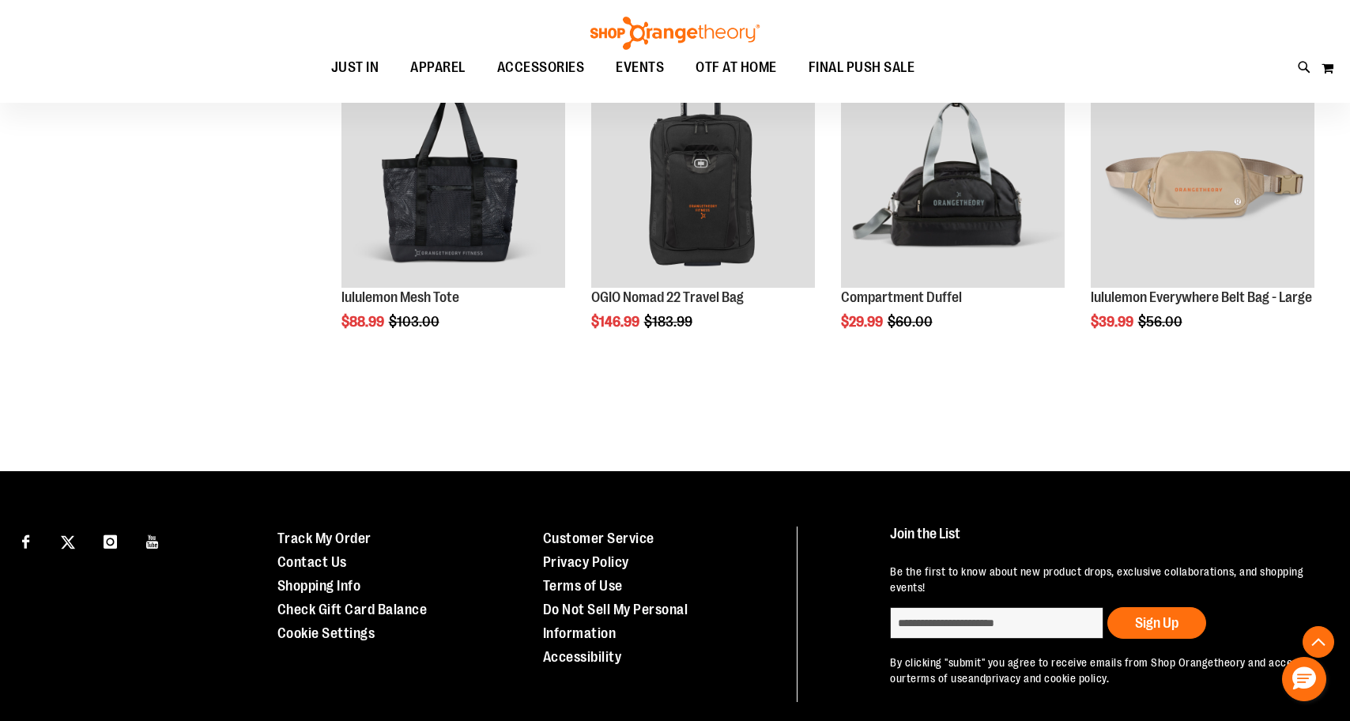
scroll to position [1198, 0]
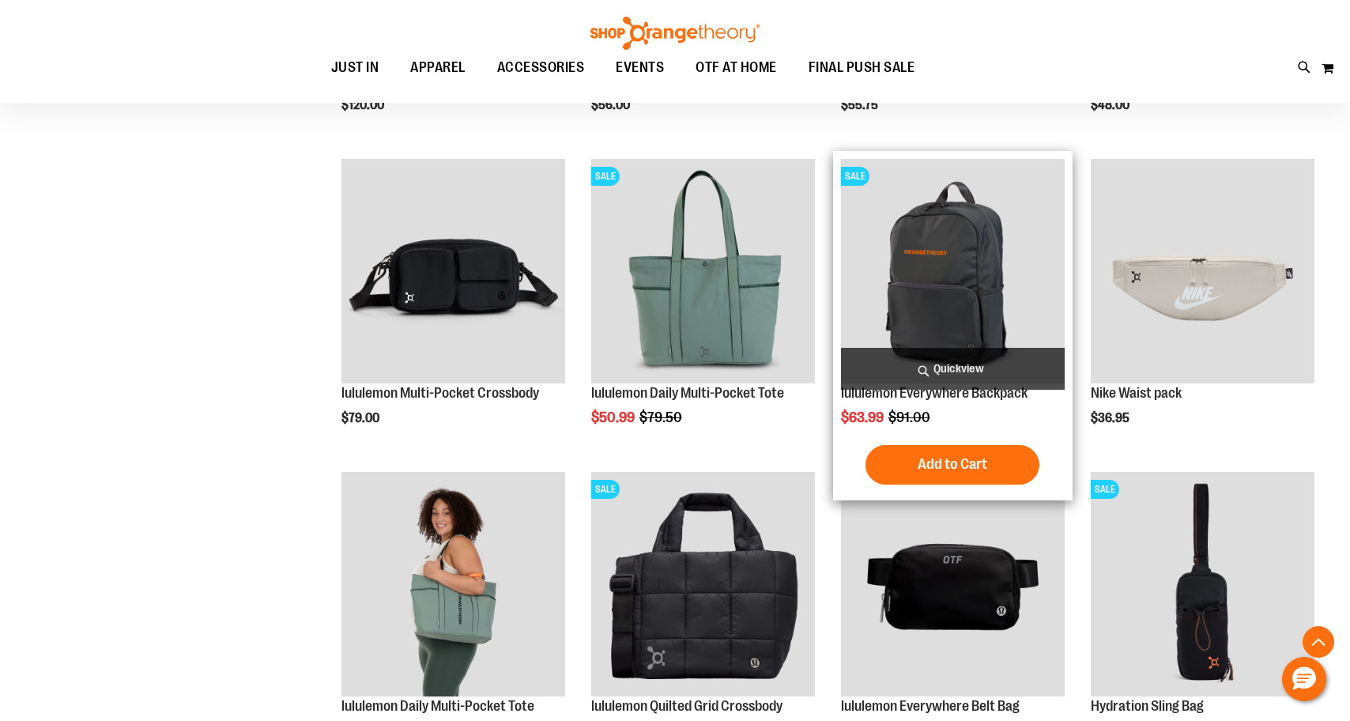
scroll to position [478, 0]
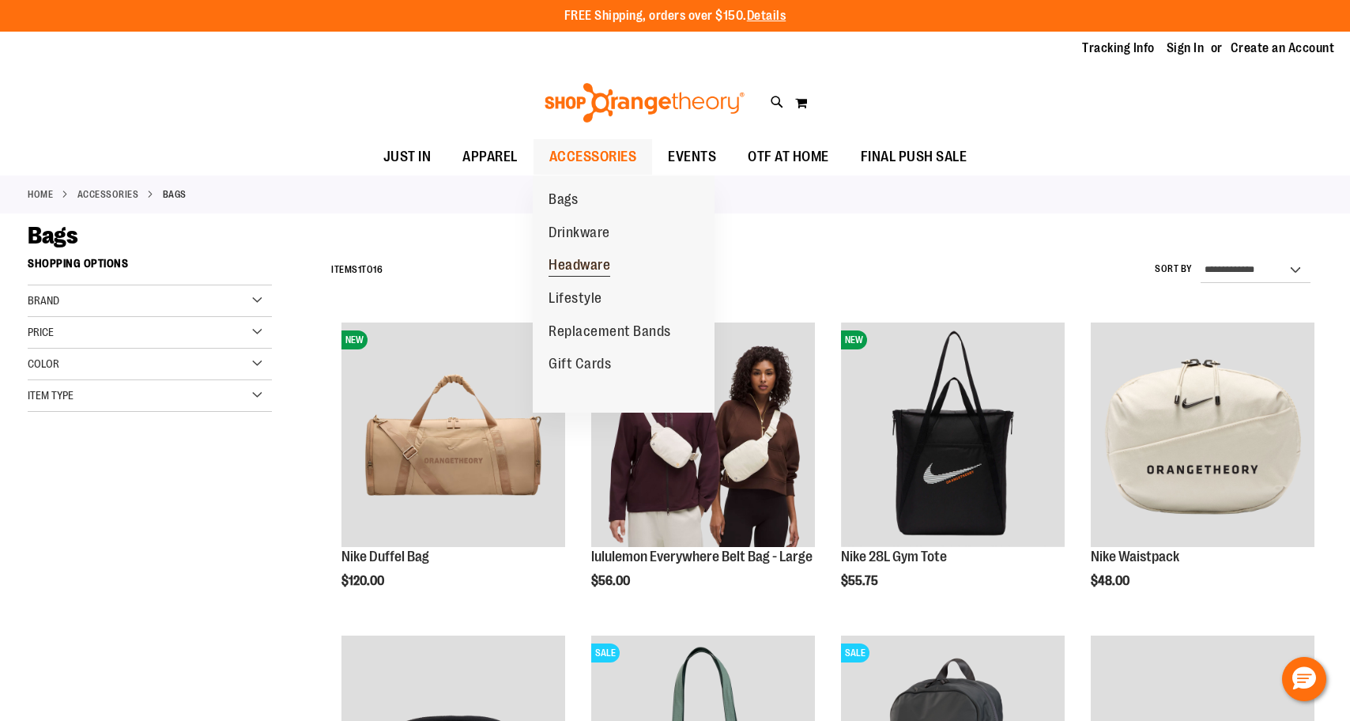
click at [574, 257] on span "Headware" at bounding box center [580, 267] width 62 height 20
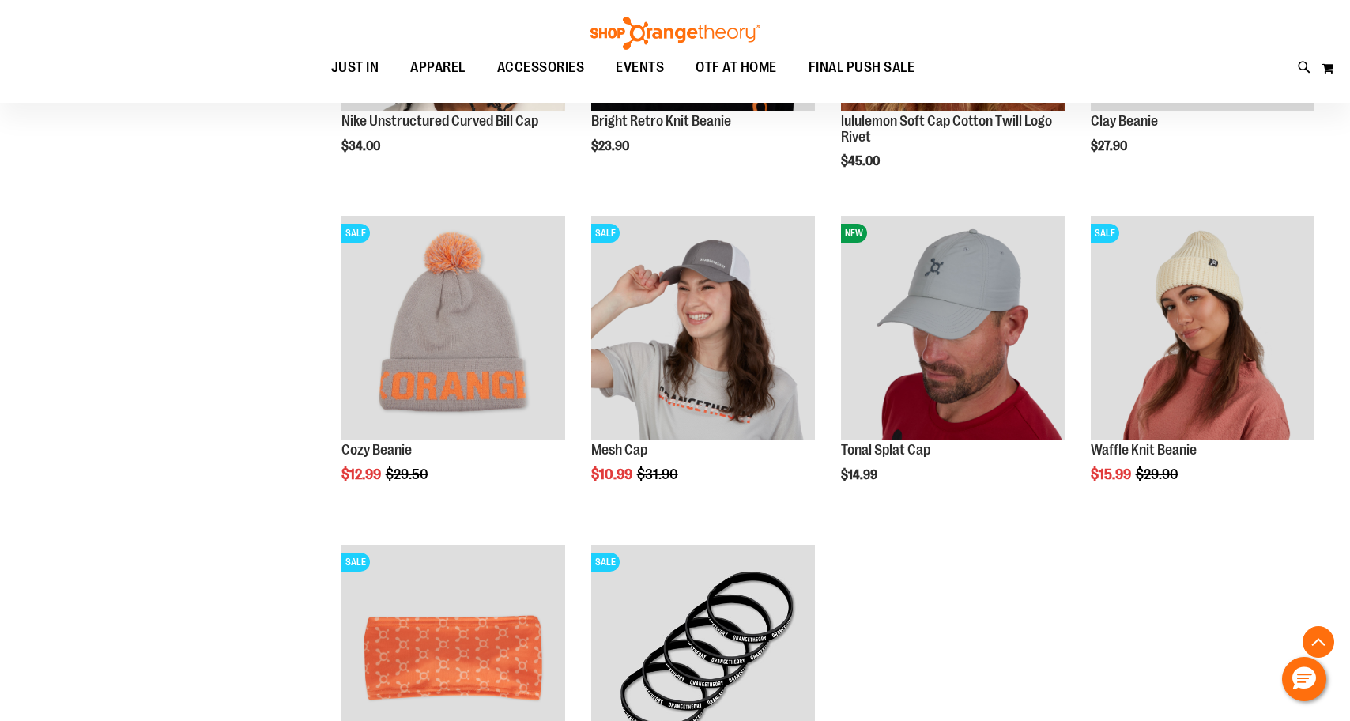
scroll to position [436, 0]
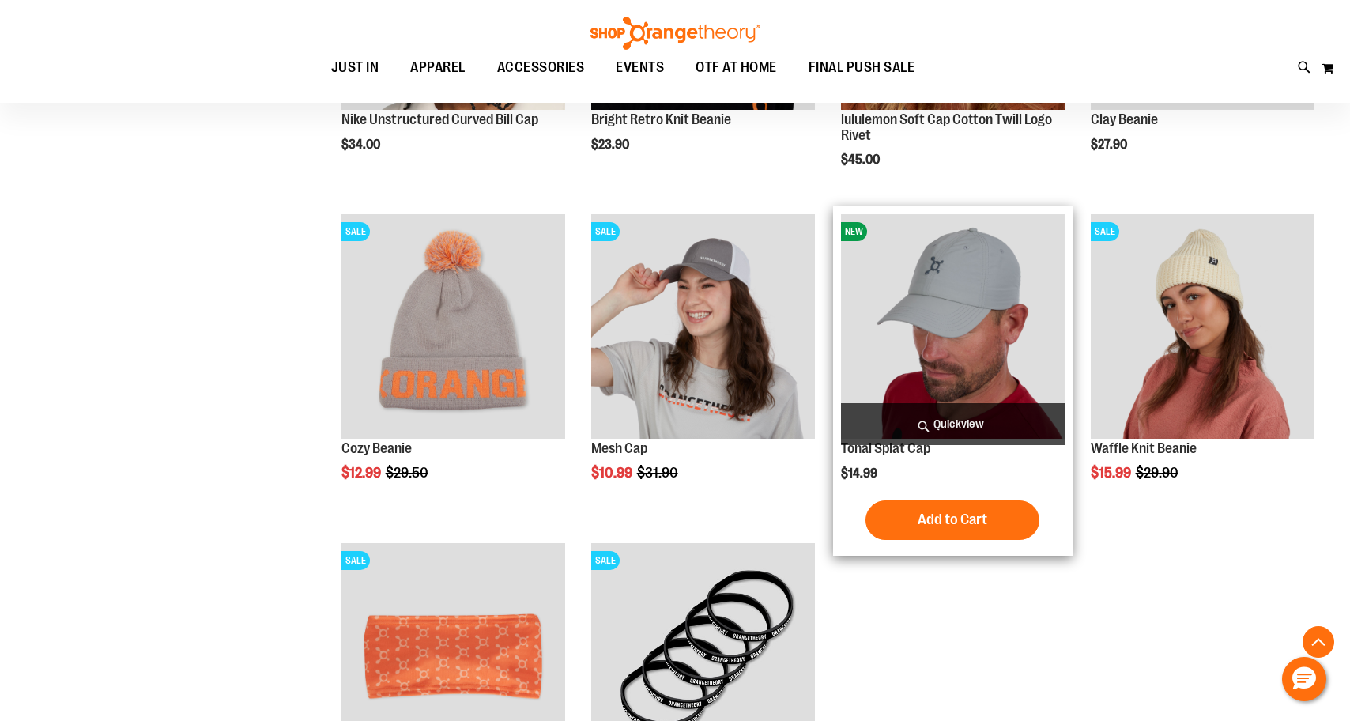
click at [940, 326] on img "product" at bounding box center [953, 326] width 224 height 224
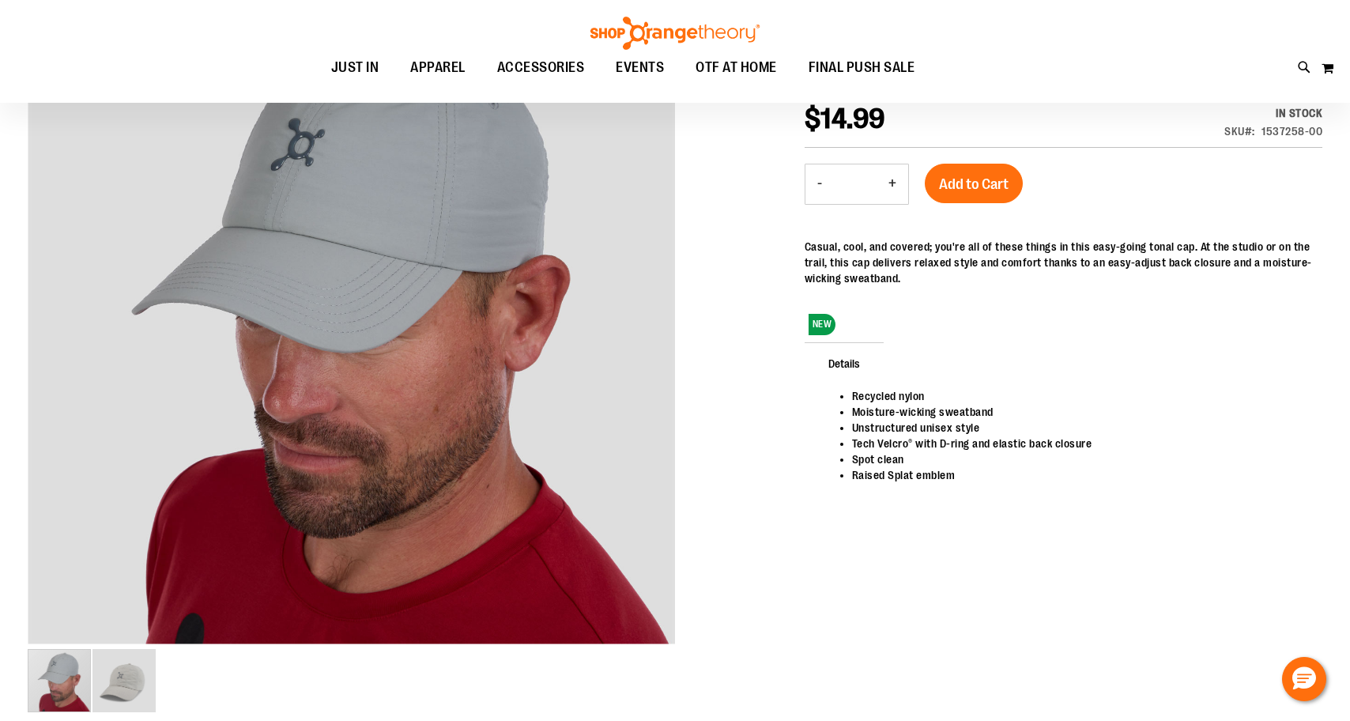
scroll to position [228, 0]
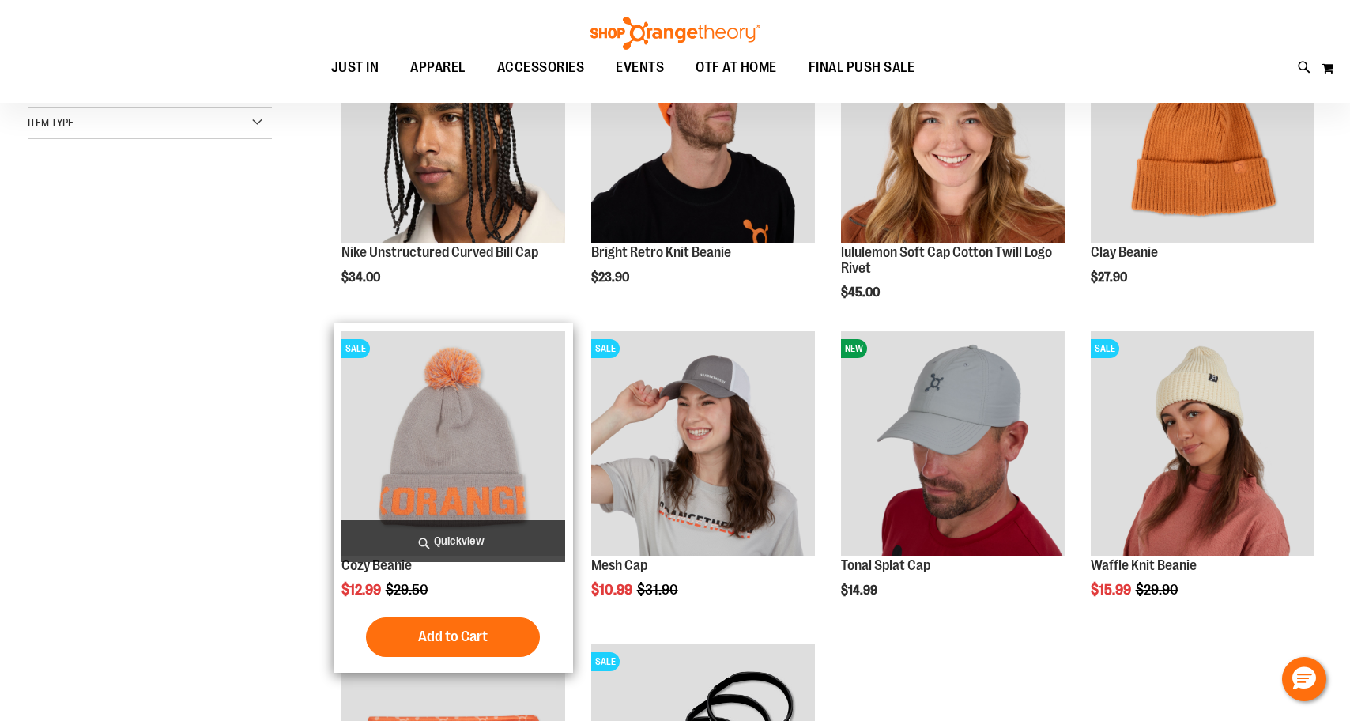
scroll to position [123, 0]
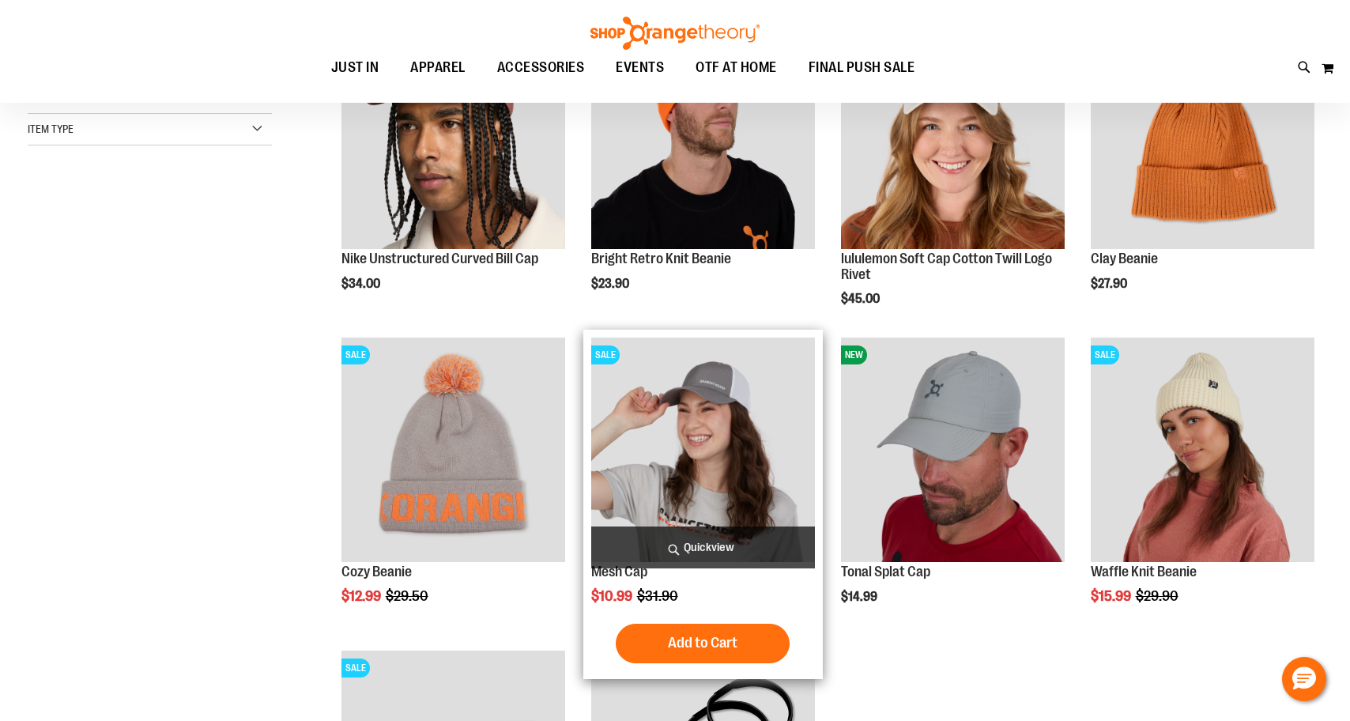
click at [662, 465] on img "product" at bounding box center [703, 450] width 224 height 224
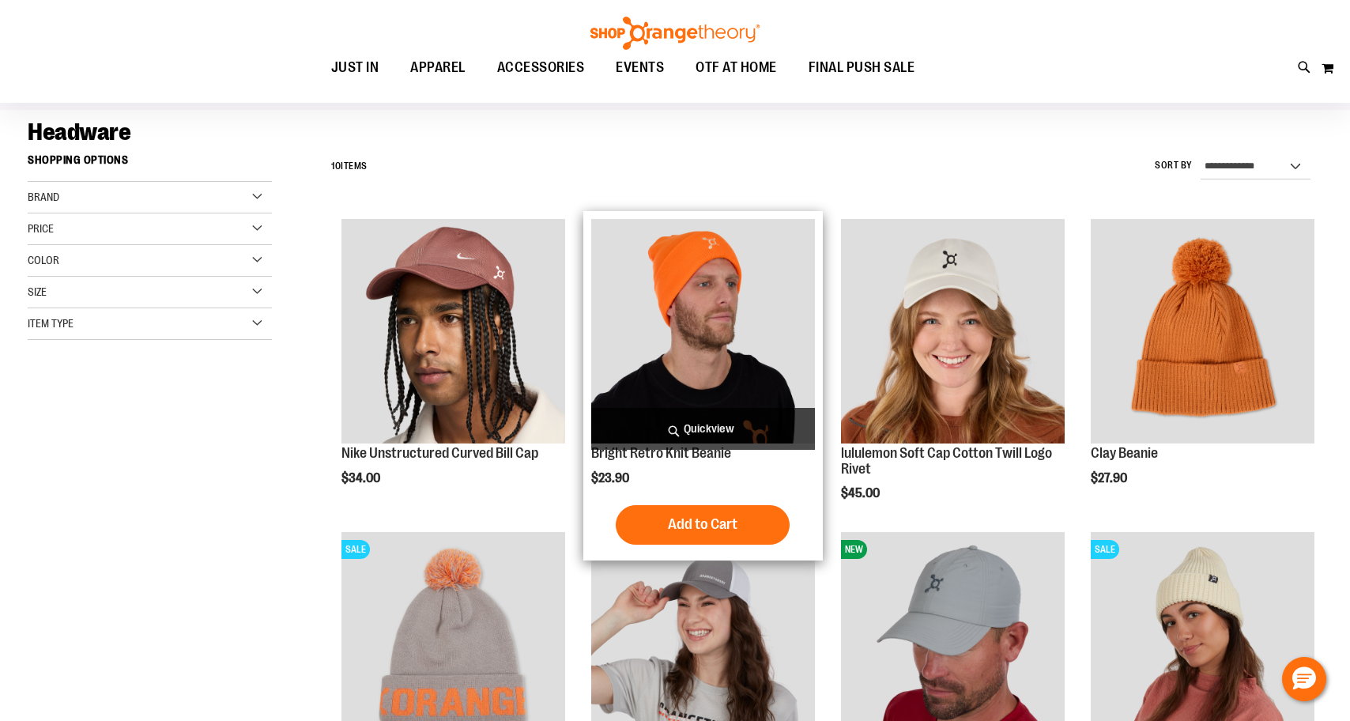
scroll to position [104, 0]
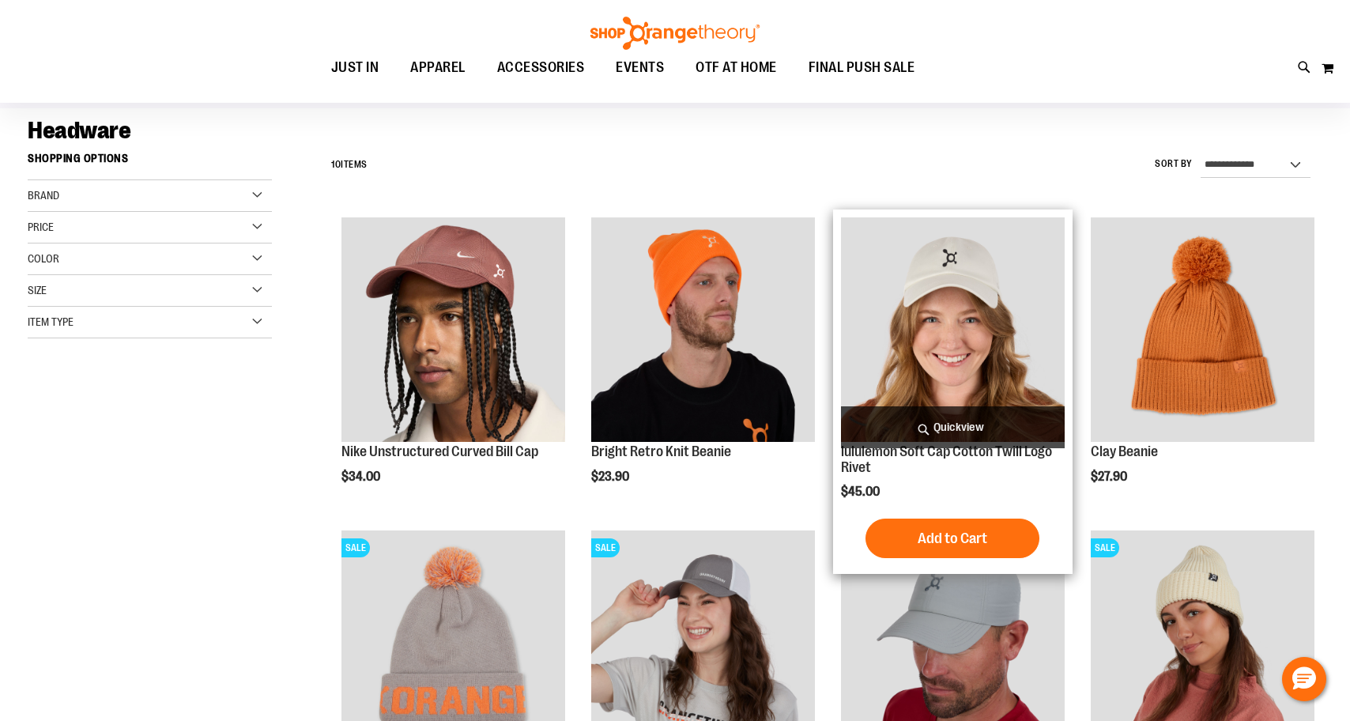
click at [978, 344] on img "product" at bounding box center [953, 329] width 224 height 224
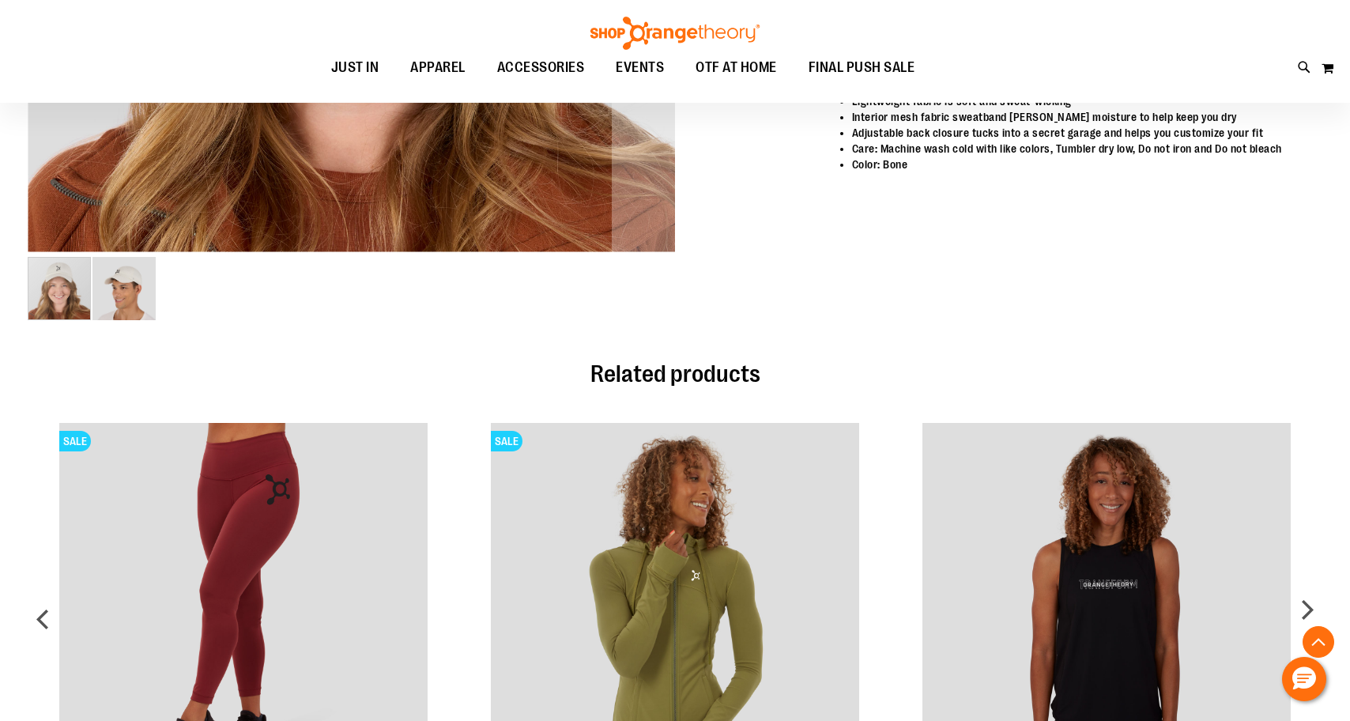
scroll to position [624, 0]
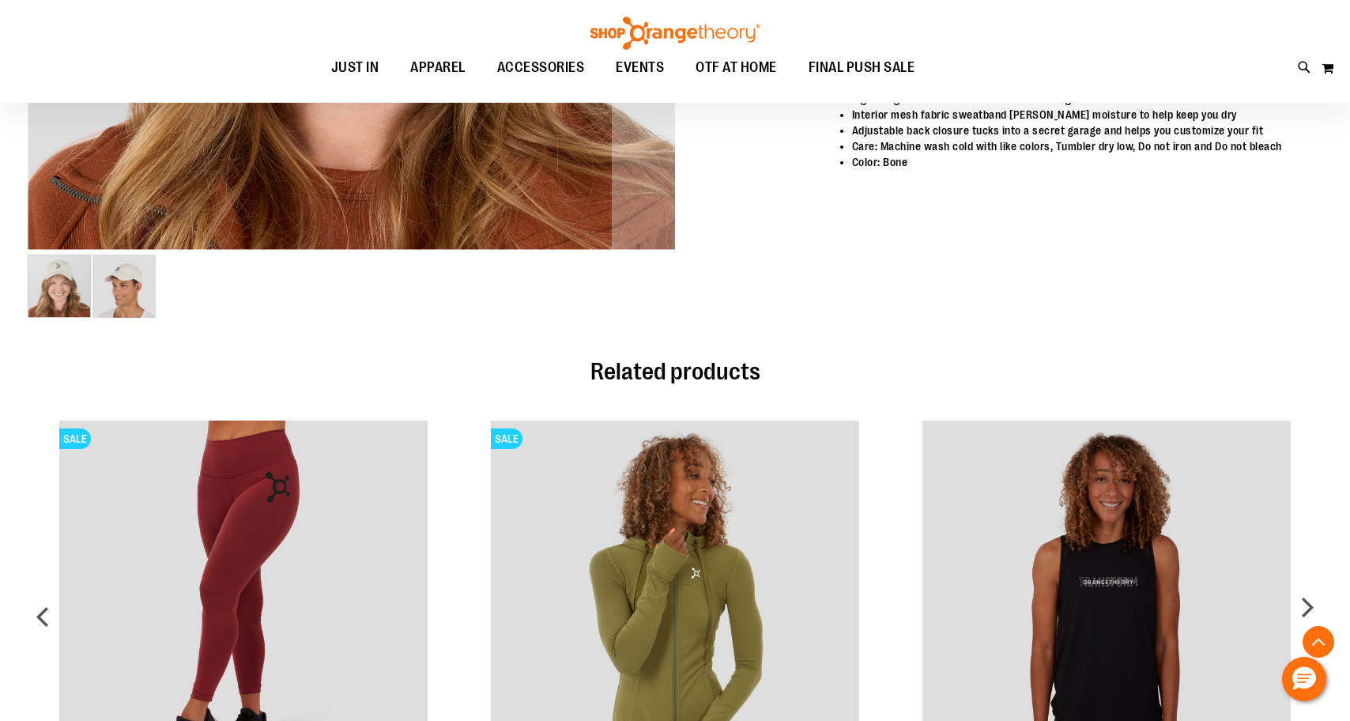
click at [137, 286] on img "image 2 of 2" at bounding box center [123, 286] width 63 height 63
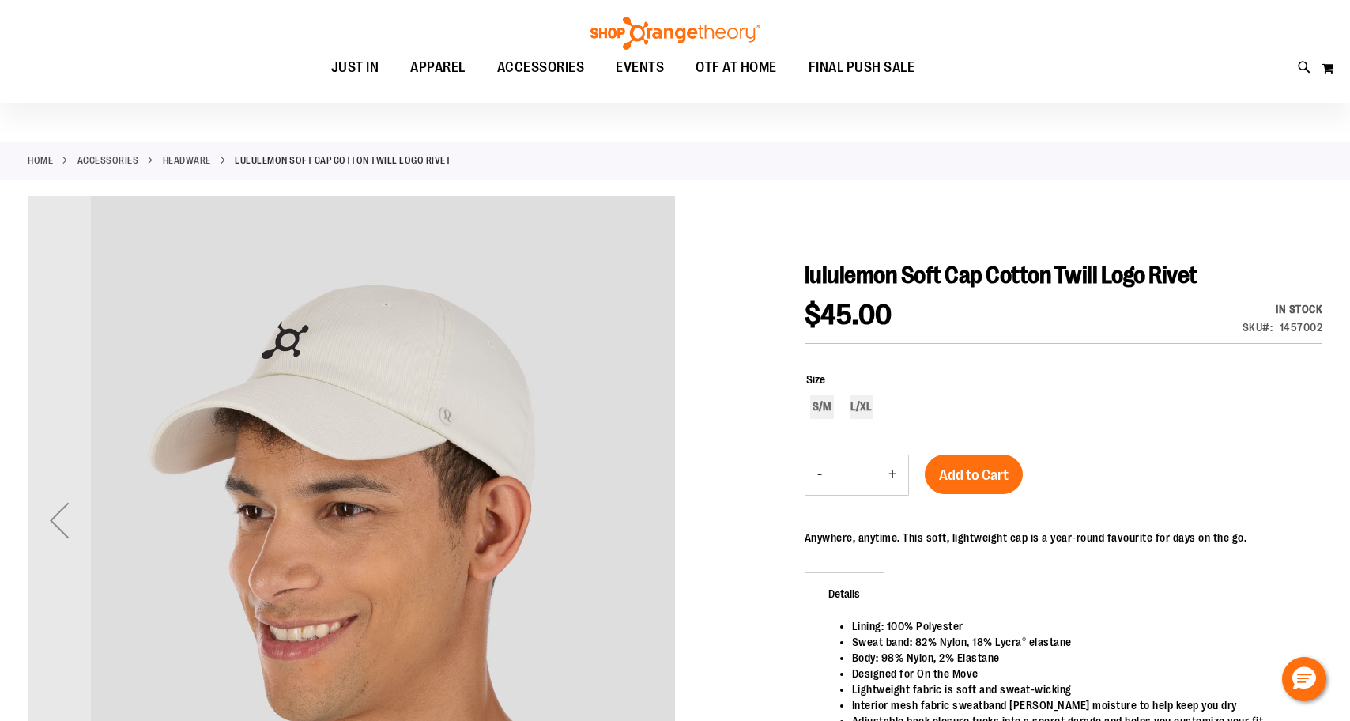
scroll to position [40, 0]
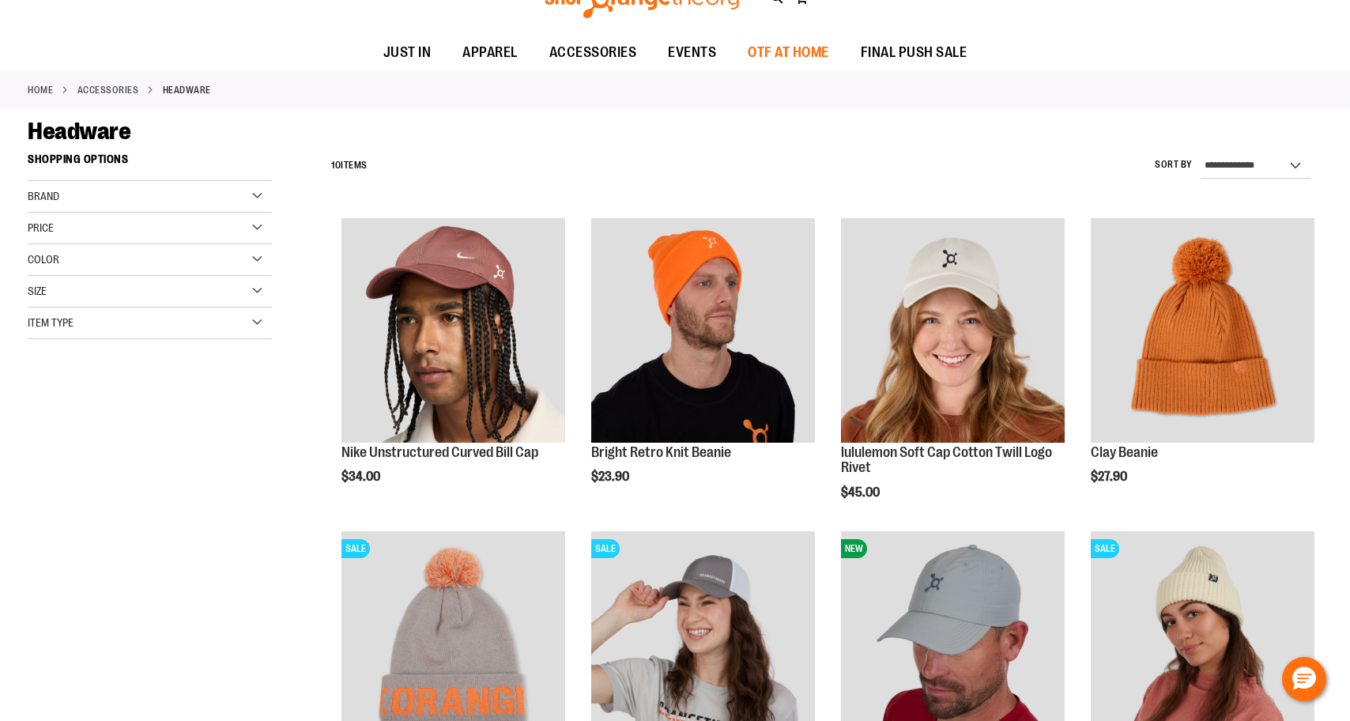
scroll to position [104, 0]
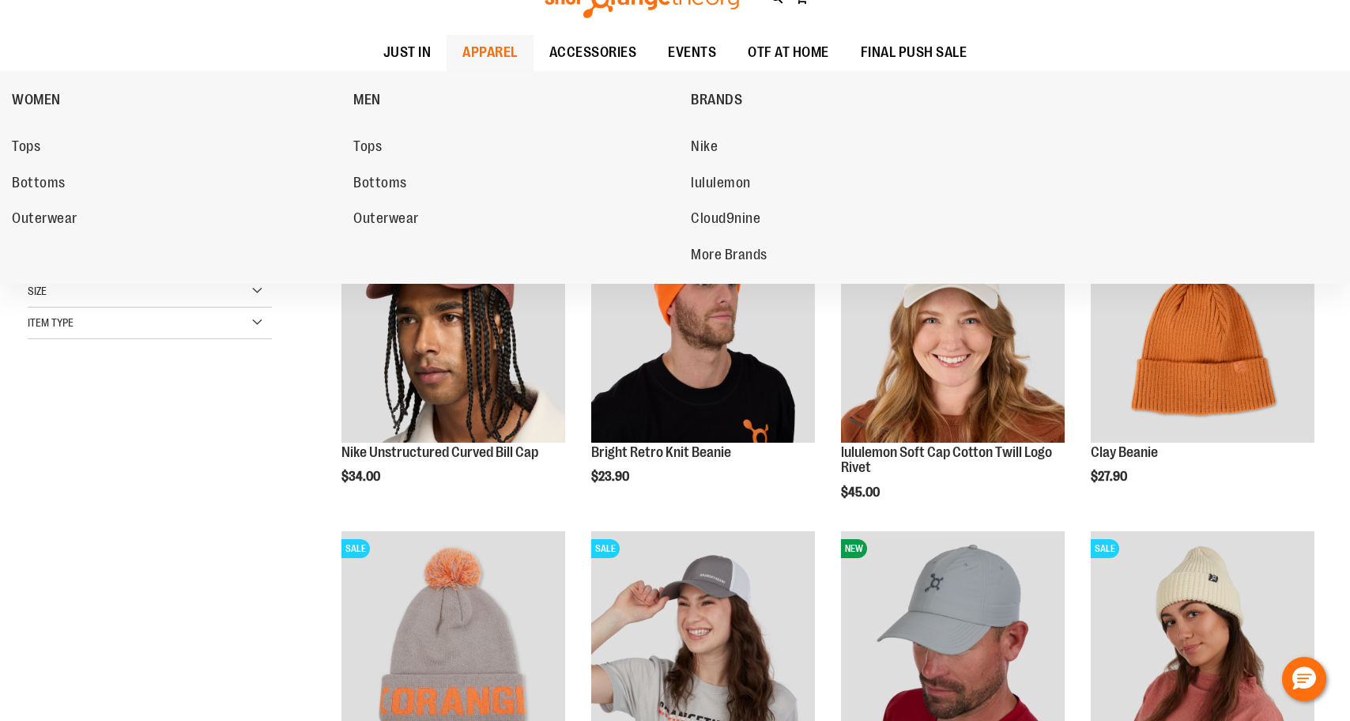
click at [488, 50] on span "APPAREL" at bounding box center [489, 53] width 55 height 36
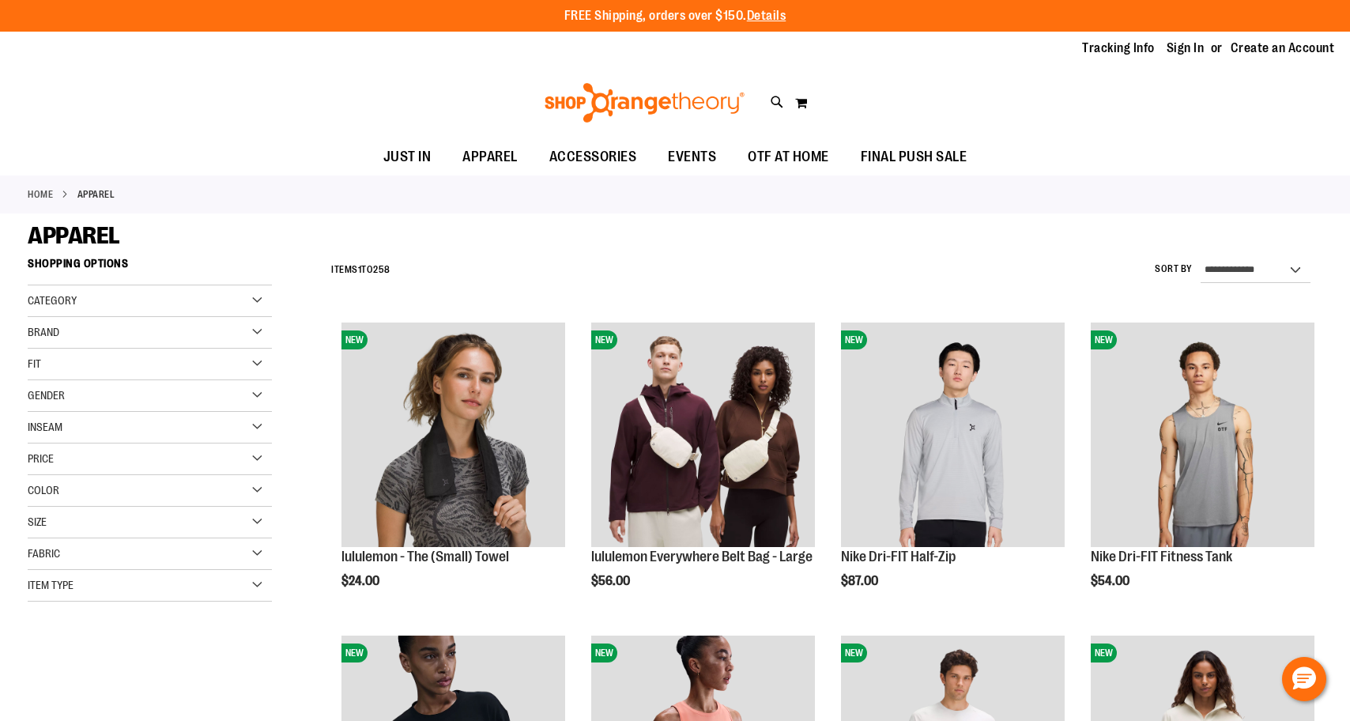
click at [58, 389] on span "Gender" at bounding box center [46, 395] width 37 height 13
click at [55, 424] on link "Men 18 items" at bounding box center [141, 428] width 234 height 17
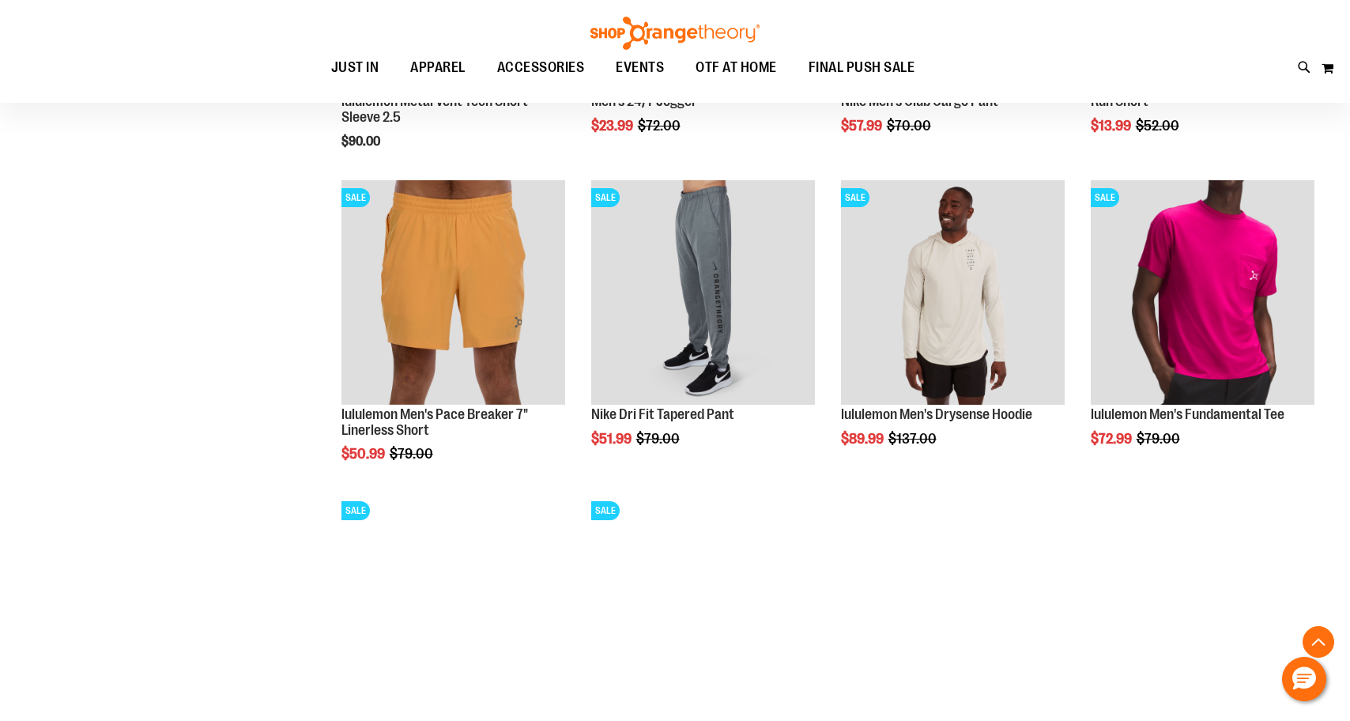
scroll to position [1080, 0]
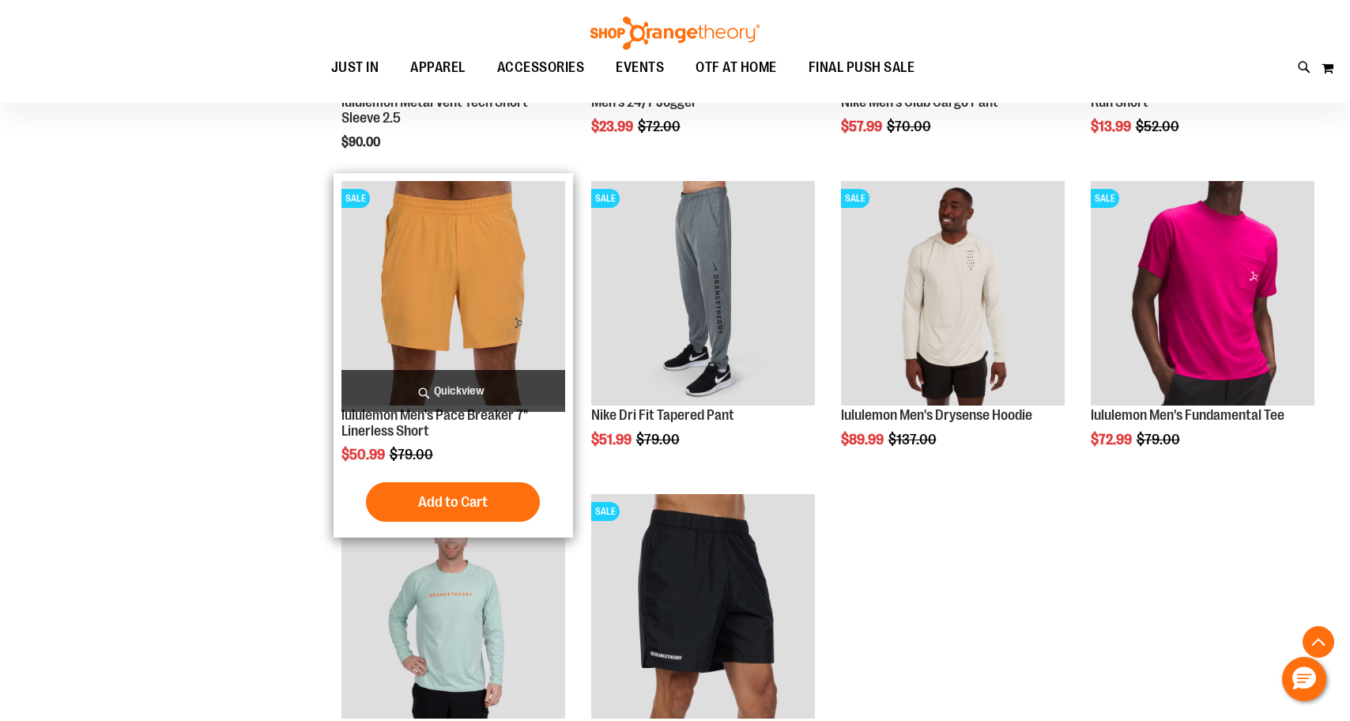
click at [423, 275] on img "product" at bounding box center [453, 293] width 224 height 224
